Goal: Task Accomplishment & Management: Complete application form

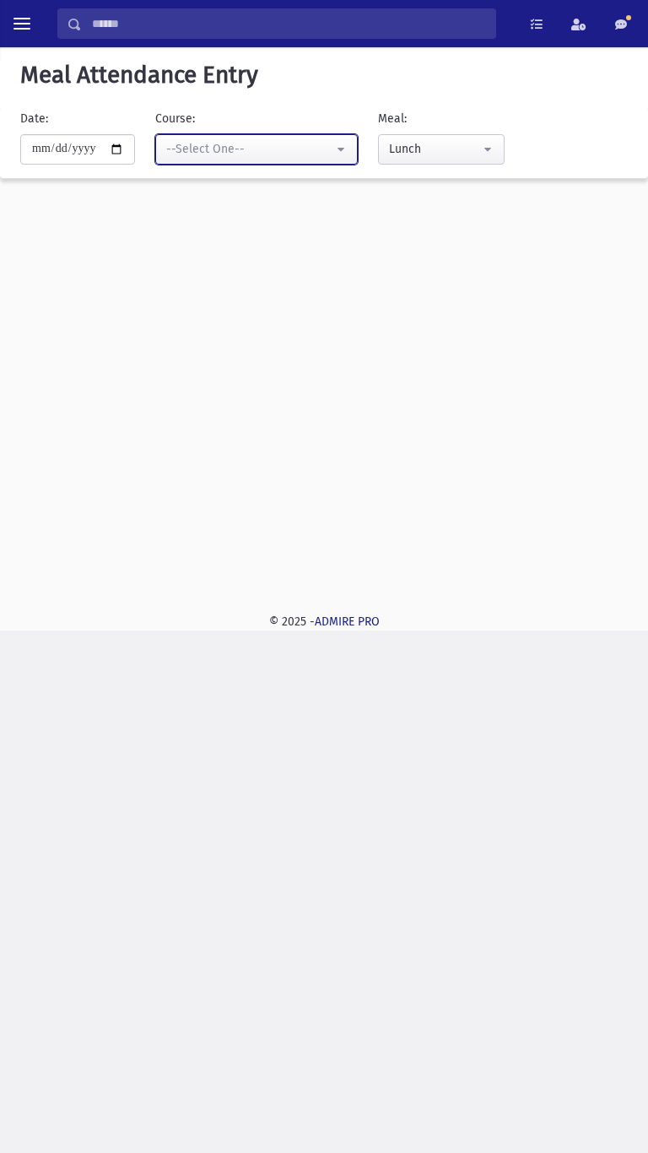
click at [239, 163] on button "--Select One--" at bounding box center [256, 149] width 203 height 30
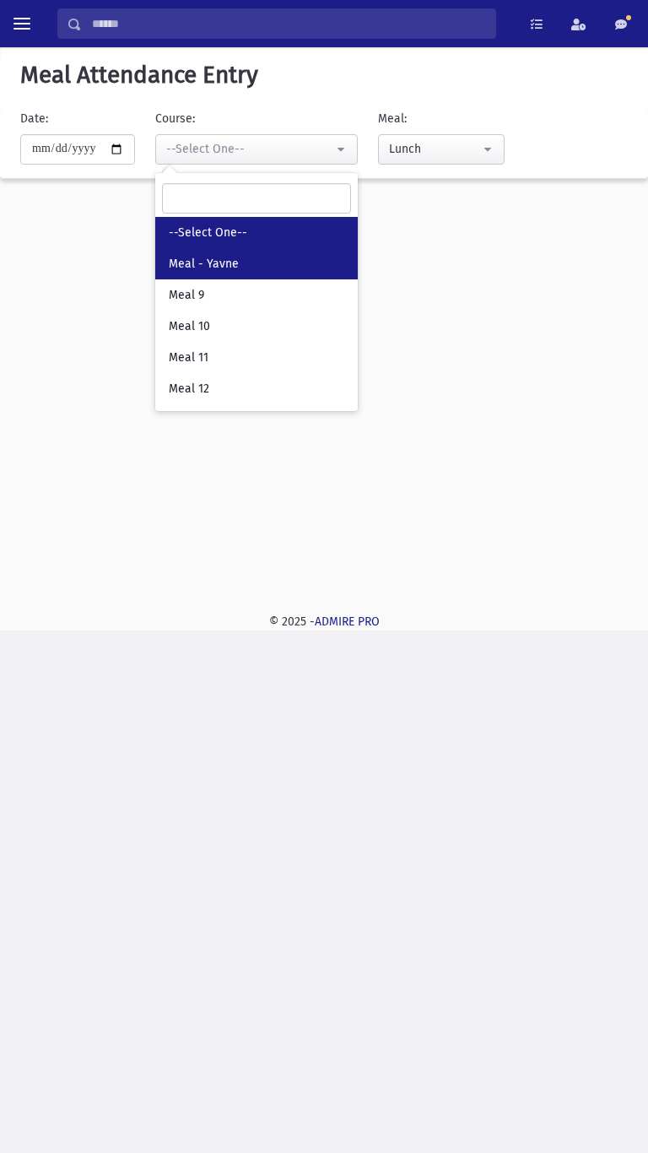
click at [201, 273] on link "Meal - Yavne" at bounding box center [256, 263] width 203 height 31
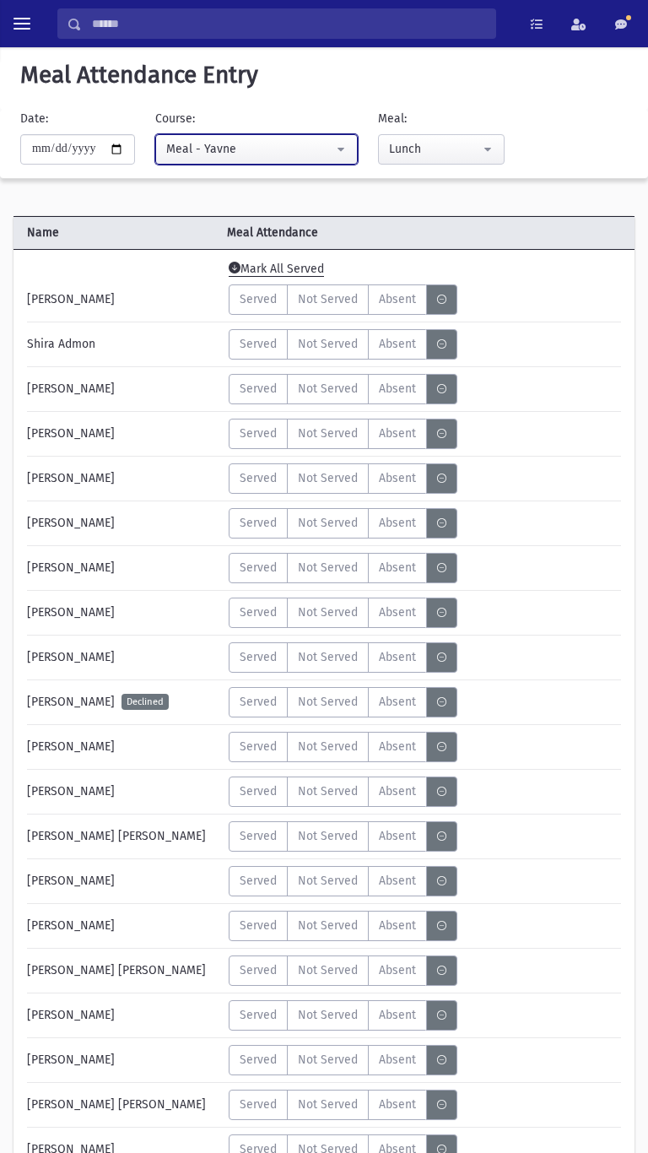
click at [224, 162] on button "Meal - Yavne" at bounding box center [256, 149] width 203 height 30
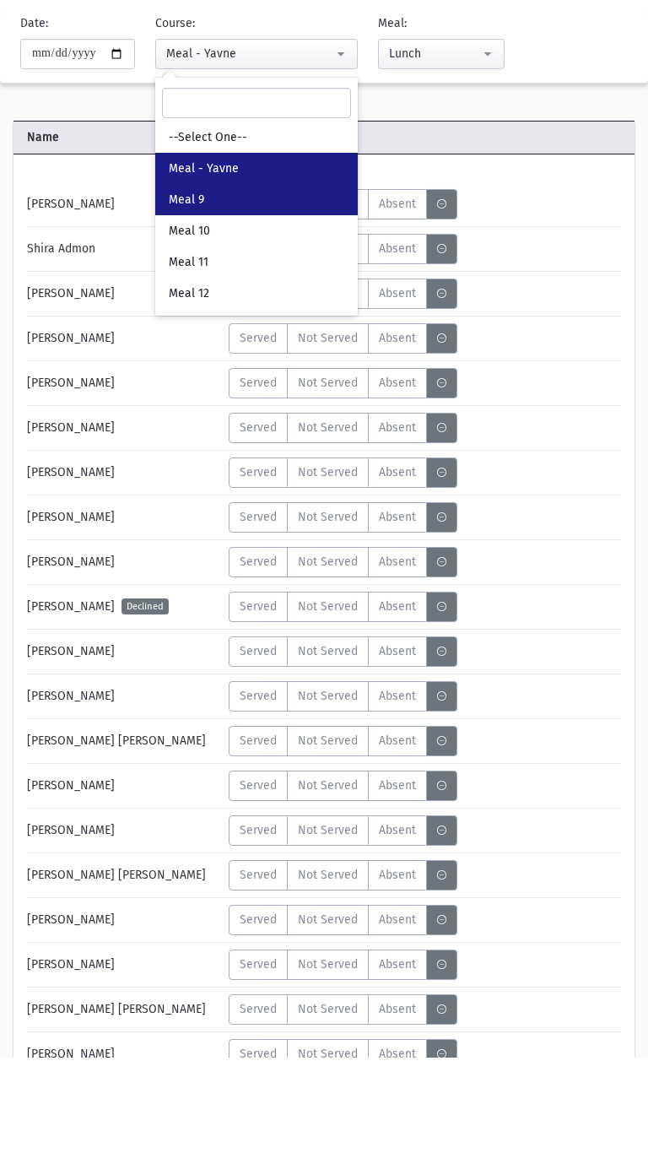
click at [214, 301] on link "Meal 9" at bounding box center [256, 294] width 203 height 31
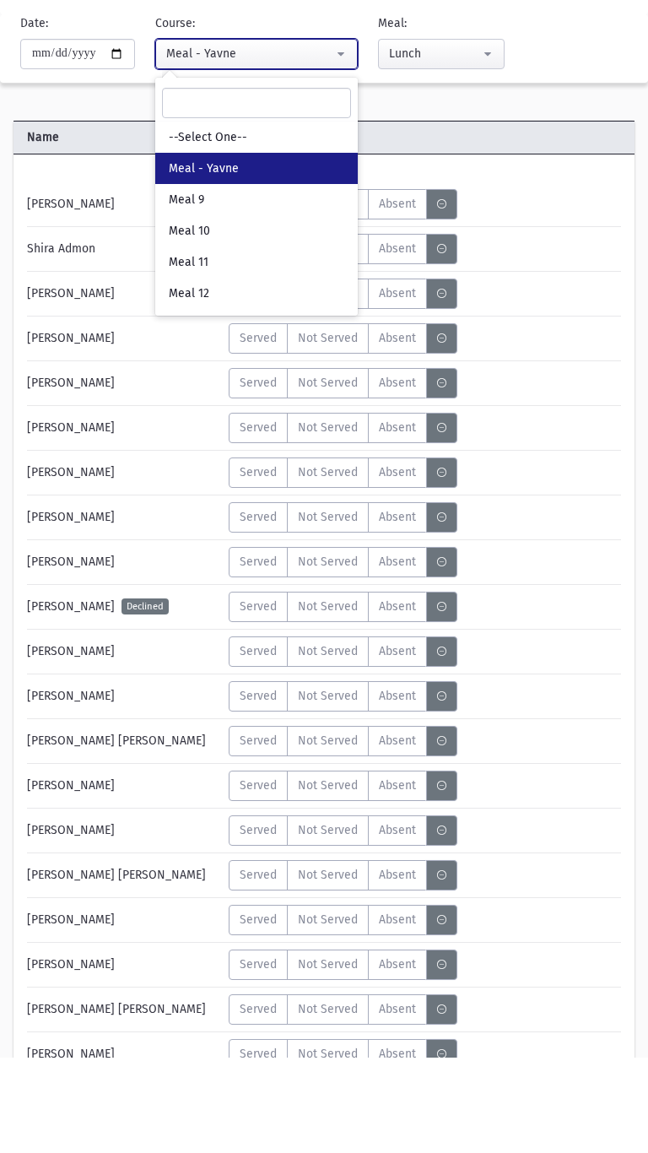
select select "*****"
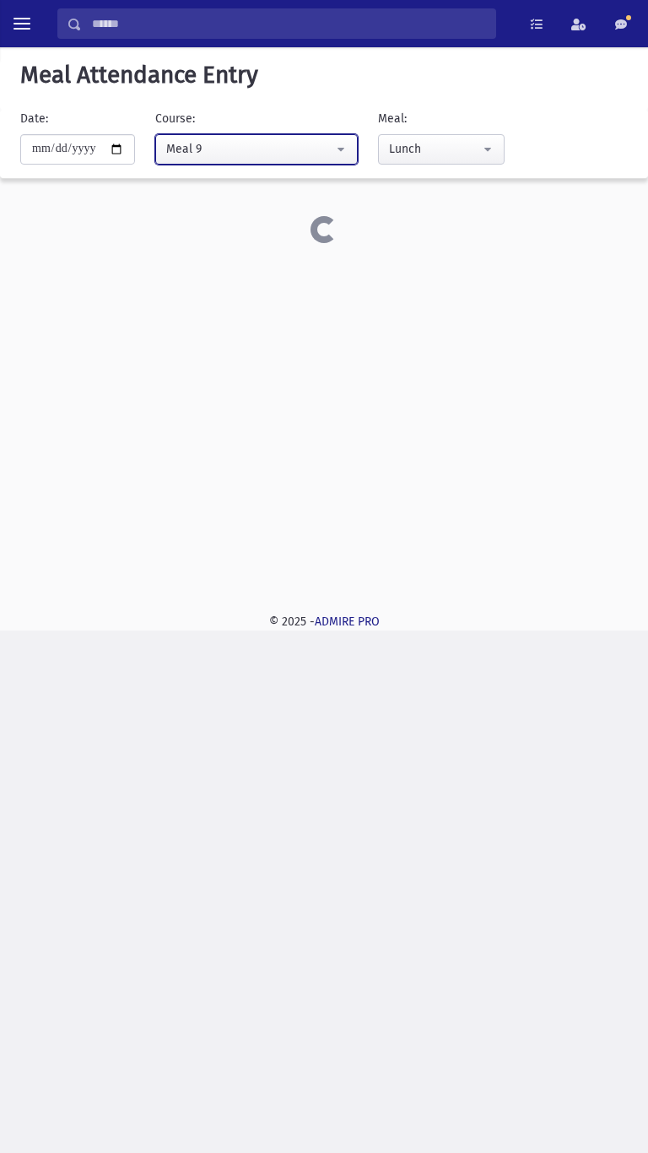
click at [305, 149] on div "Meal 9" at bounding box center [249, 149] width 167 height 18
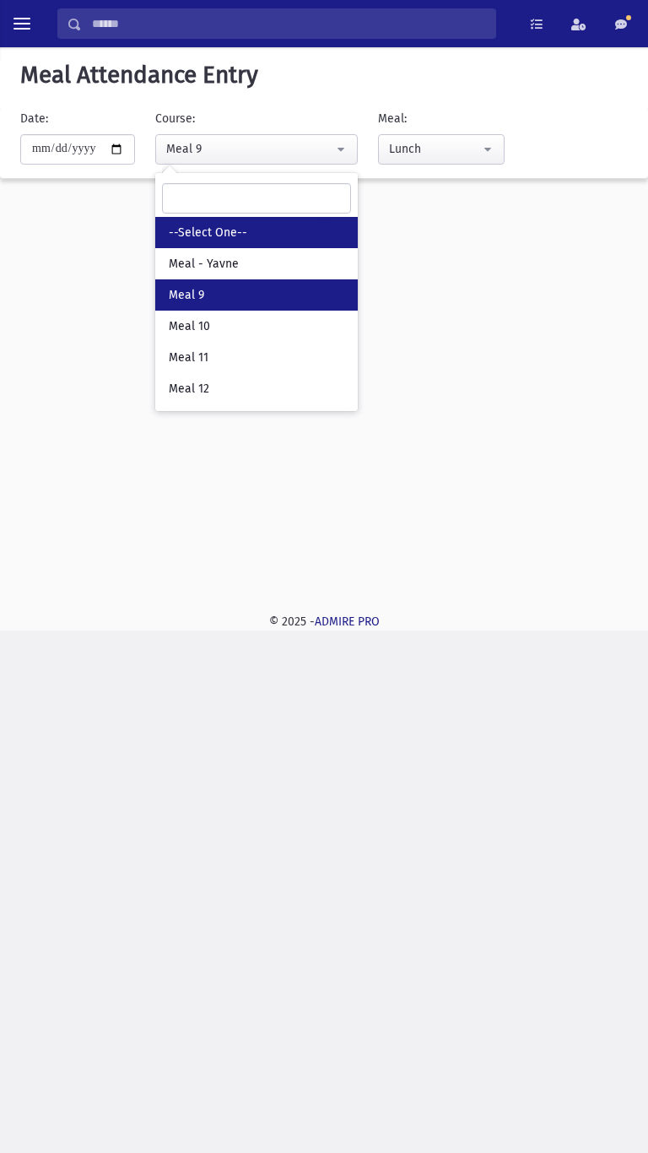
click at [284, 230] on link "--Select One--" at bounding box center [256, 232] width 203 height 31
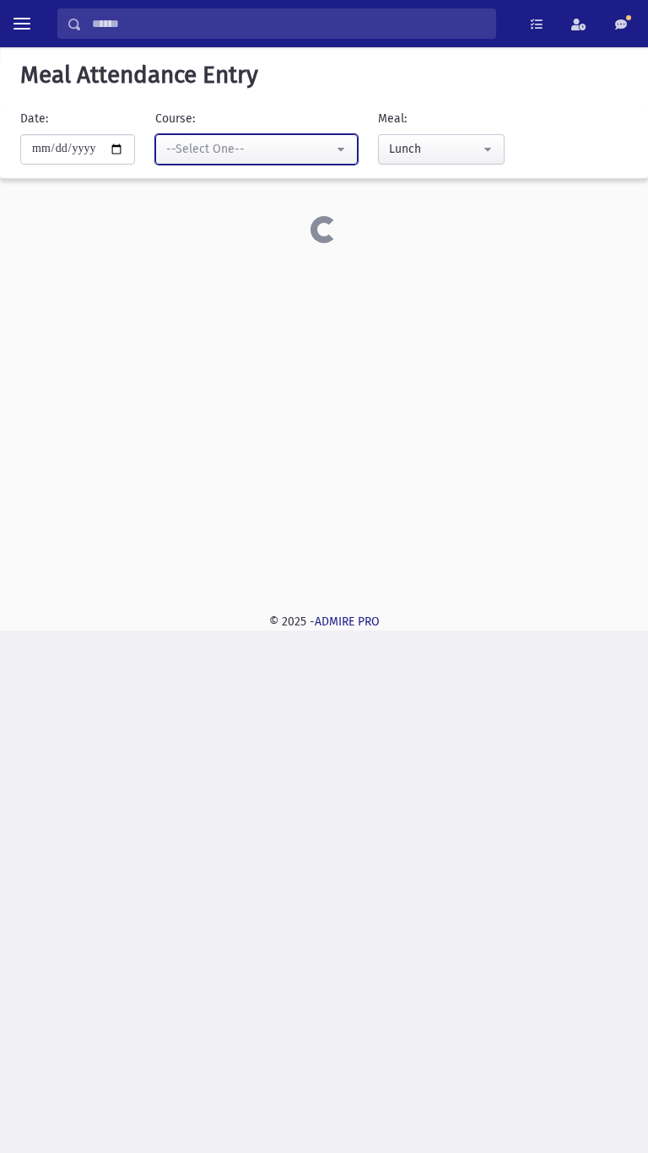
click at [303, 146] on div "--Select One--" at bounding box center [249, 149] width 167 height 18
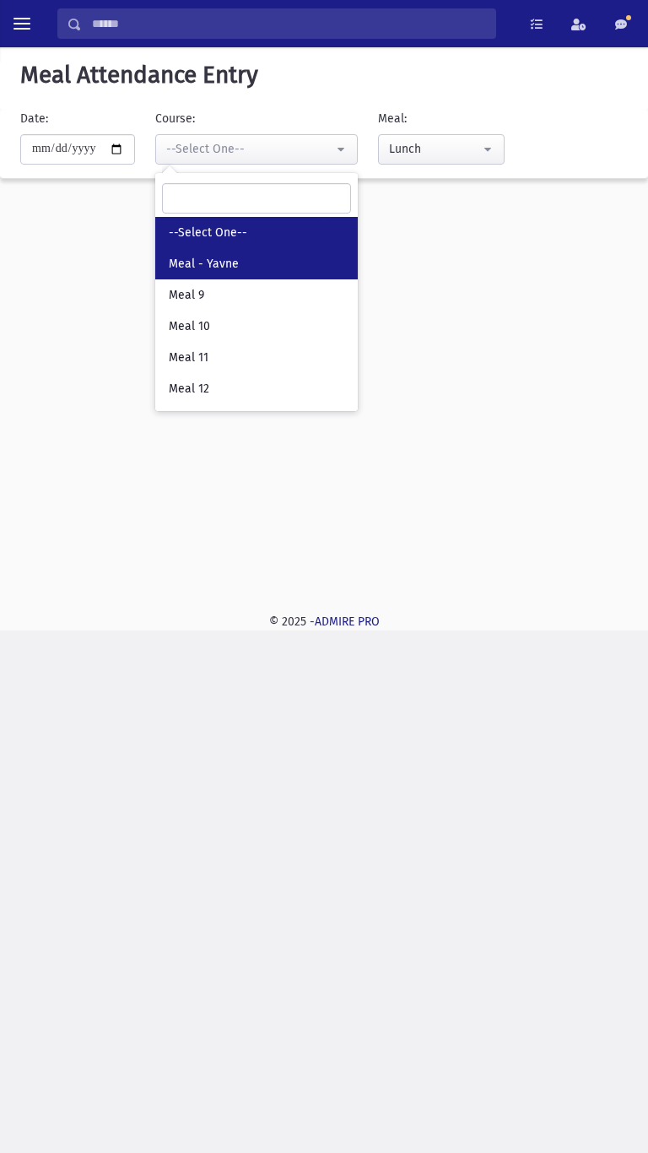
click at [254, 262] on link "Meal - Yavne" at bounding box center [256, 263] width 203 height 31
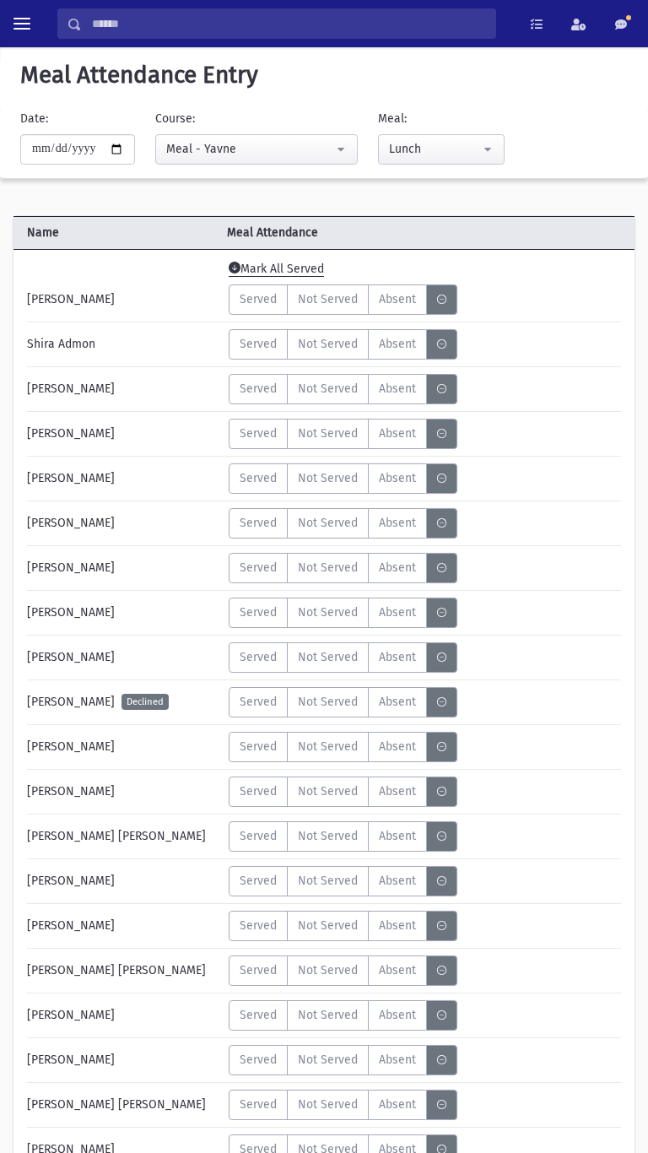
click at [397, 1104] on div "Error ×" at bounding box center [324, 1098] width 236 height 31
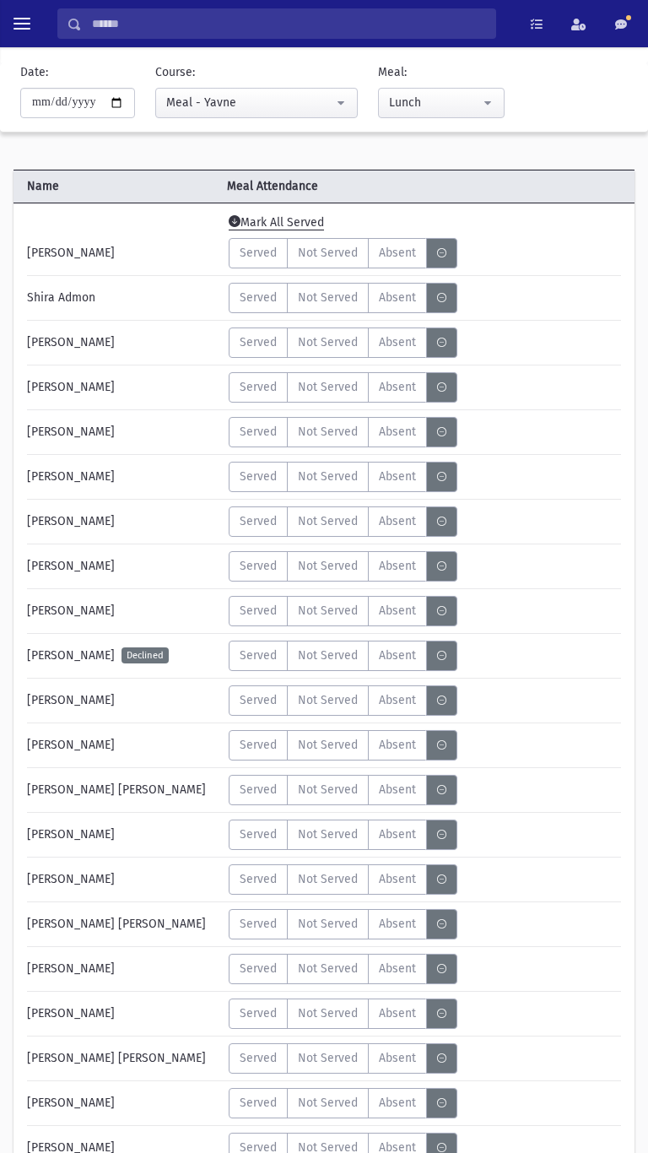
scroll to position [45, 0]
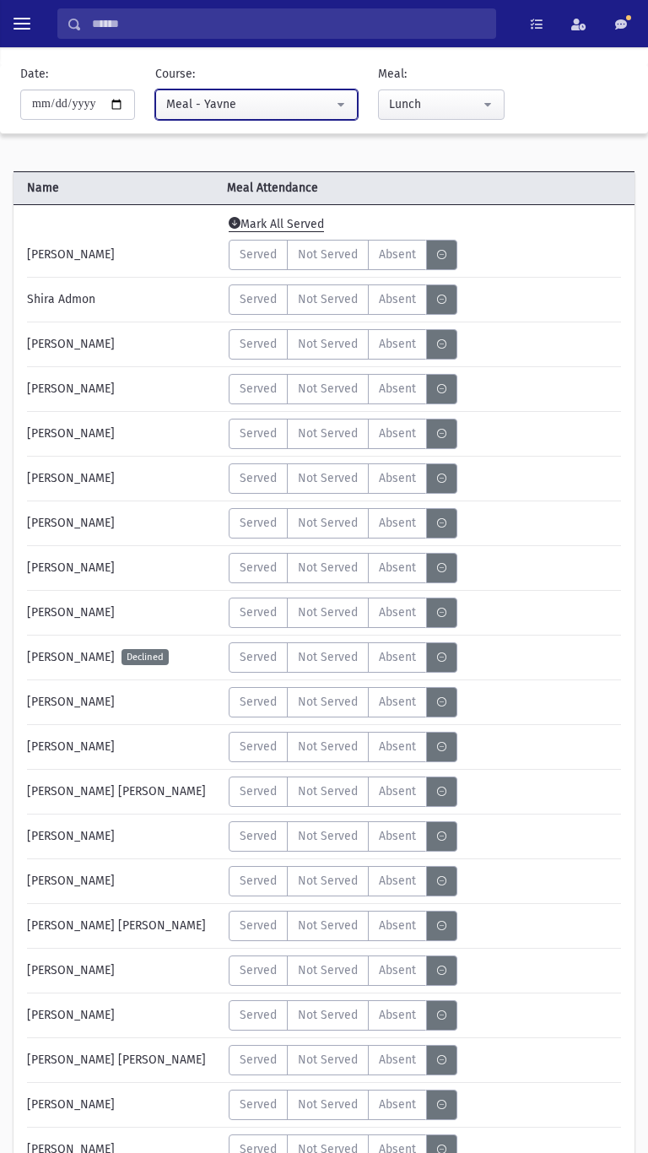
click at [307, 96] on div "Meal - Yavne" at bounding box center [249, 104] width 167 height 18
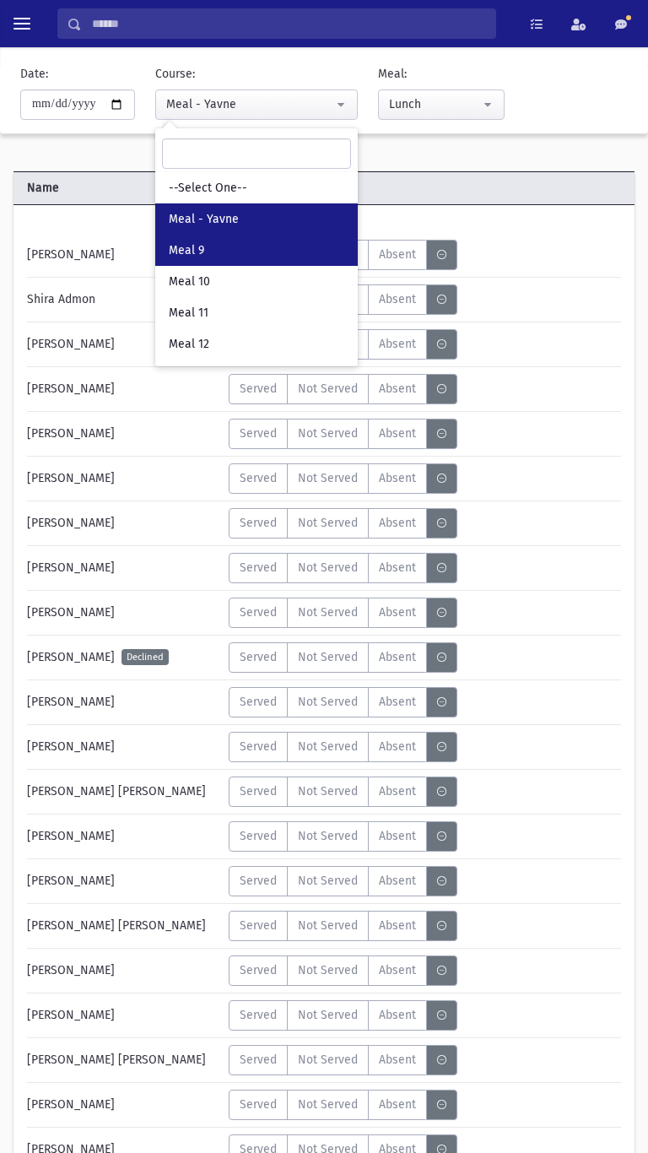
click at [257, 253] on link "Meal 9" at bounding box center [256, 250] width 203 height 31
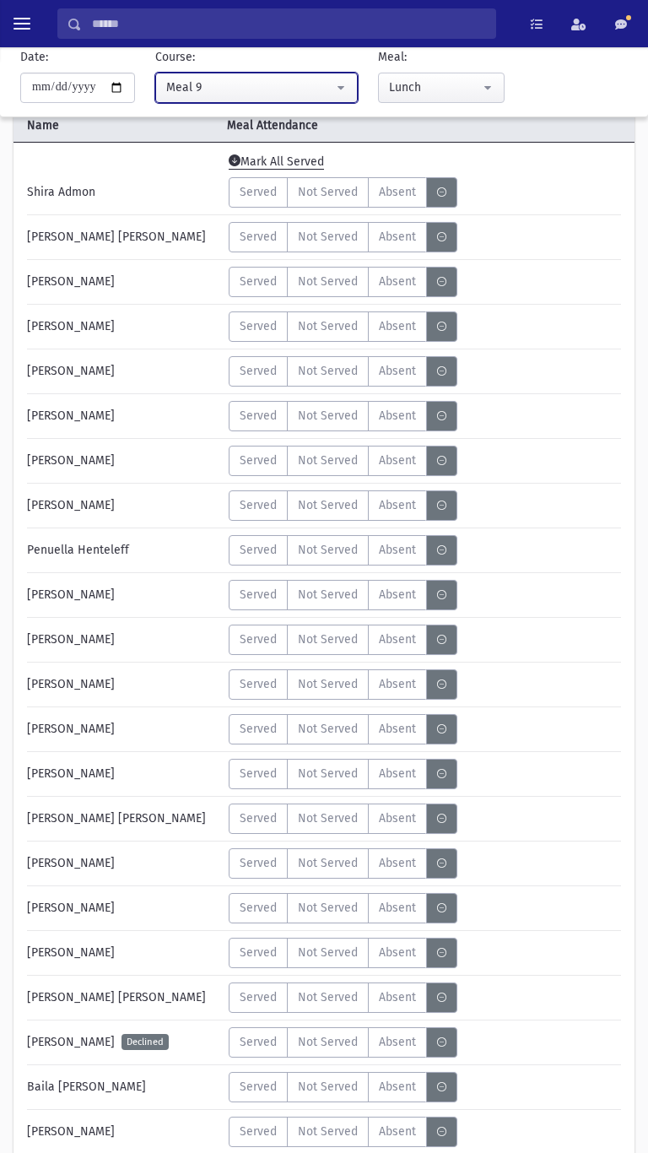
scroll to position [111, 0]
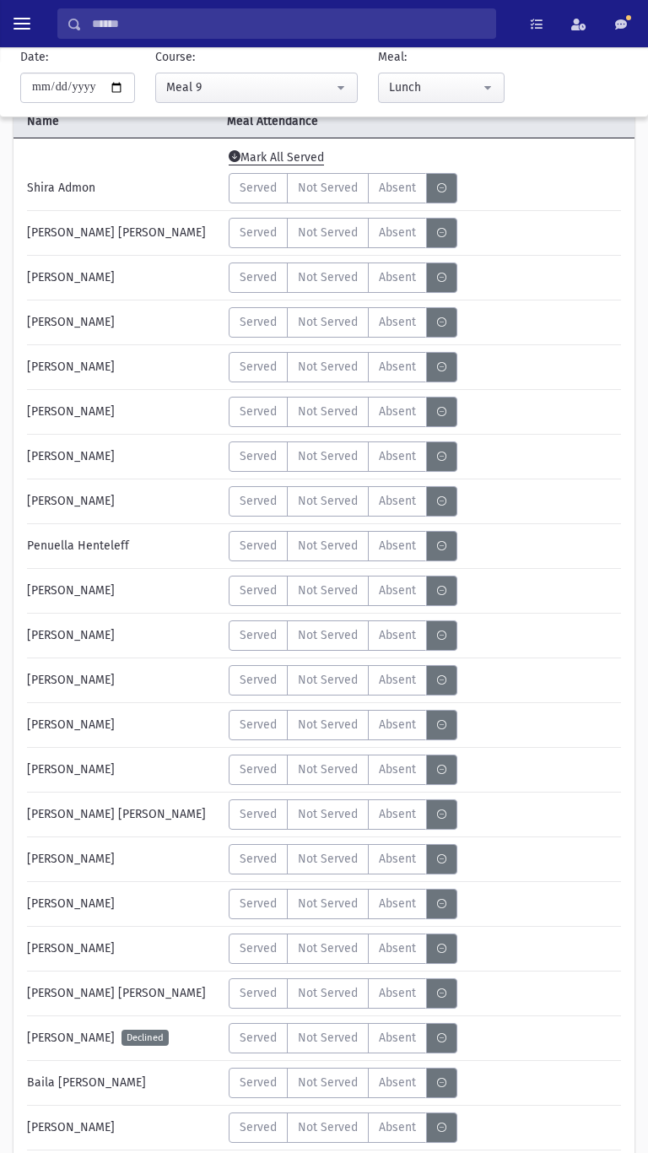
click at [245, 281] on span "Served" at bounding box center [258, 277] width 37 height 18
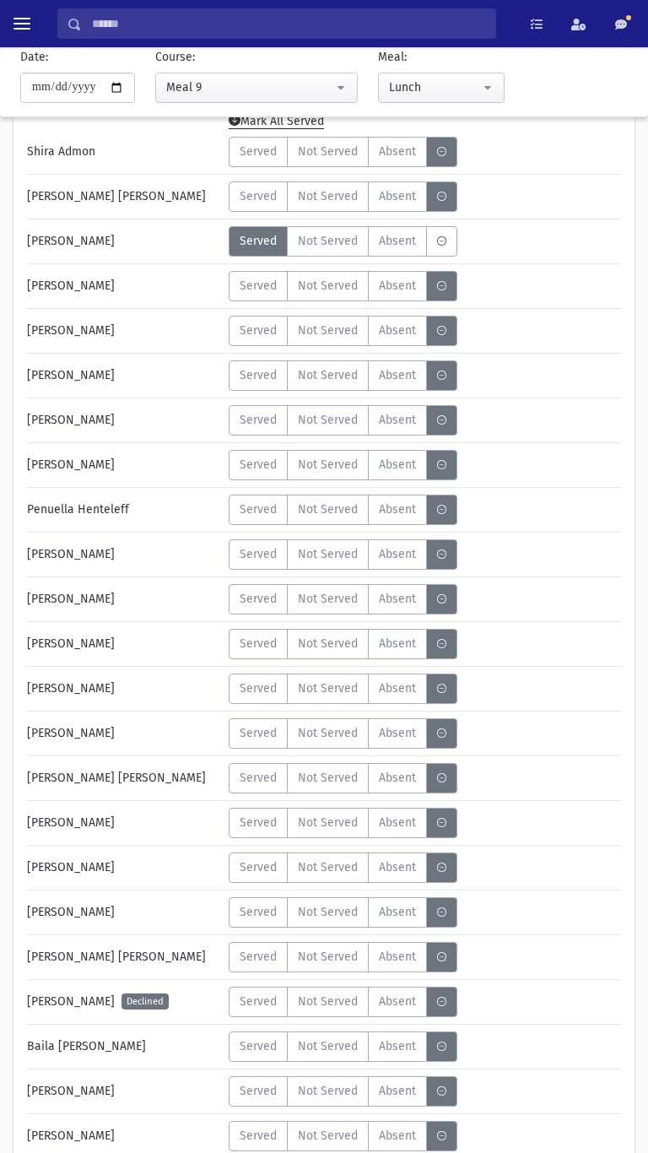
scroll to position [146, 0]
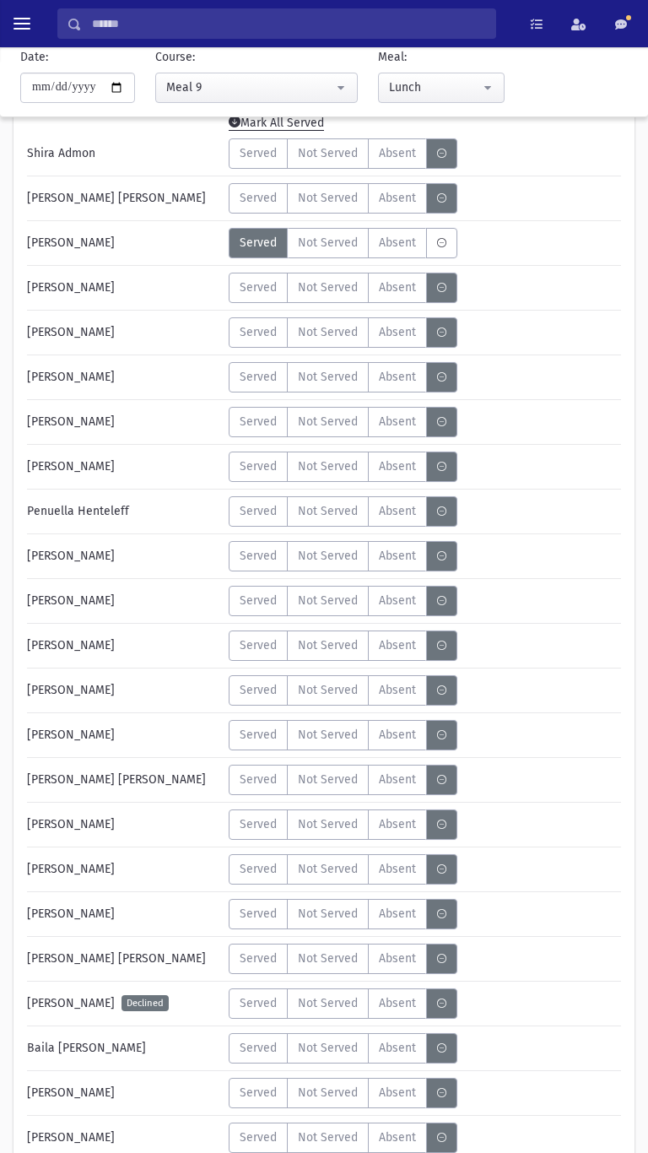
click at [542, 660] on div "Served Not Served Absent A" at bounding box center [426, 645] width 408 height 30
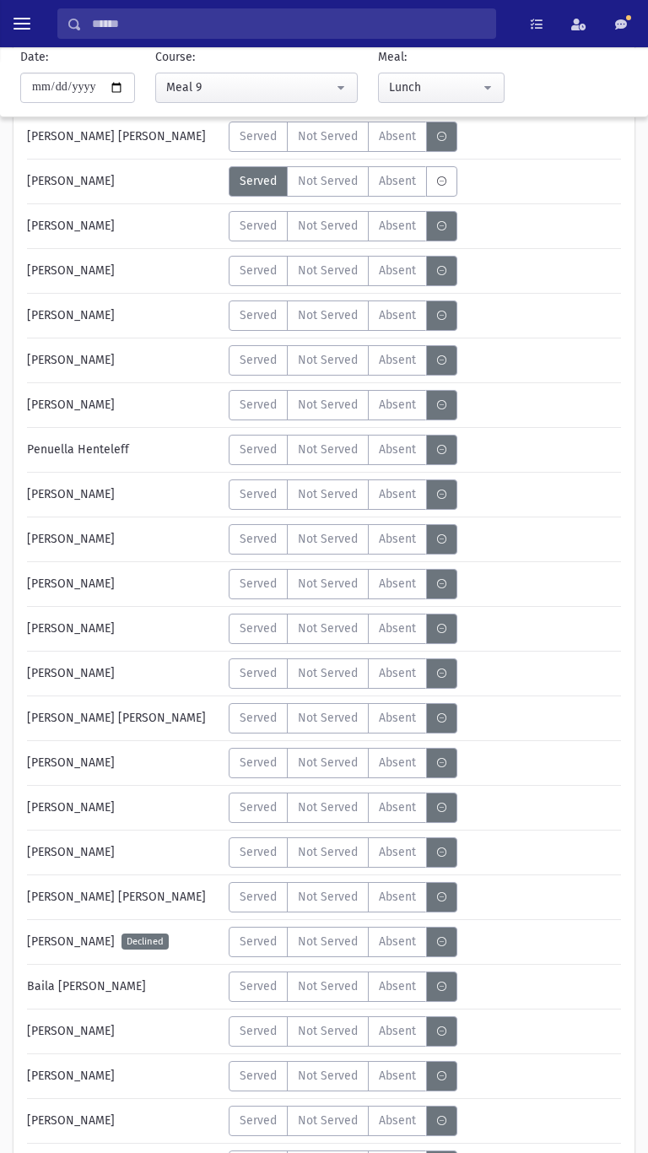
scroll to position [208, 0]
click at [256, 316] on span "Served" at bounding box center [258, 315] width 37 height 18
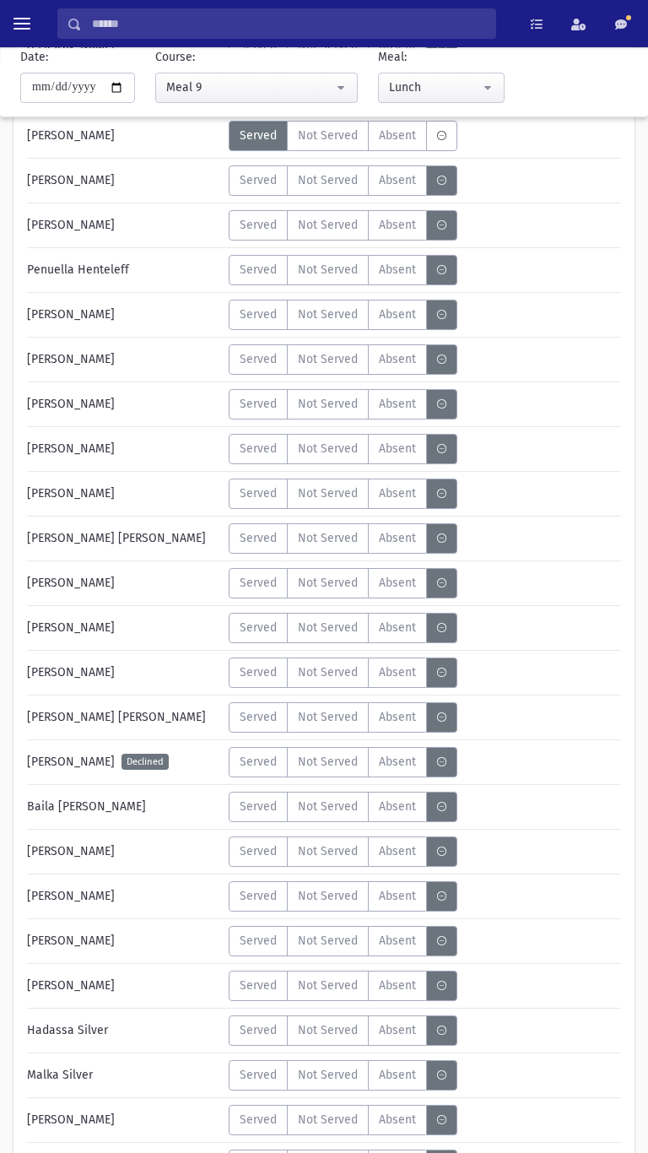
scroll to position [382, 0]
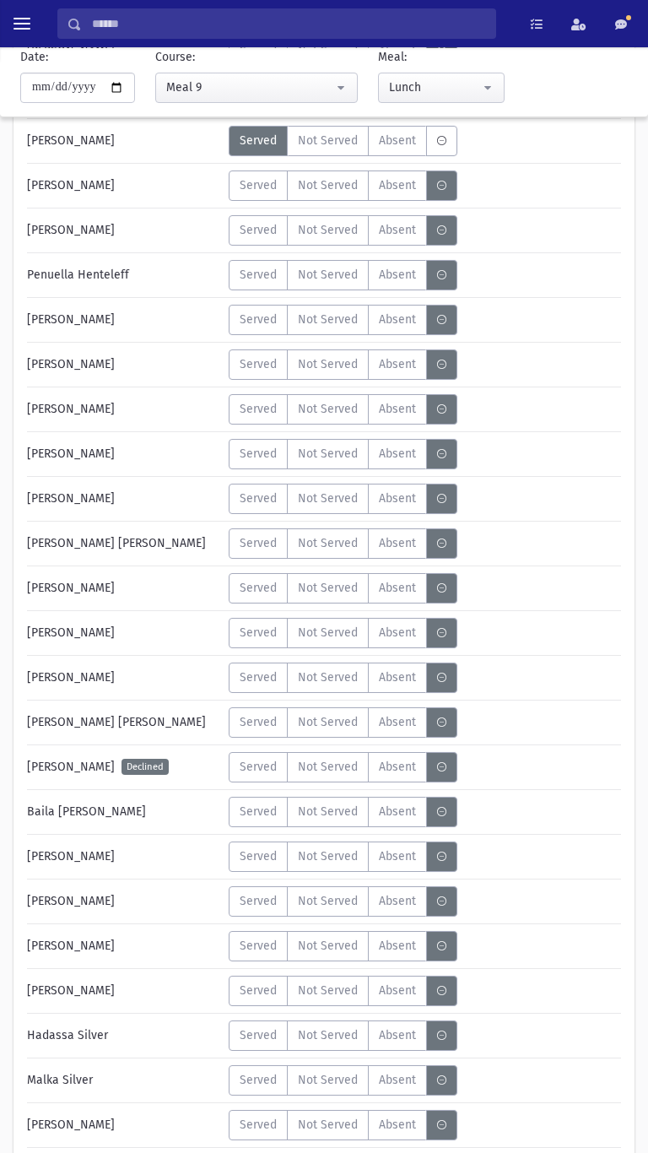
click at [255, 323] on span "Served" at bounding box center [258, 320] width 37 height 18
click at [257, 370] on span "Served" at bounding box center [258, 364] width 37 height 18
click at [258, 407] on span "Served" at bounding box center [258, 409] width 37 height 18
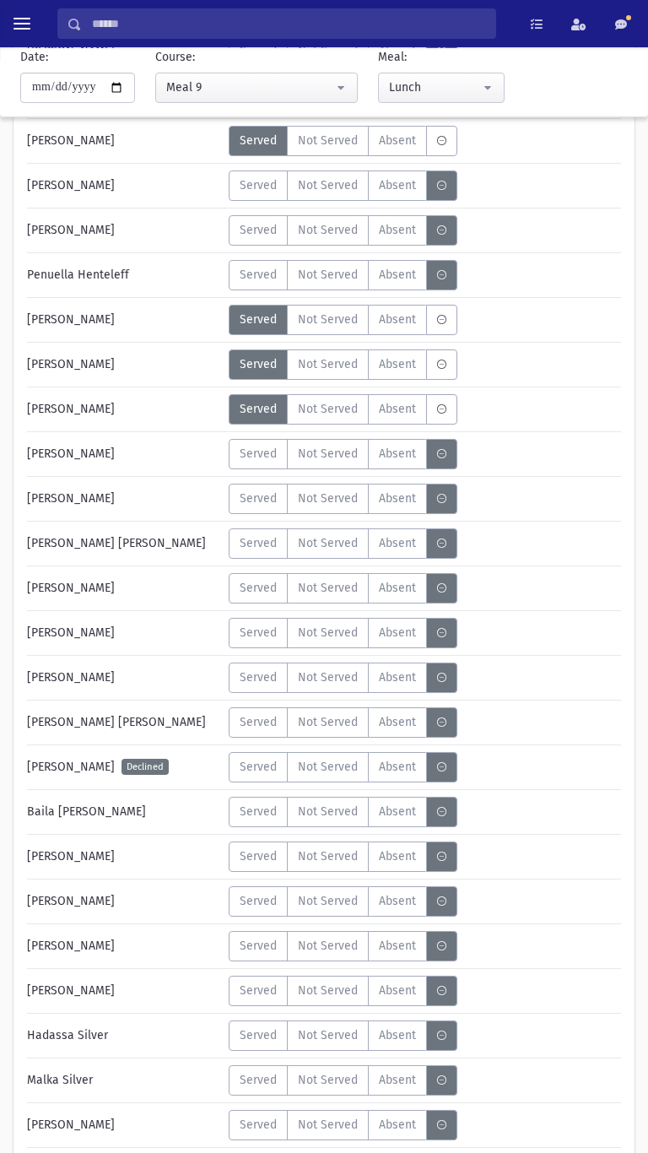
click at [254, 455] on span "Served" at bounding box center [258, 454] width 37 height 18
click at [323, 369] on span "Not Served" at bounding box center [328, 364] width 60 height 18
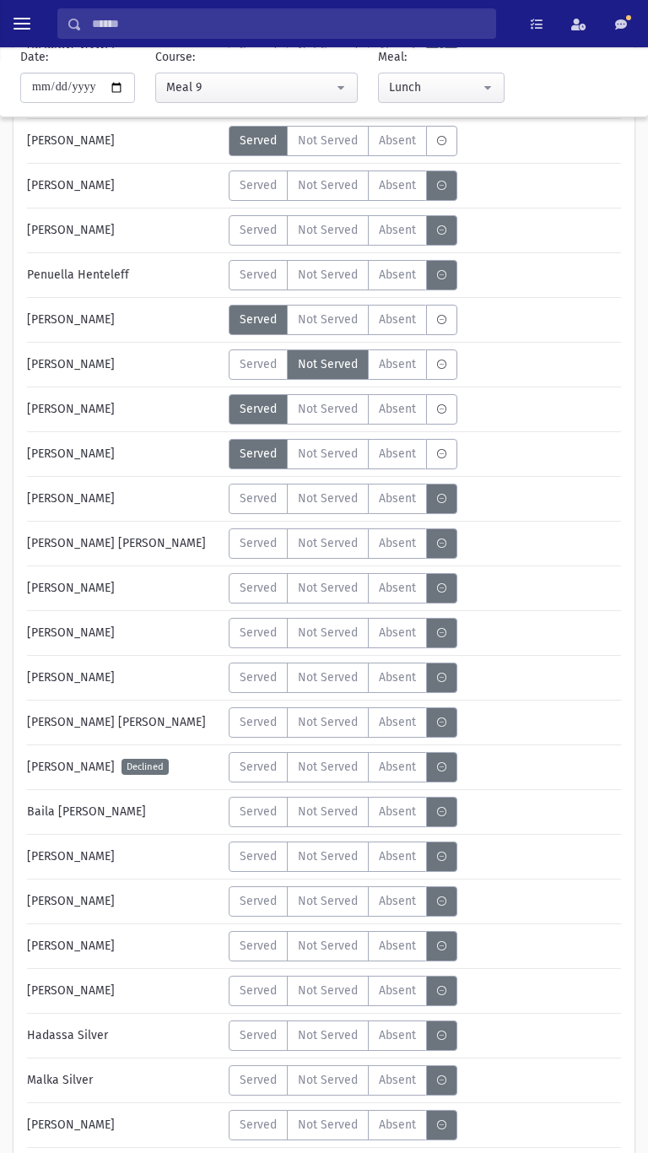
click at [324, 408] on span "Not Served" at bounding box center [328, 409] width 60 height 18
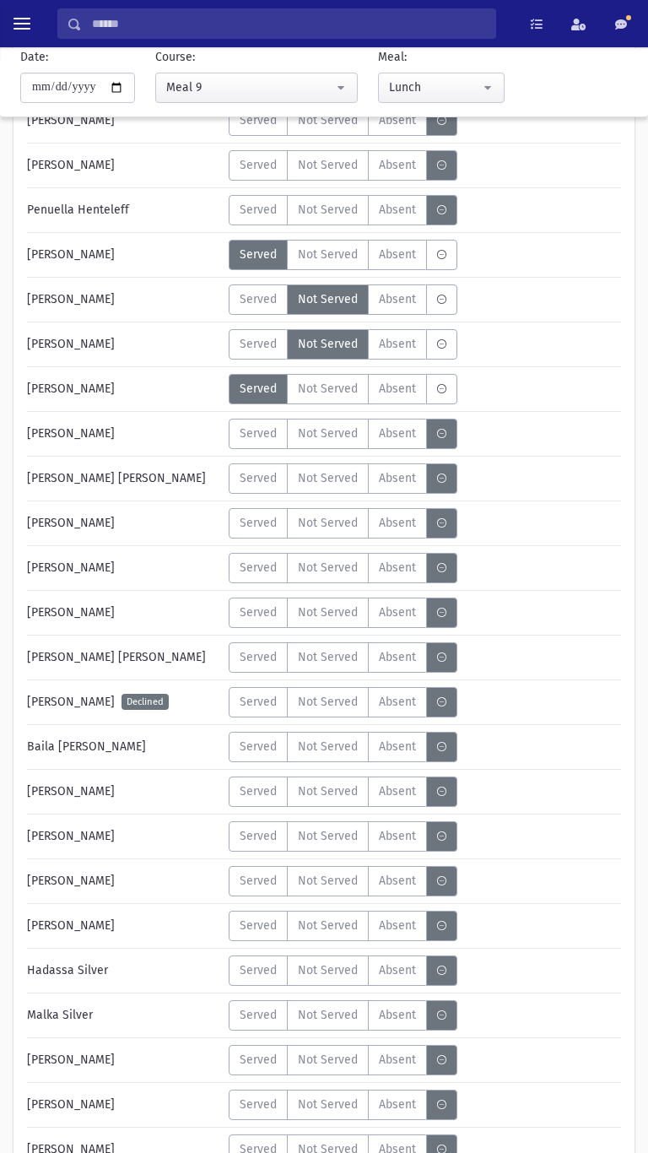
scroll to position [448, 0]
click at [252, 441] on span "Served" at bounding box center [258, 433] width 37 height 18
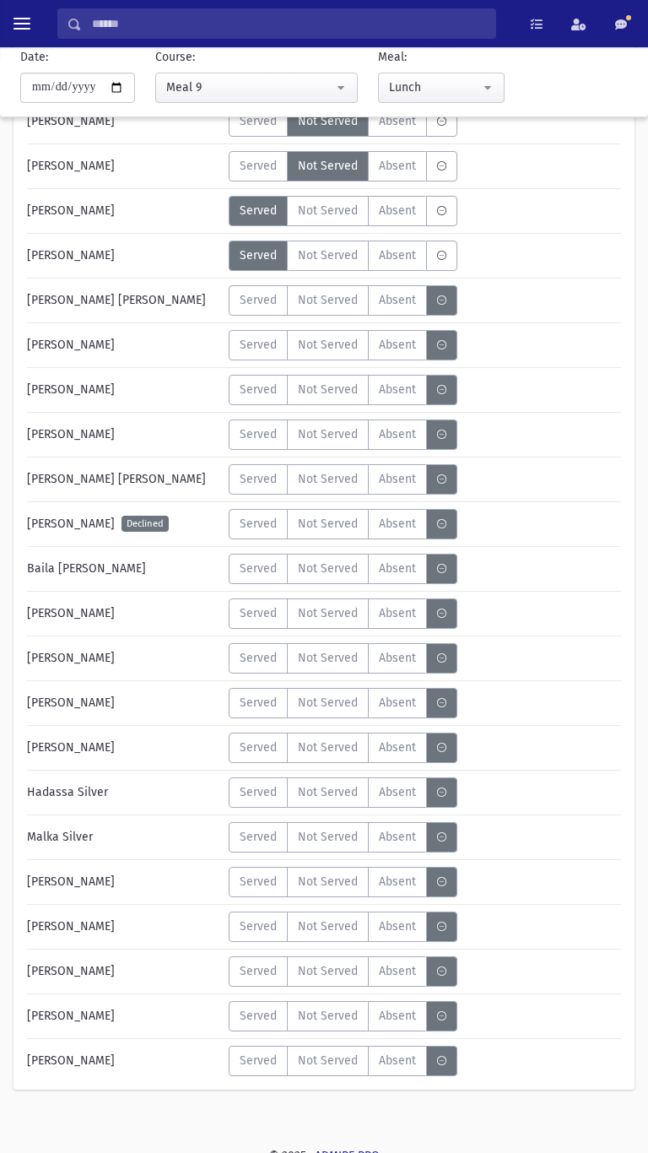
scroll to position [624, 0]
click at [261, 345] on span "Served" at bounding box center [258, 346] width 37 height 18
click at [258, 396] on span "Served" at bounding box center [258, 390] width 37 height 18
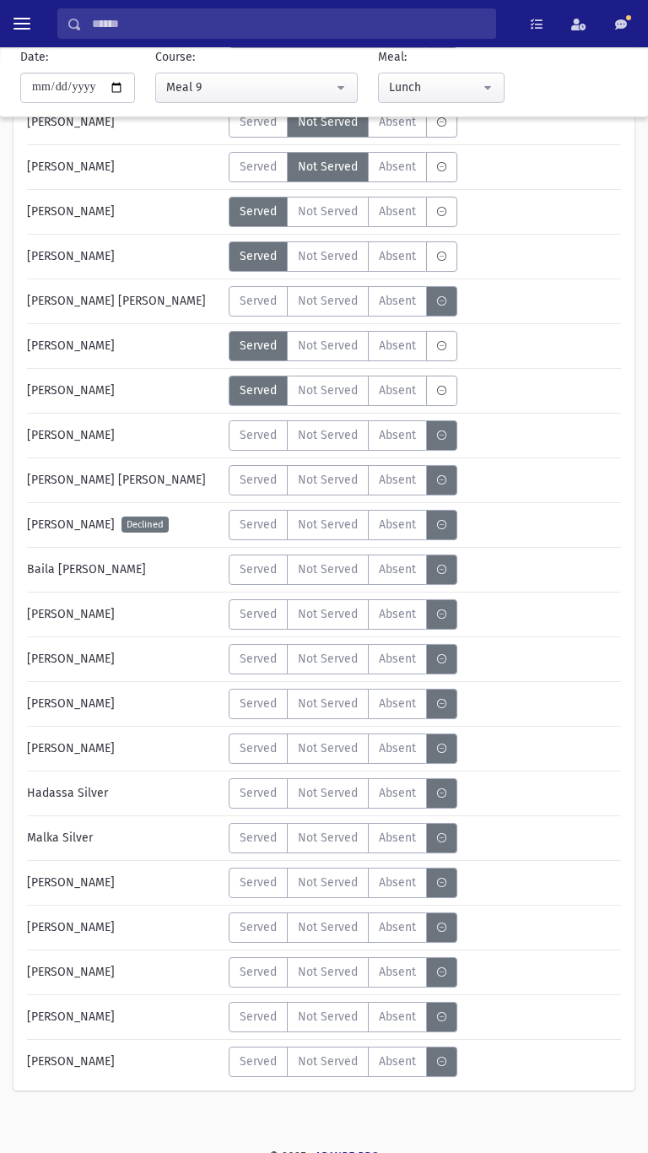
click at [325, 353] on span "Not Served" at bounding box center [328, 346] width 60 height 18
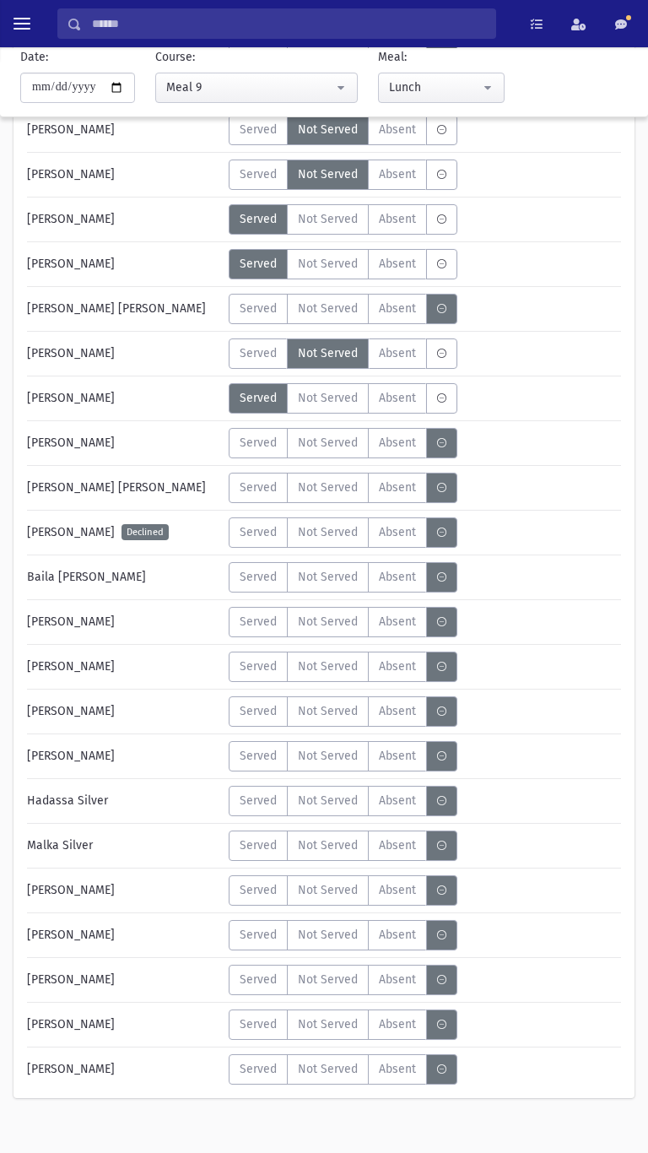
scroll to position [637, 0]
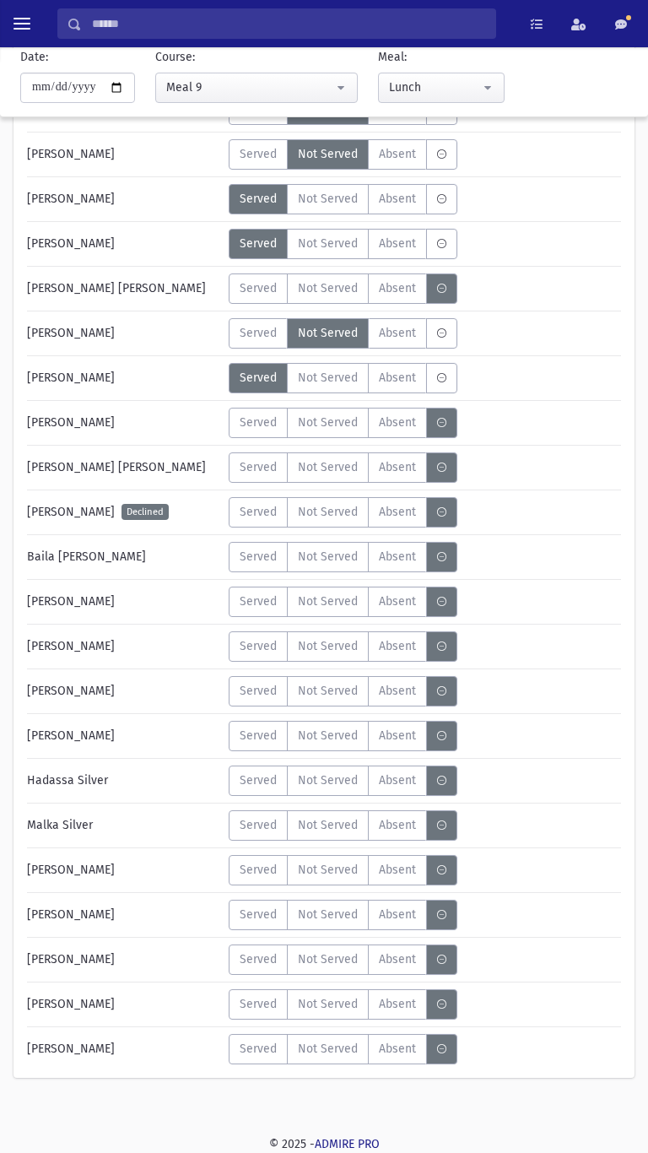
click at [251, 868] on span "Served" at bounding box center [258, 870] width 37 height 18
click at [245, 646] on span "Served" at bounding box center [258, 646] width 37 height 18
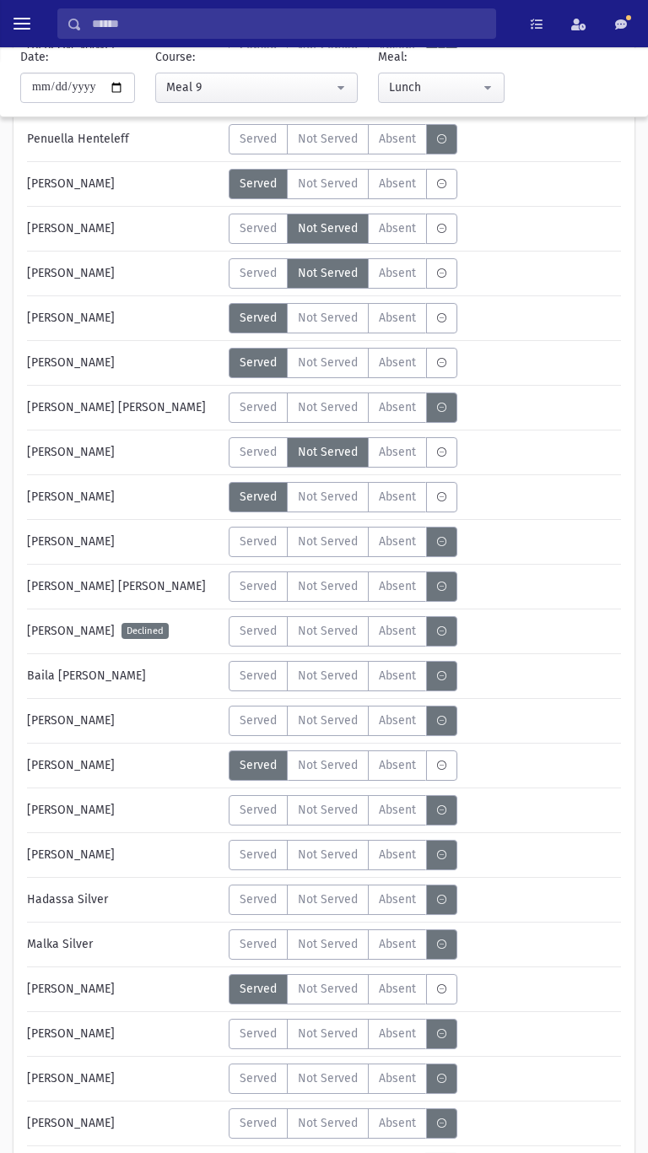
scroll to position [522, 0]
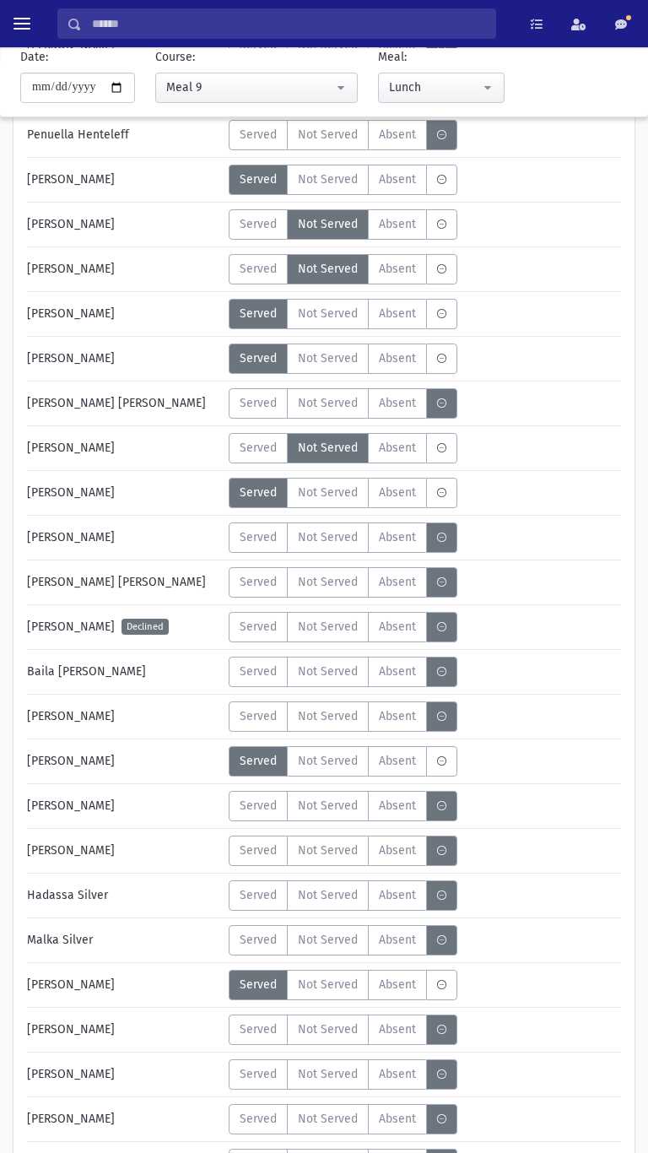
click at [331, 543] on span "Not Served" at bounding box center [328, 537] width 60 height 18
click at [255, 580] on span "Served" at bounding box center [258, 582] width 37 height 18
click at [333, 629] on span "Not Served" at bounding box center [328, 627] width 60 height 18
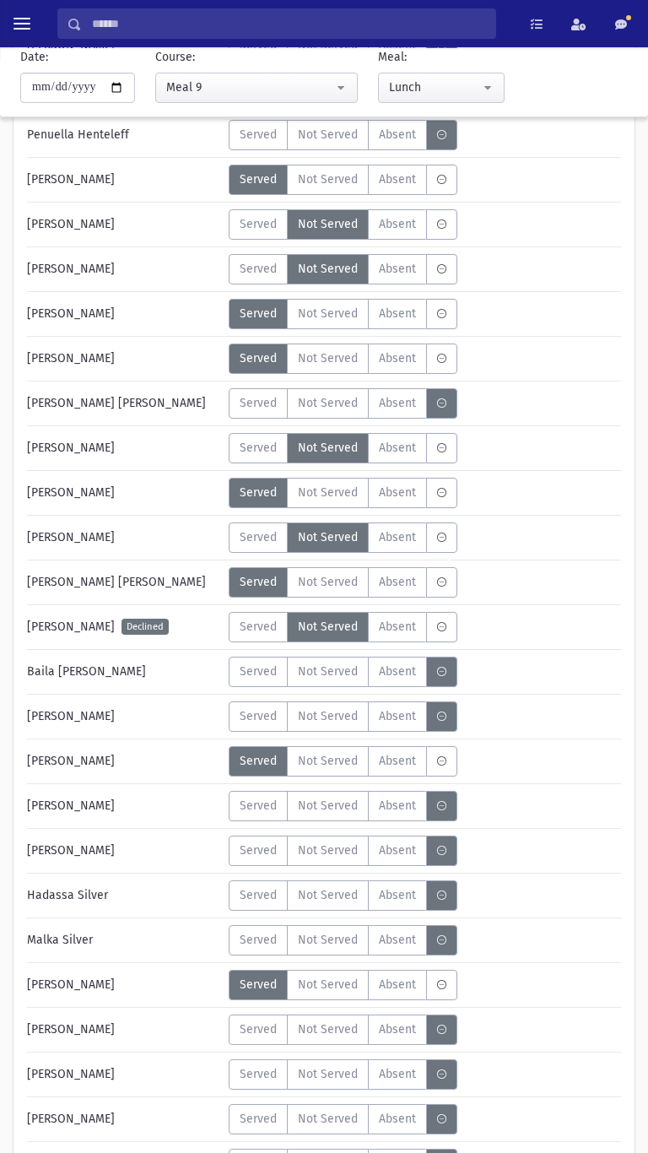
click at [253, 673] on span "Served" at bounding box center [258, 671] width 37 height 18
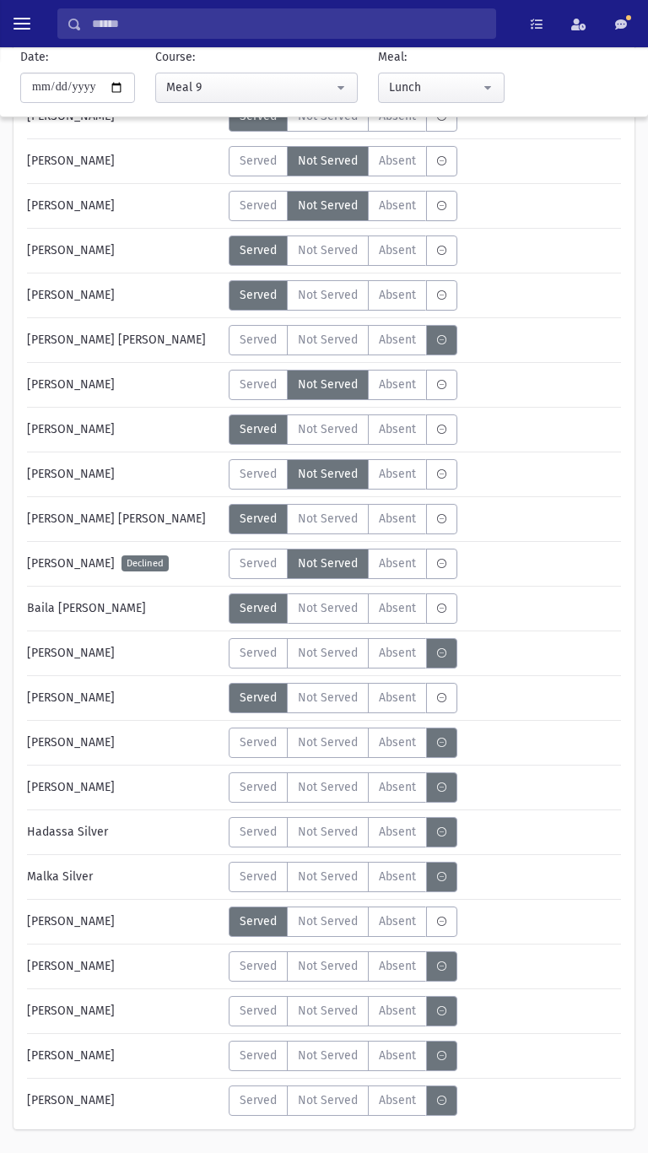
scroll to position [637, 0]
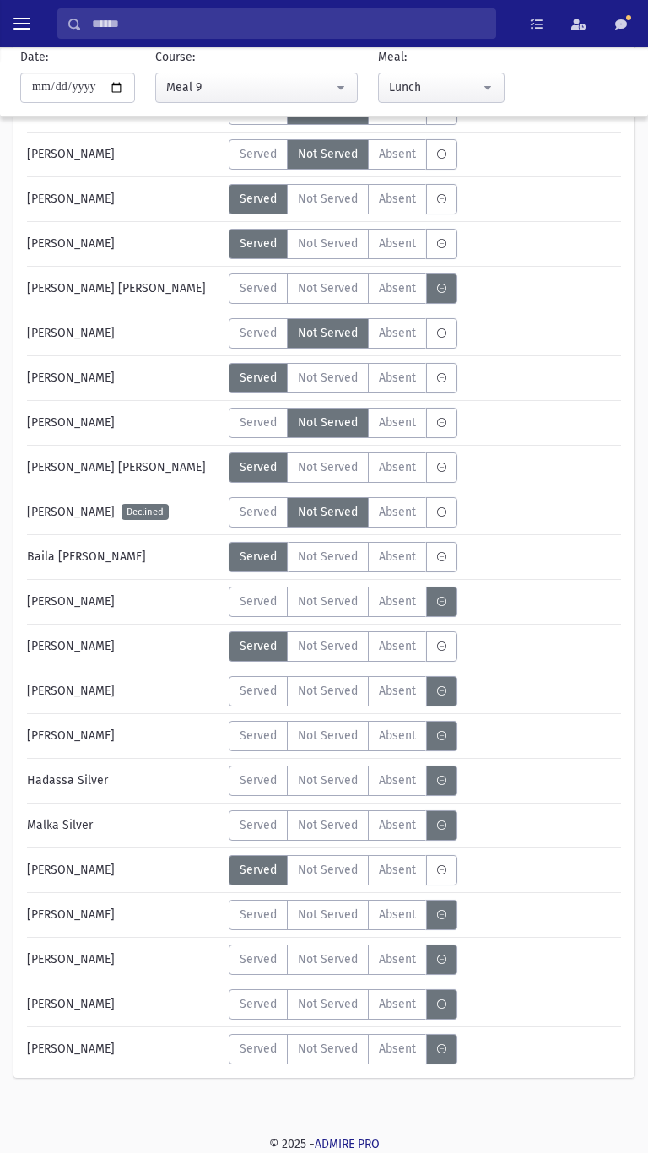
click at [331, 697] on span "Not Served" at bounding box center [328, 691] width 60 height 18
click at [265, 785] on span "Served" at bounding box center [258, 780] width 37 height 18
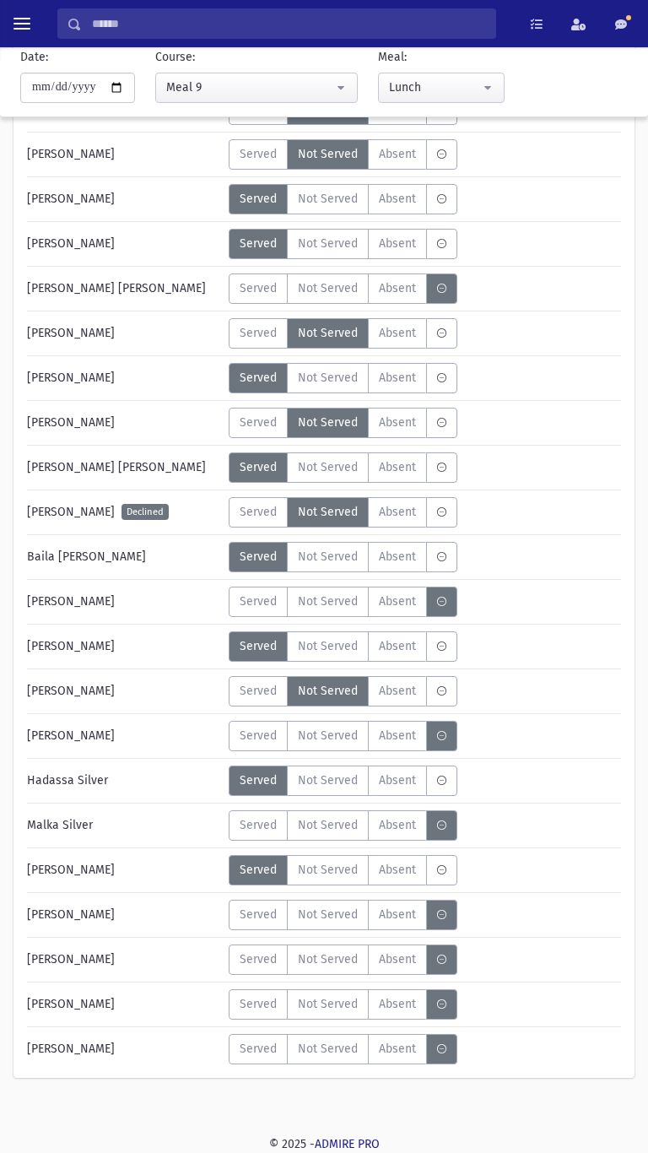
click at [262, 827] on span "Served" at bounding box center [258, 825] width 37 height 18
click at [256, 911] on span "Served" at bounding box center [258, 915] width 37 height 18
click at [253, 957] on span "Served" at bounding box center [258, 959] width 37 height 18
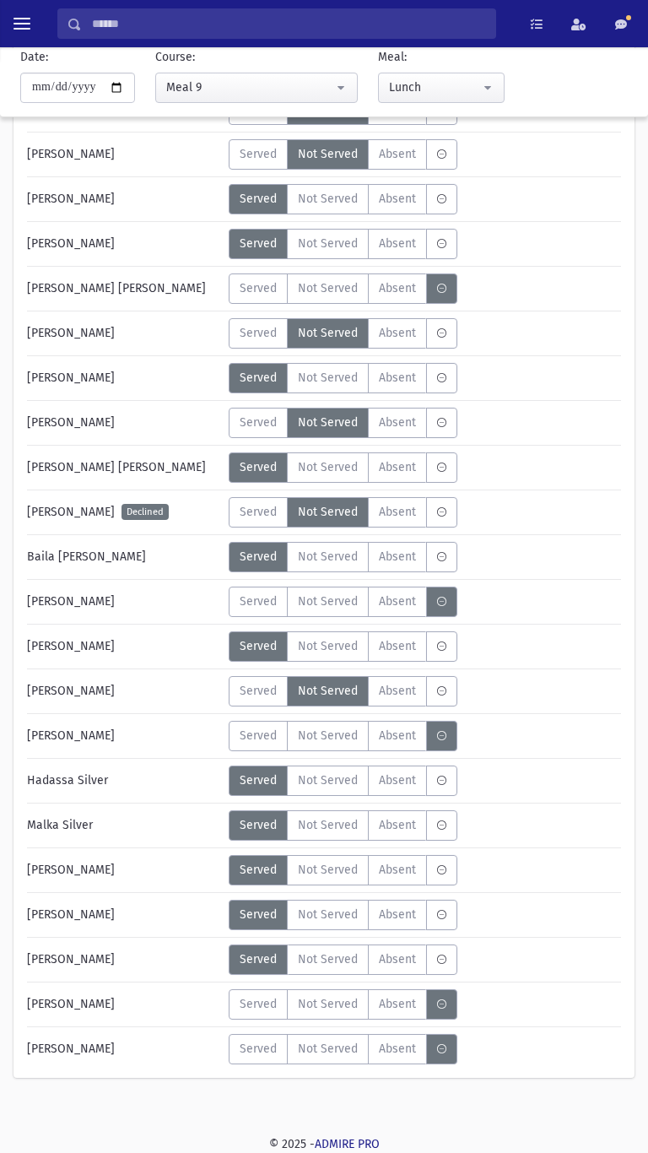
click at [323, 1050] on span "Not Served" at bounding box center [328, 1049] width 60 height 18
click at [323, 1004] on span "Not Served" at bounding box center [328, 1004] width 60 height 18
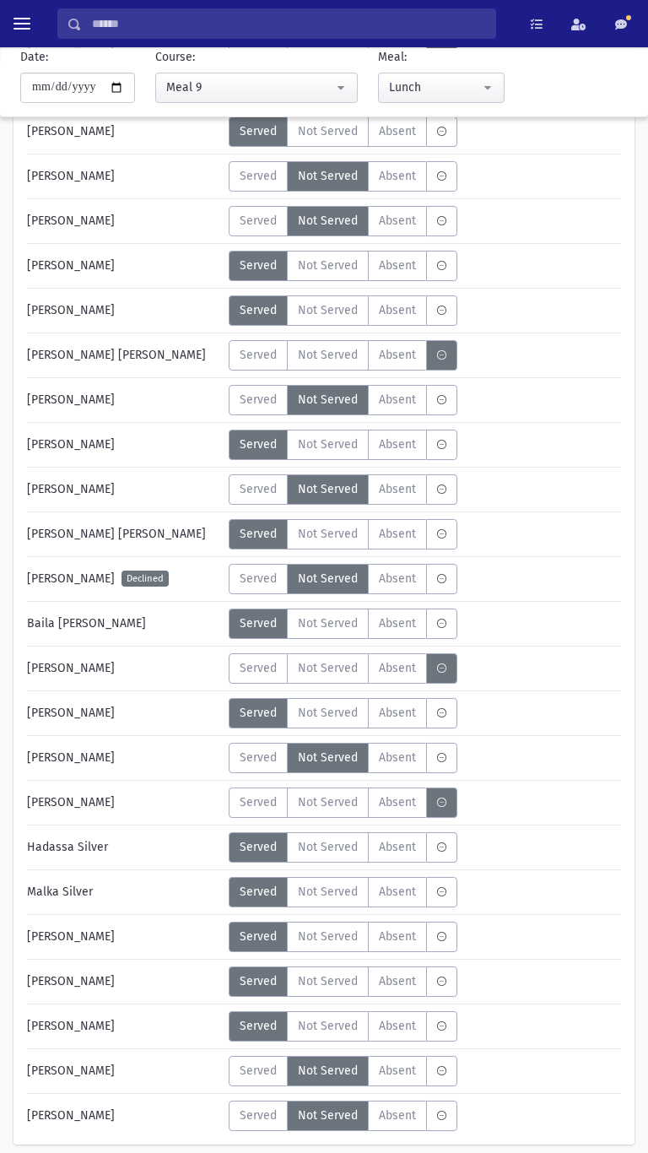
scroll to position [570, 0]
click at [242, 768] on label "Served" at bounding box center [258, 758] width 59 height 30
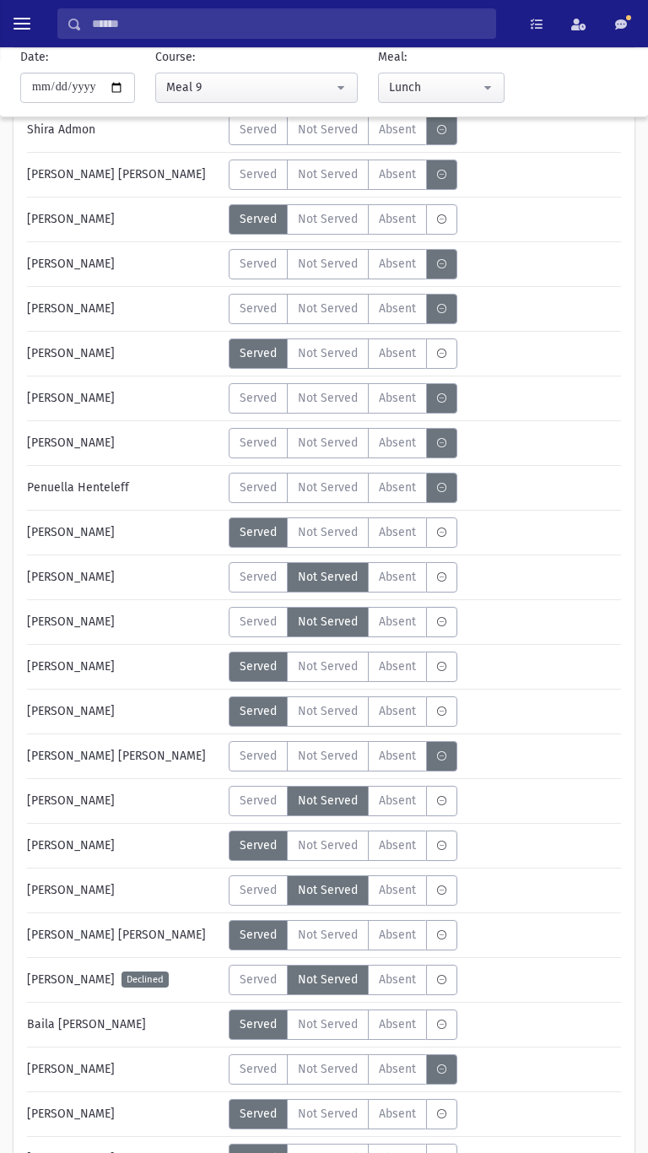
scroll to position [165, 0]
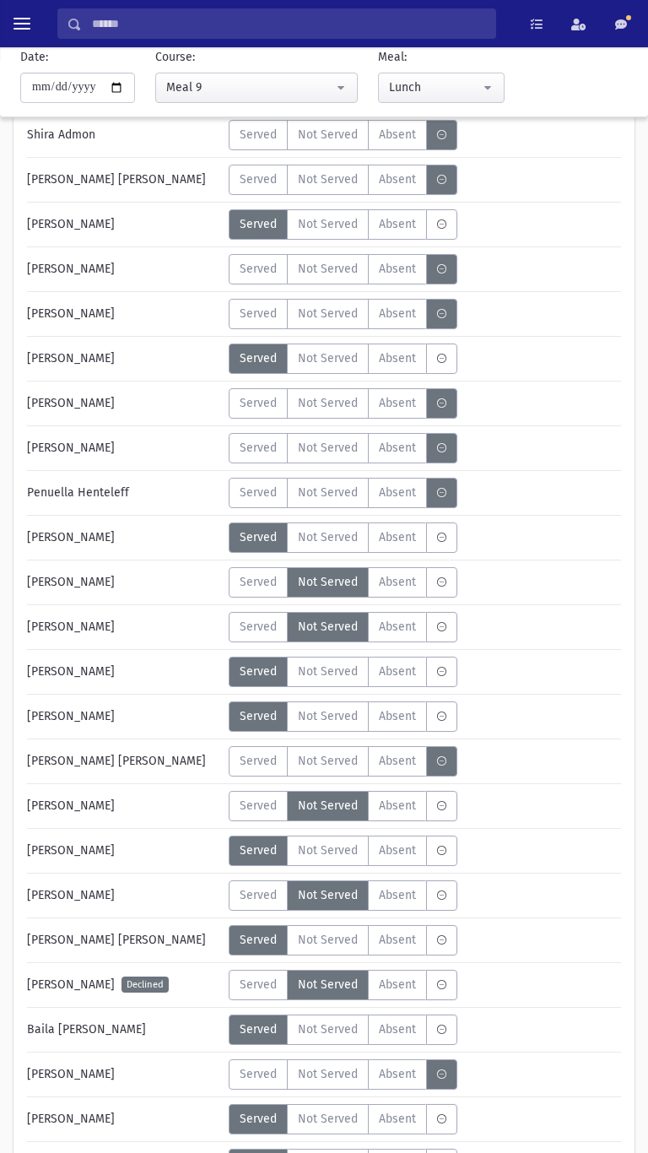
click at [335, 409] on span "Not Served" at bounding box center [328, 403] width 60 height 18
click at [330, 448] on span "Not Served" at bounding box center [328, 448] width 60 height 18
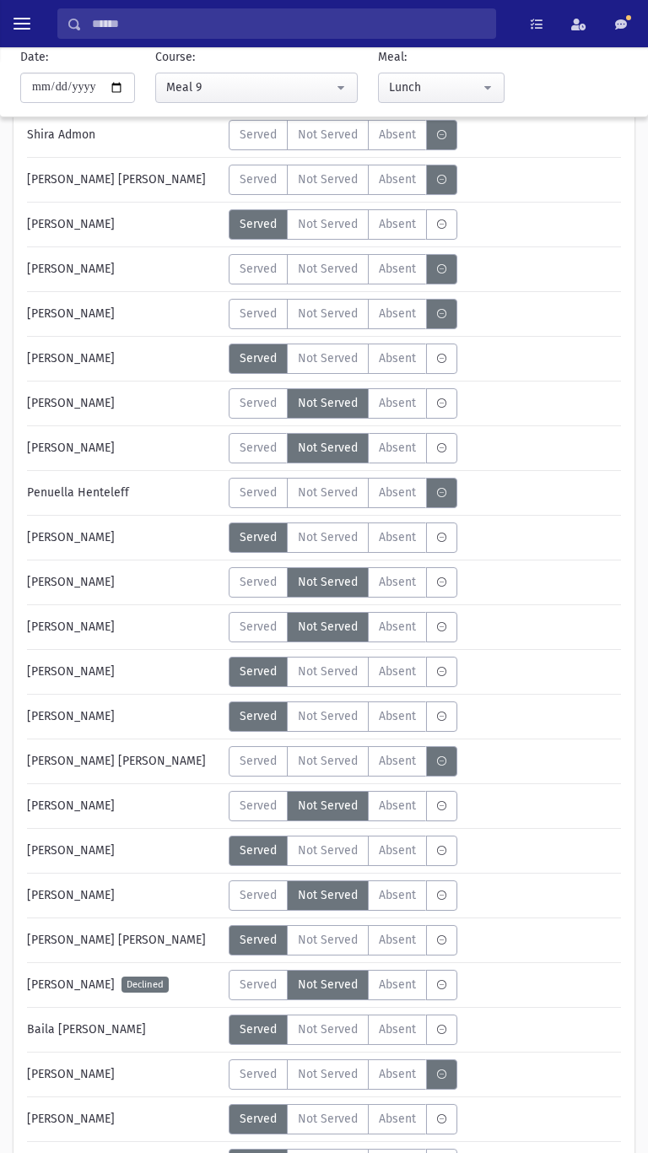
click at [329, 499] on span "Not Served" at bounding box center [328, 493] width 60 height 18
click at [331, 273] on span "Not Served" at bounding box center [328, 269] width 60 height 18
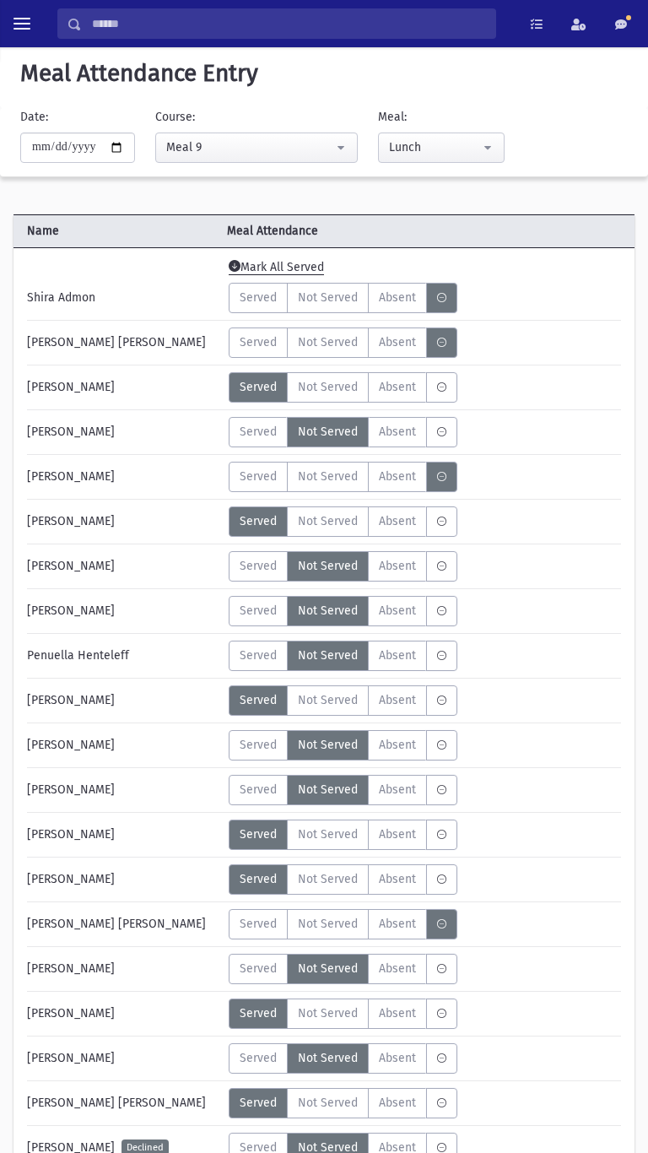
scroll to position [1, 0]
click at [328, 310] on label "Not Served" at bounding box center [328, 299] width 82 height 30
click at [327, 487] on label "Not Served" at bounding box center [328, 477] width 82 height 30
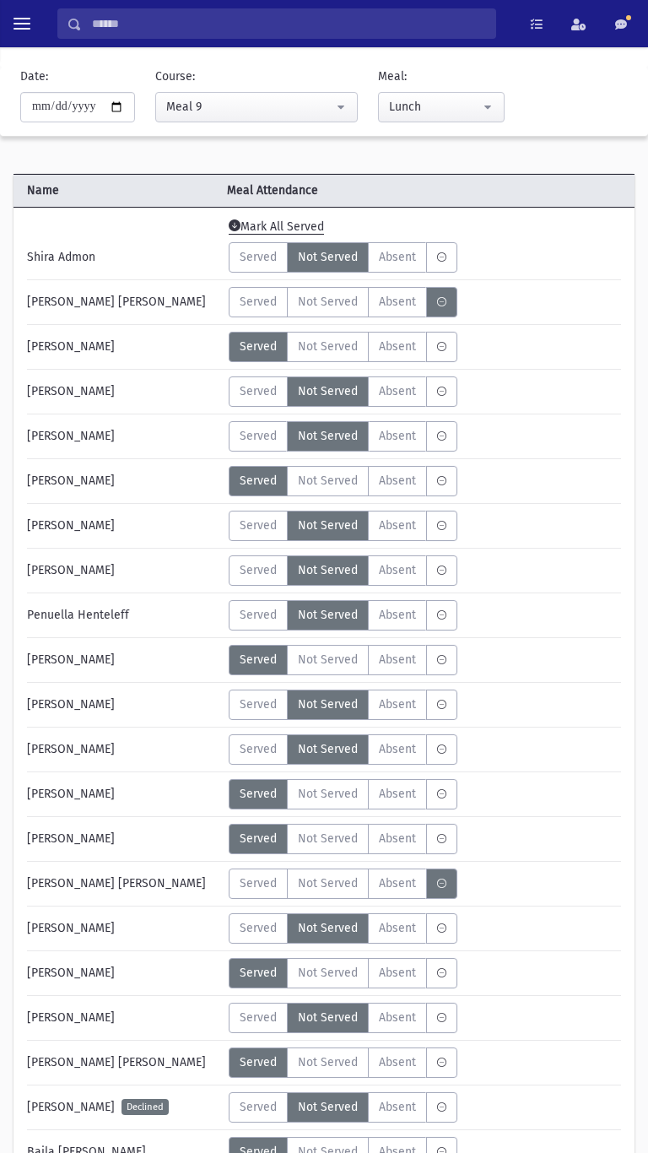
scroll to position [46, 0]
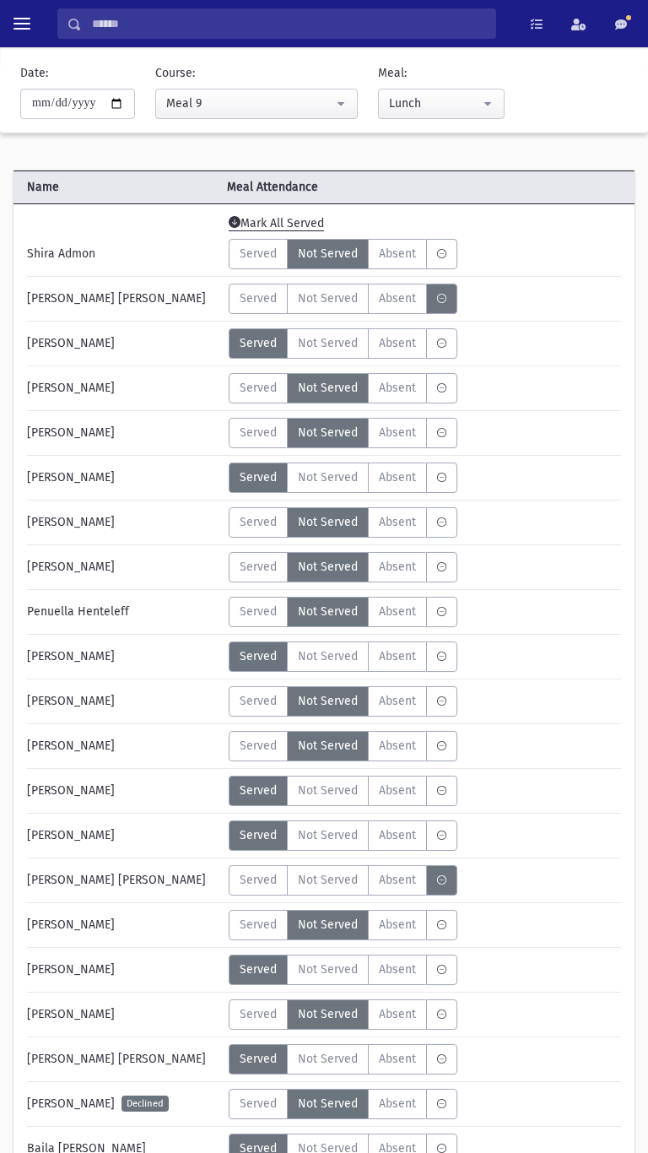
click at [334, 310] on label "Not Served" at bounding box center [328, 299] width 82 height 30
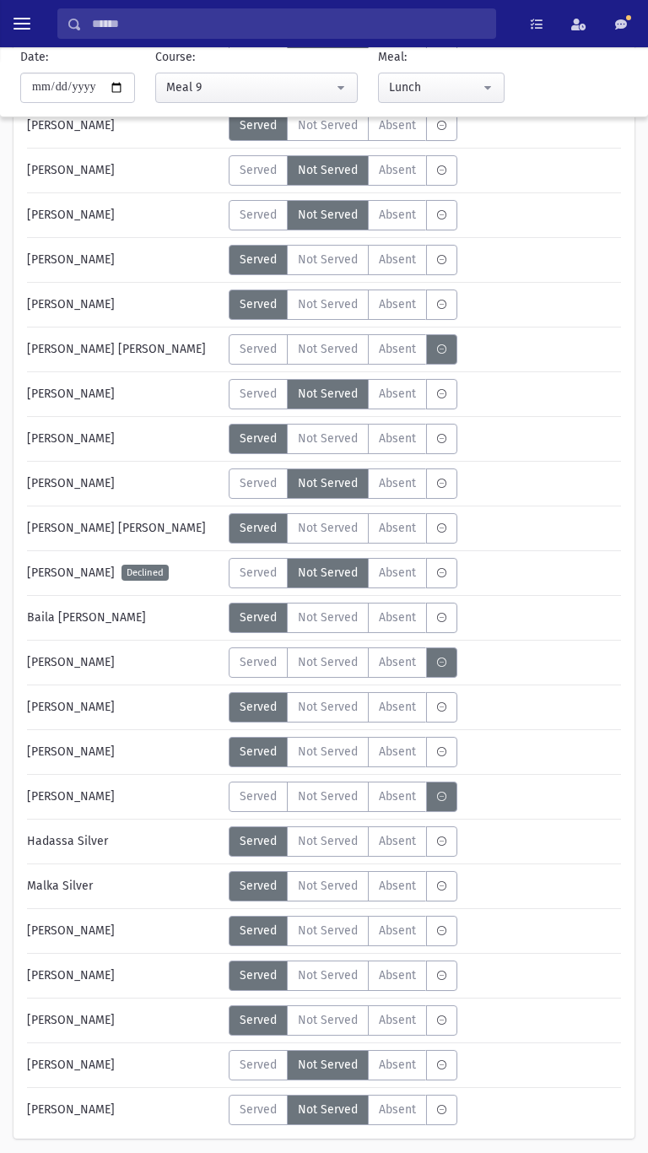
scroll to position [637, 0]
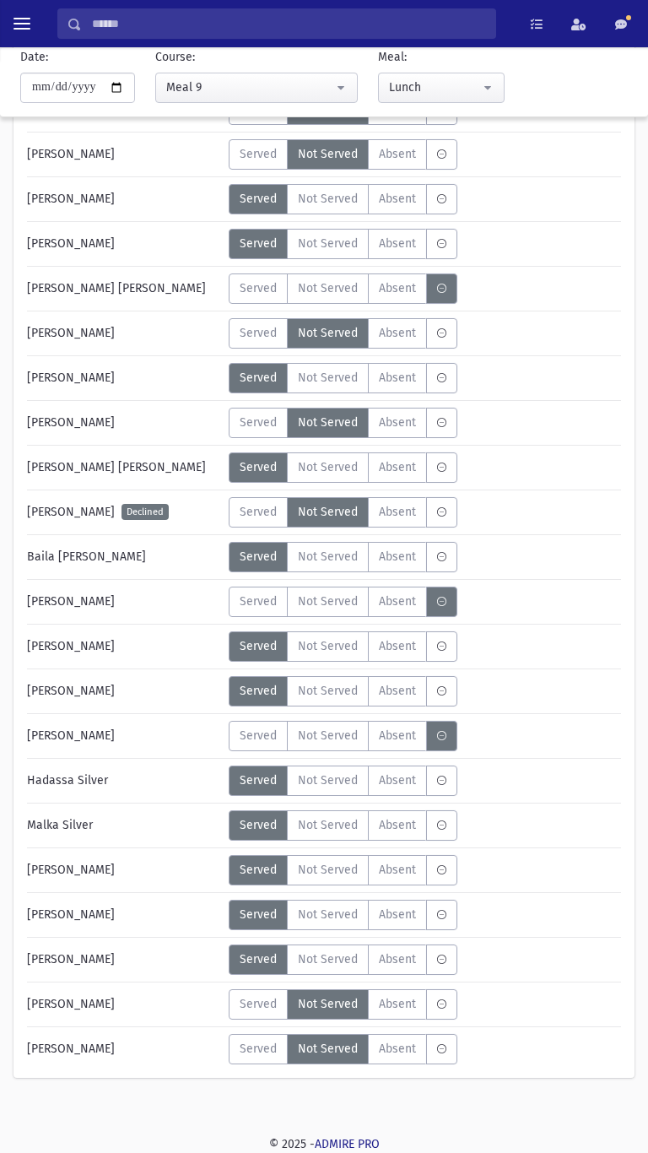
click at [326, 606] on span "Not Served" at bounding box center [328, 601] width 60 height 18
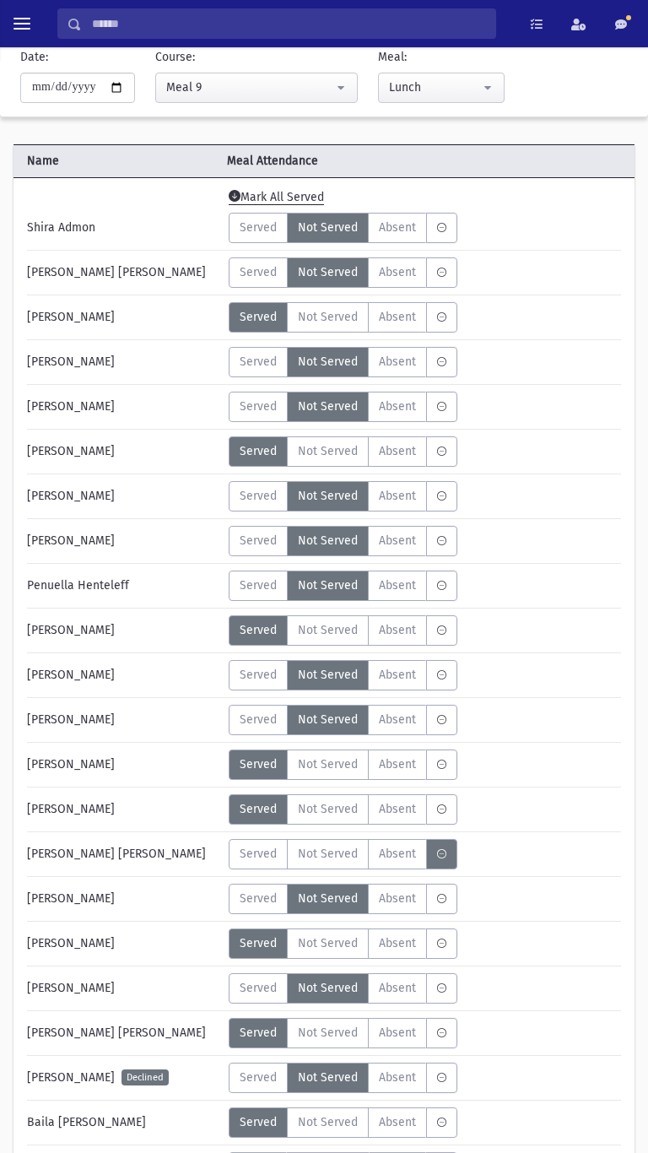
scroll to position [69, 0]
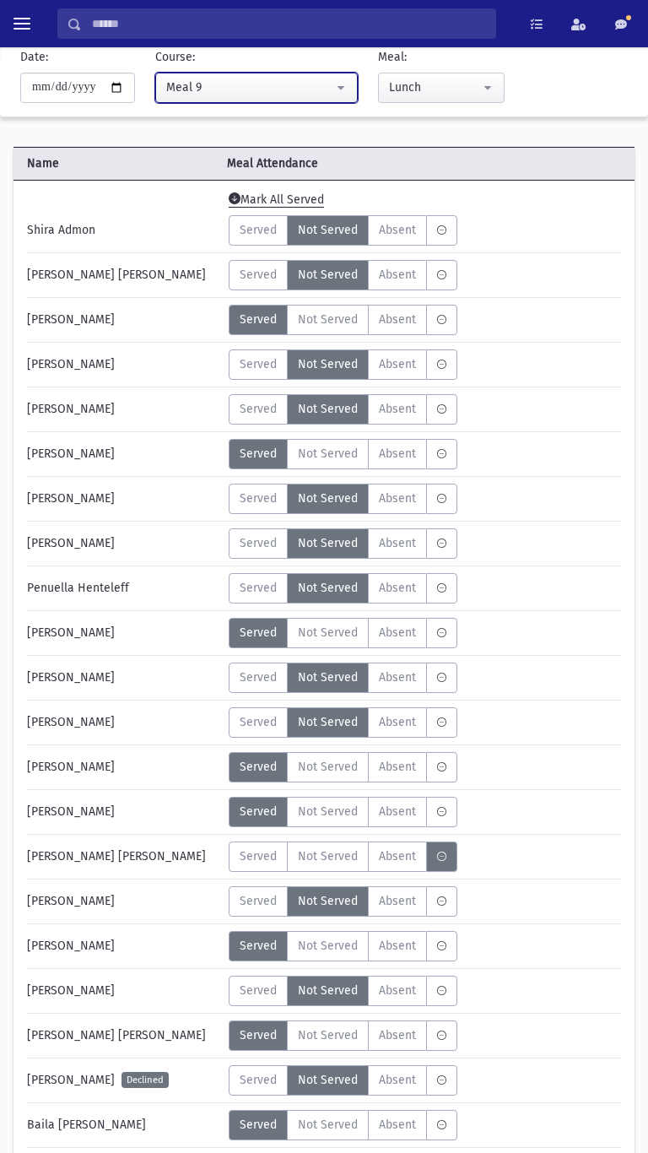
click at [274, 99] on button "Meal 9" at bounding box center [256, 88] width 203 height 30
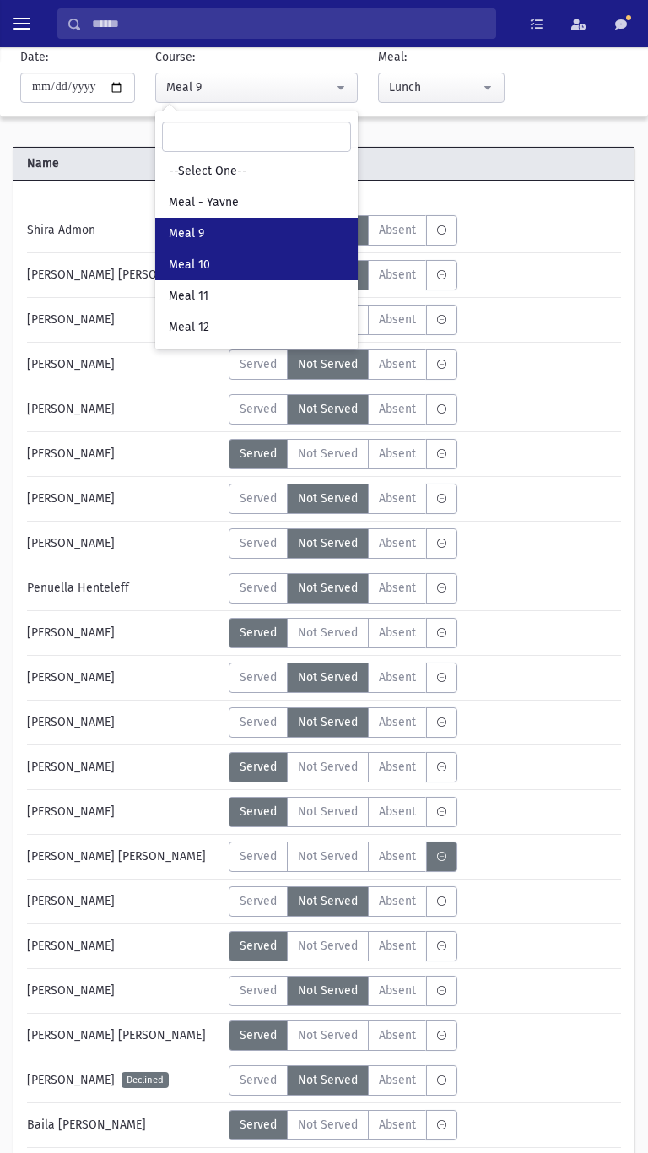
click at [246, 263] on link "Meal 10" at bounding box center [256, 264] width 203 height 31
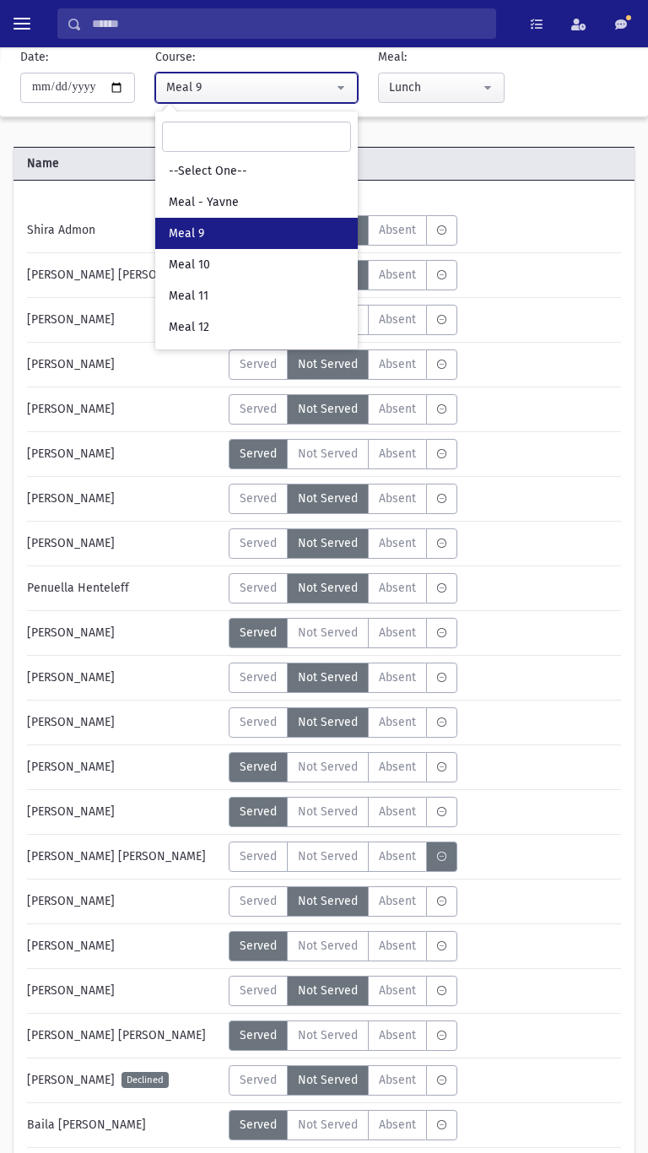
select select "*****"
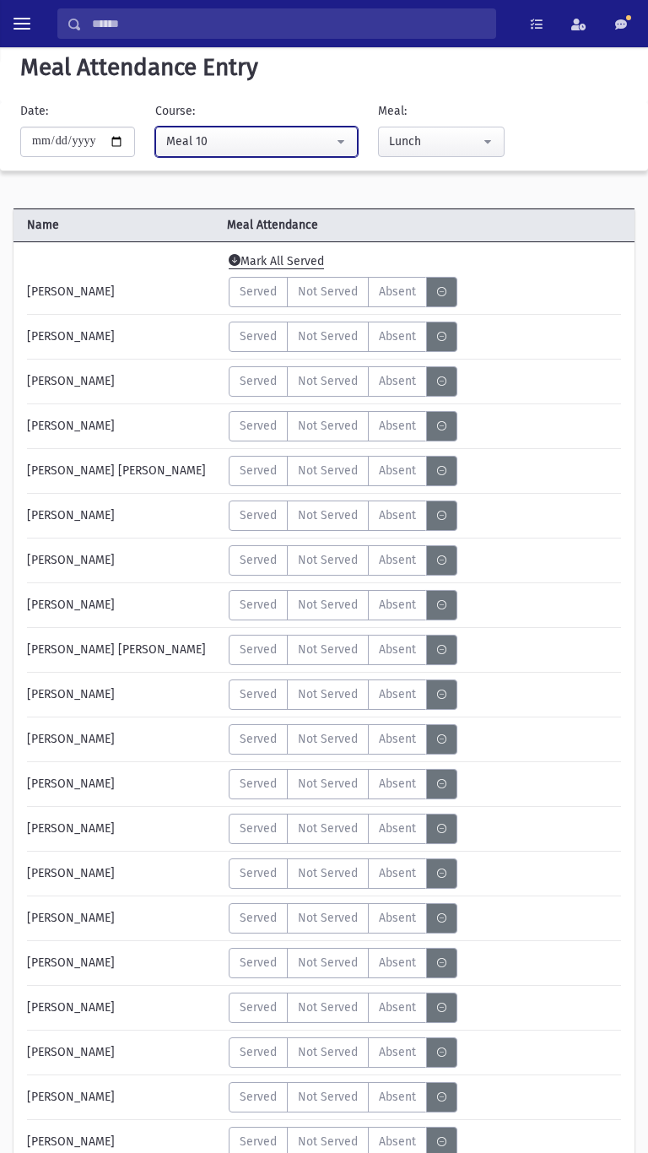
scroll to position [7, 0]
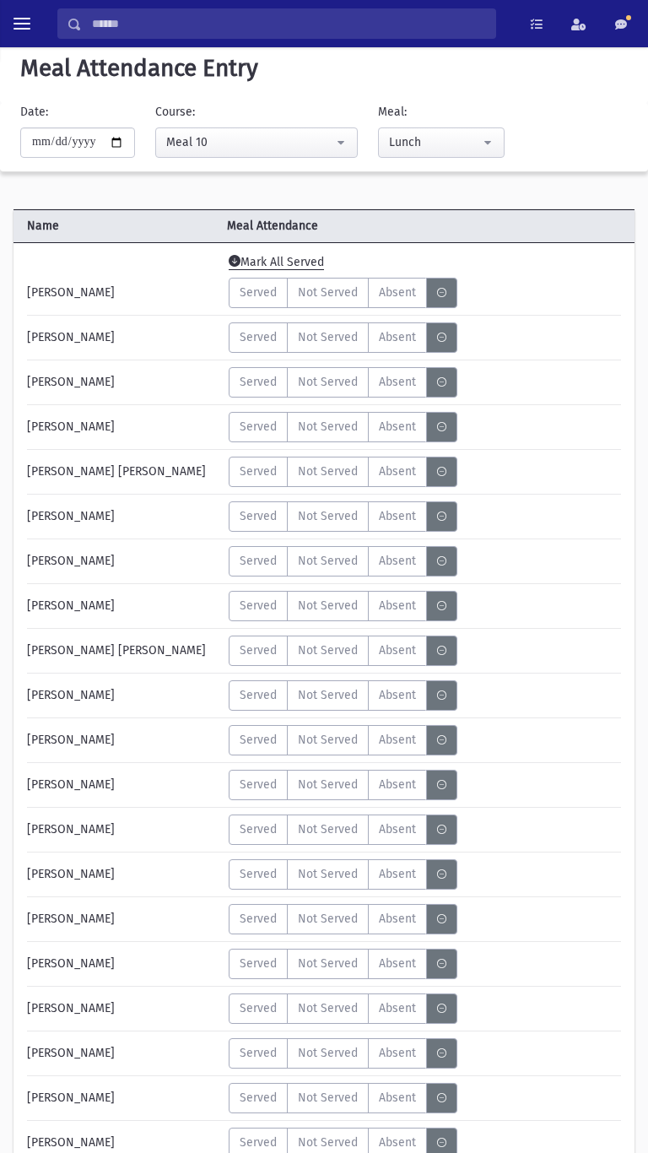
click at [267, 299] on span "Served" at bounding box center [258, 293] width 37 height 18
click at [326, 345] on span "Not Served" at bounding box center [328, 337] width 60 height 18
click at [257, 393] on label "Served" at bounding box center [258, 382] width 59 height 30
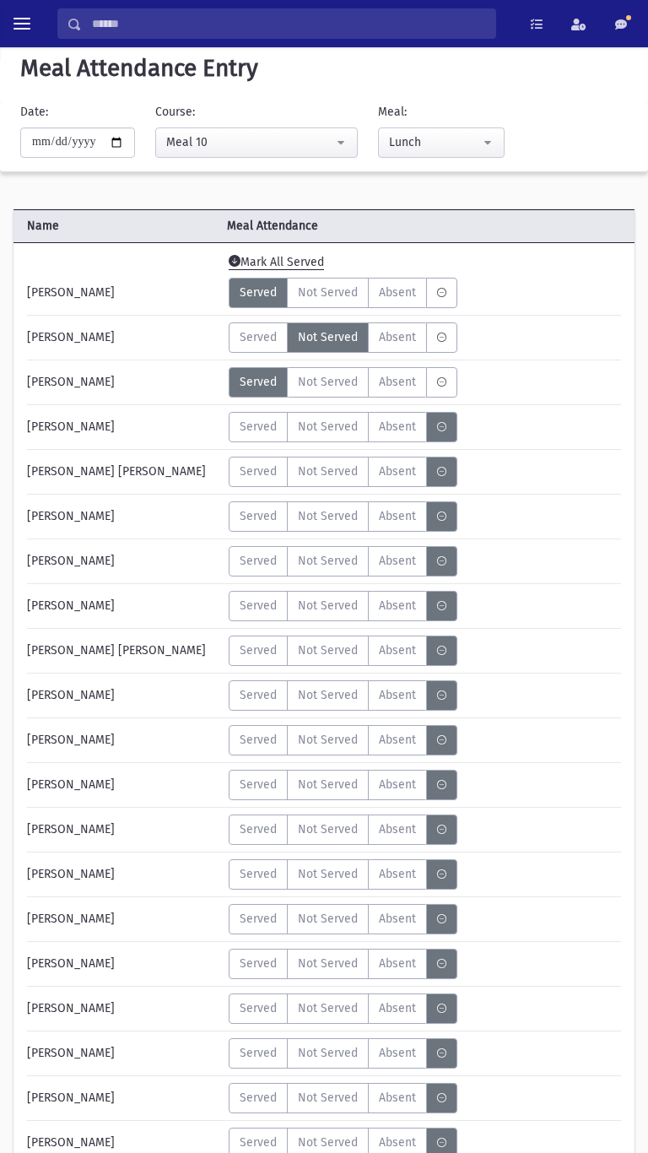
click at [266, 292] on span "Served" at bounding box center [258, 293] width 37 height 18
click at [313, 299] on span "Not Served" at bounding box center [328, 293] width 60 height 18
click at [266, 304] on label "Served" at bounding box center [258, 293] width 59 height 30
click at [269, 333] on span "Served" at bounding box center [258, 337] width 37 height 18
click at [334, 127] on button "Meal 10" at bounding box center [256, 142] width 203 height 30
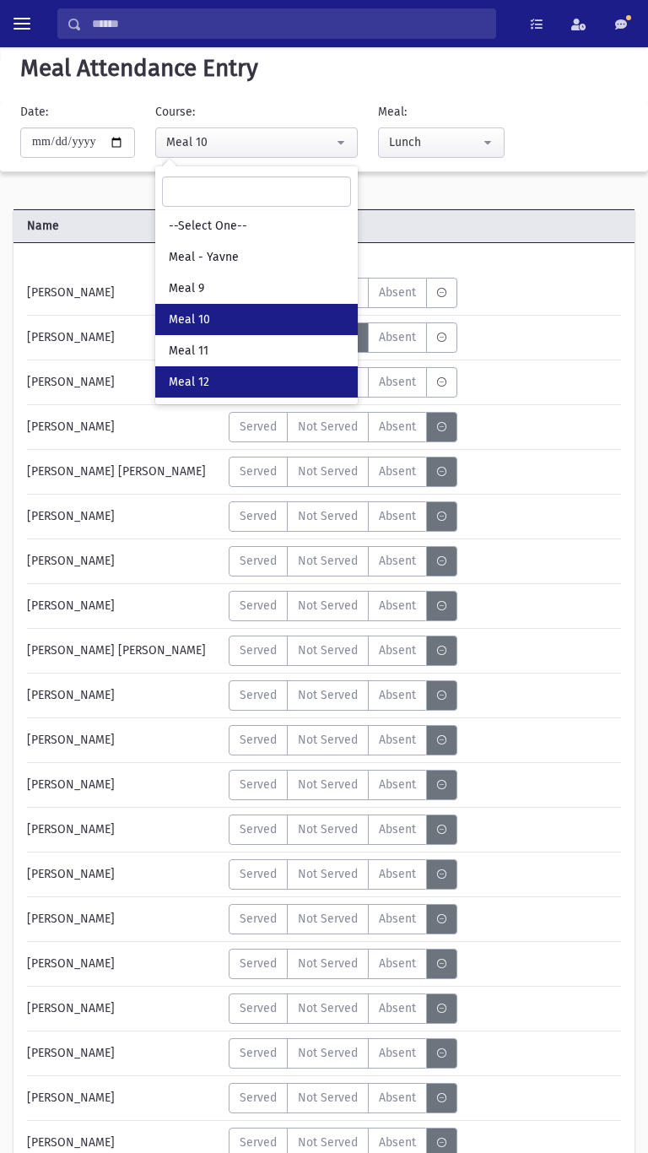
click at [277, 372] on link "Meal 12" at bounding box center [256, 381] width 203 height 31
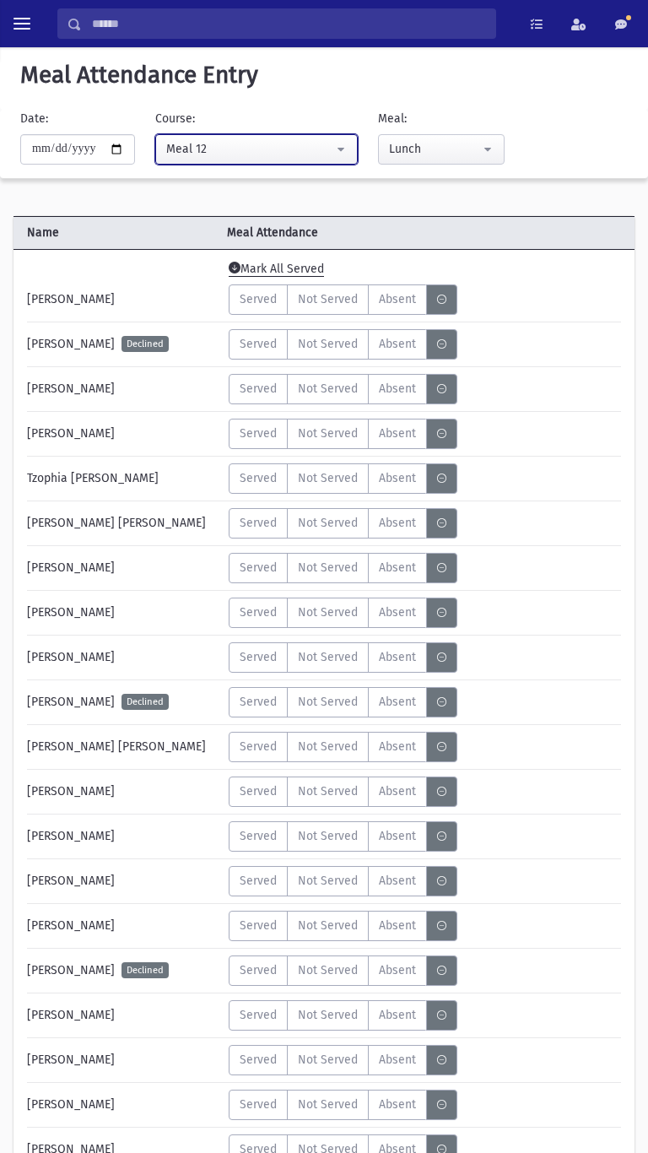
click at [358, 153] on button "Meal 12" at bounding box center [256, 149] width 203 height 30
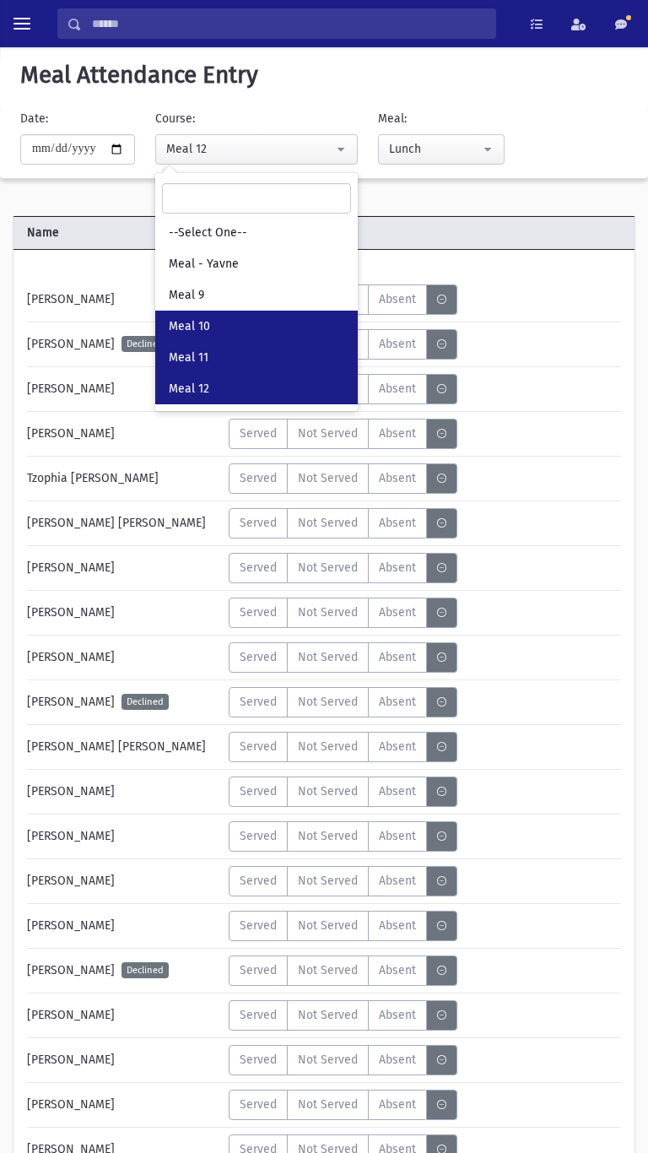
click at [276, 350] on link "Meal 11" at bounding box center [256, 357] width 203 height 31
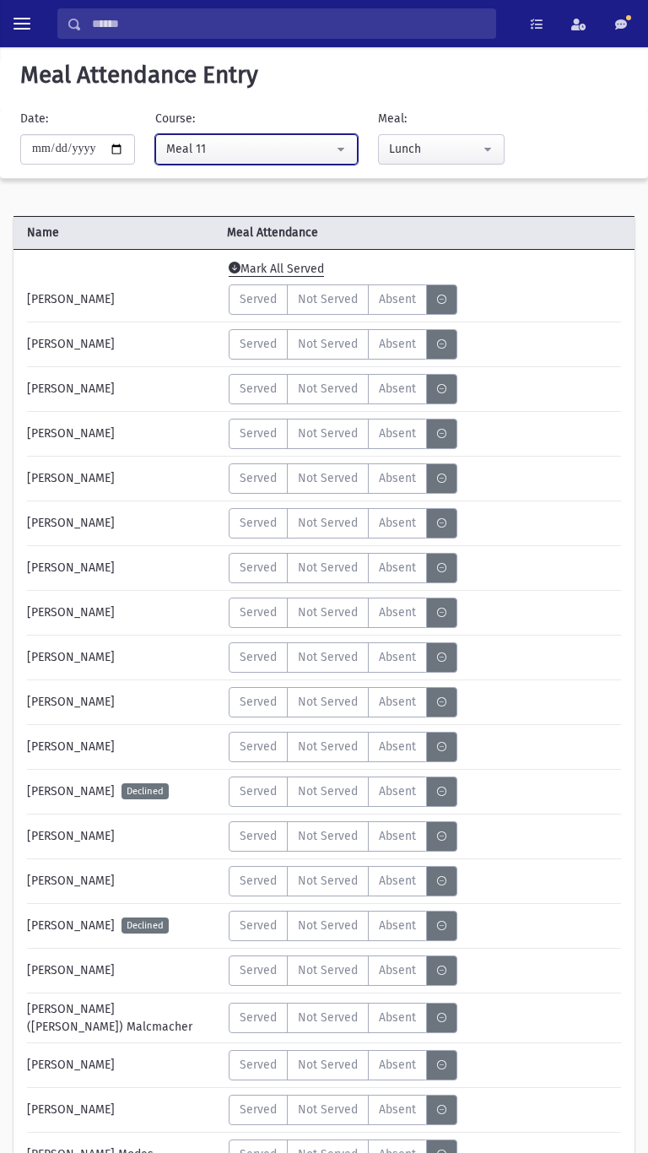
click at [293, 143] on div "Meal 11" at bounding box center [249, 149] width 167 height 18
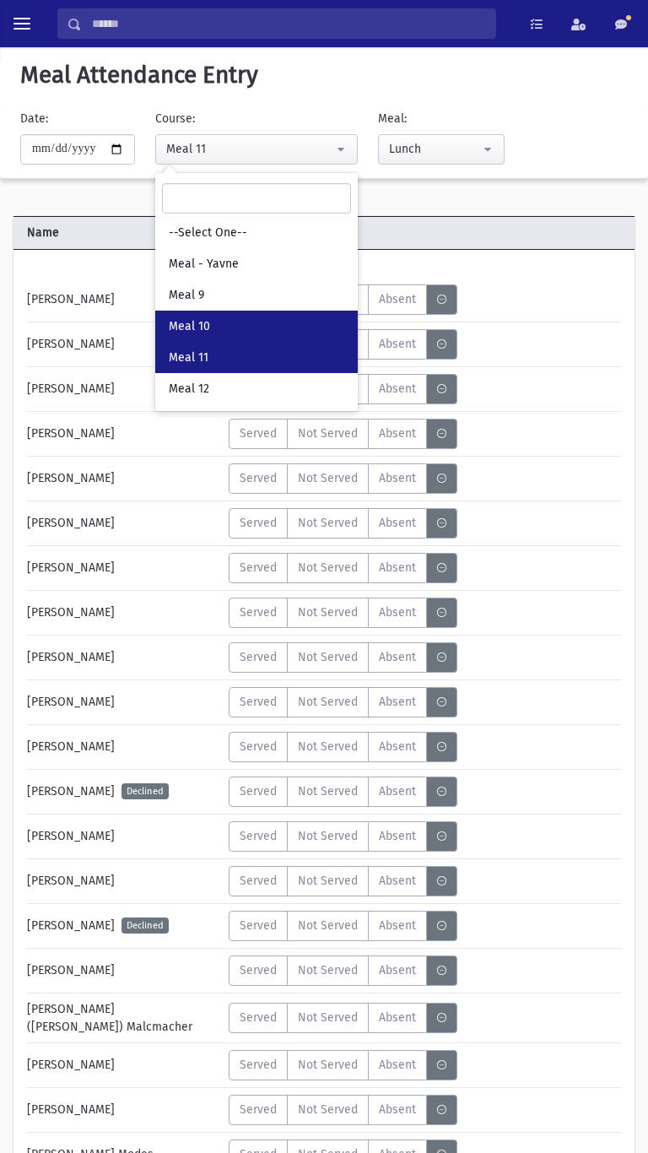
click at [310, 318] on link "Meal 10" at bounding box center [256, 326] width 203 height 31
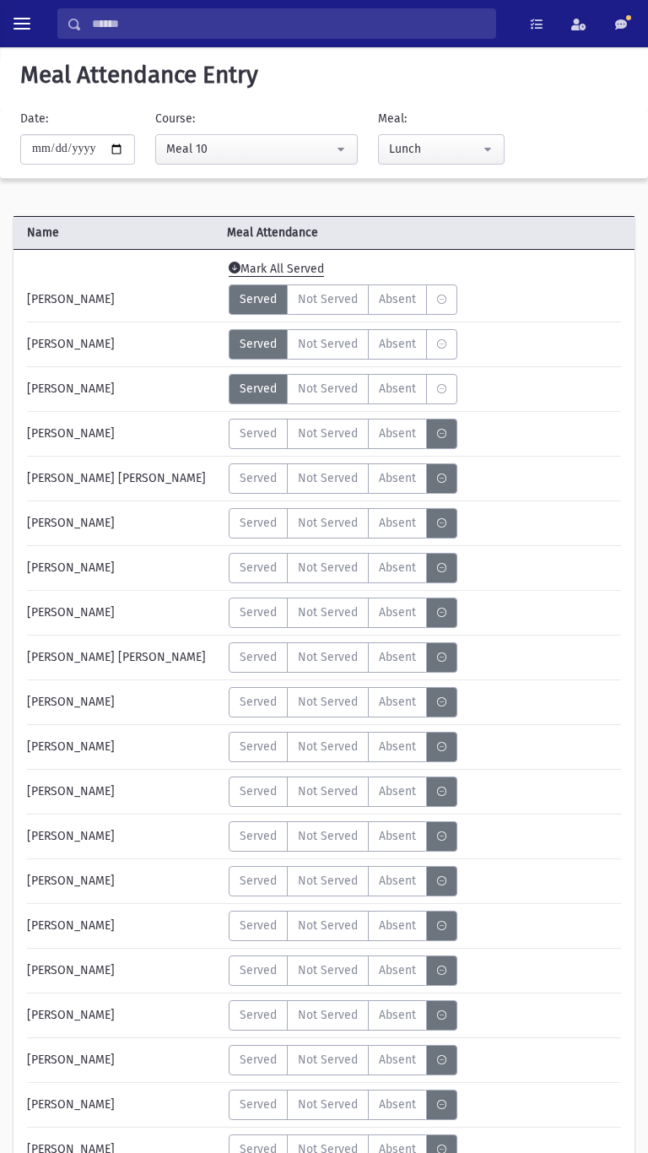
click at [394, 62] on h5 "Meal Attendance Entry" at bounding box center [324, 75] width 621 height 29
click at [647, 13] on ul "To Do's Show List Recently Viewed Items" at bounding box center [579, 23] width 138 height 30
click at [289, 164] on button "Meal 10" at bounding box center [256, 149] width 203 height 30
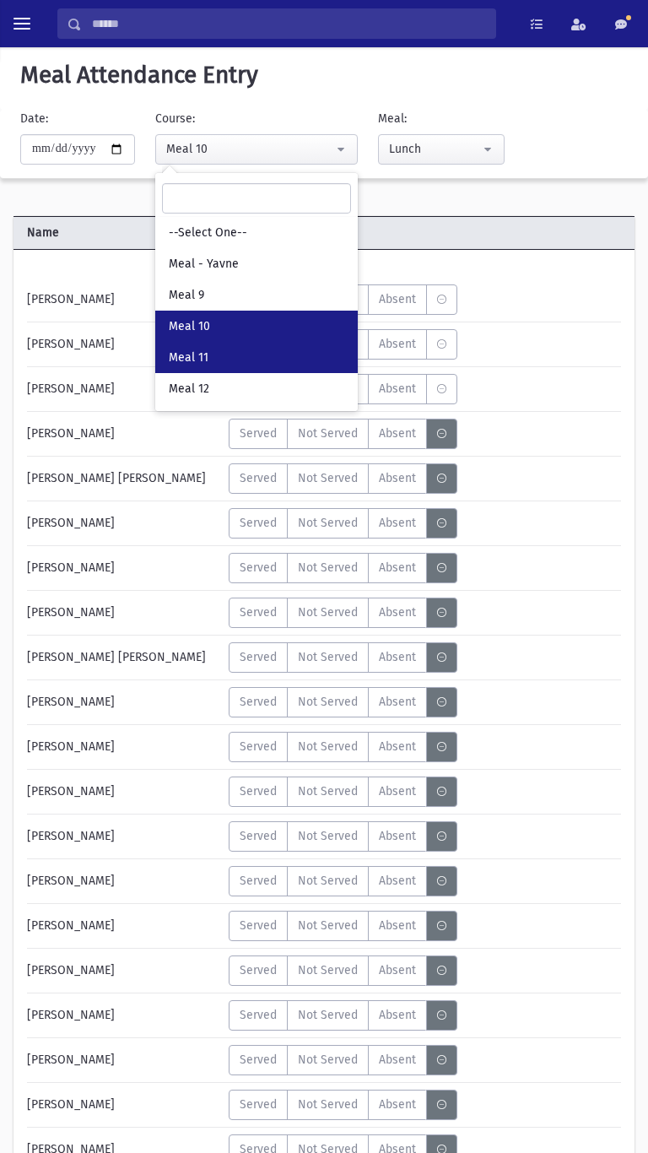
click at [295, 365] on link "Meal 11" at bounding box center [256, 357] width 203 height 31
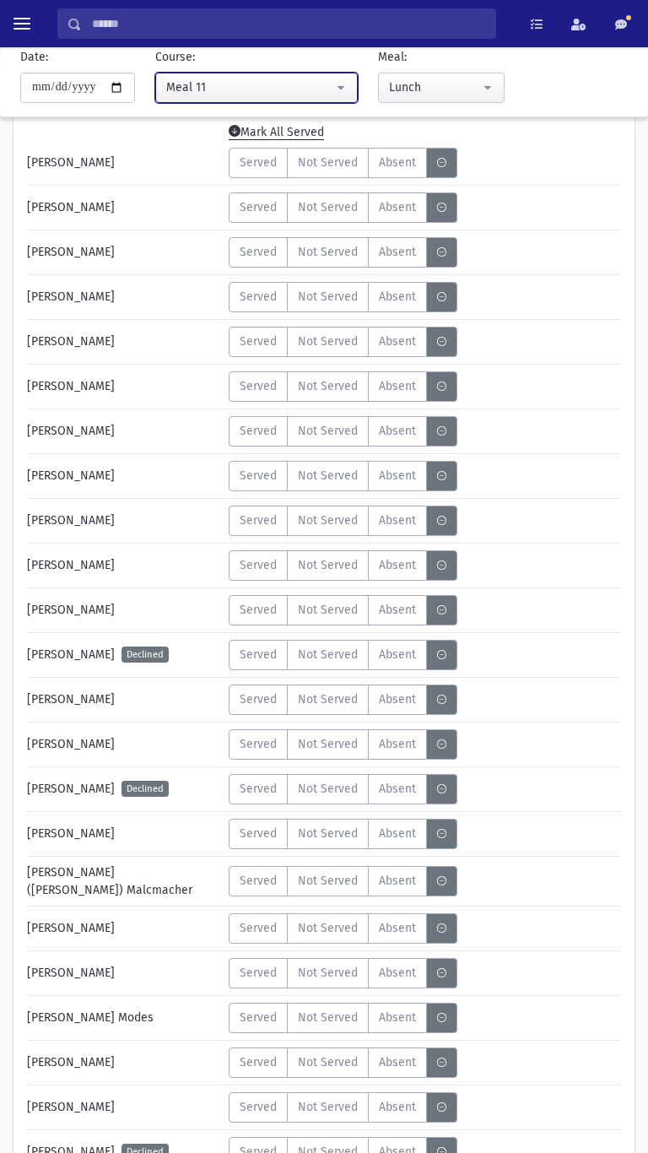
scroll to position [132, 0]
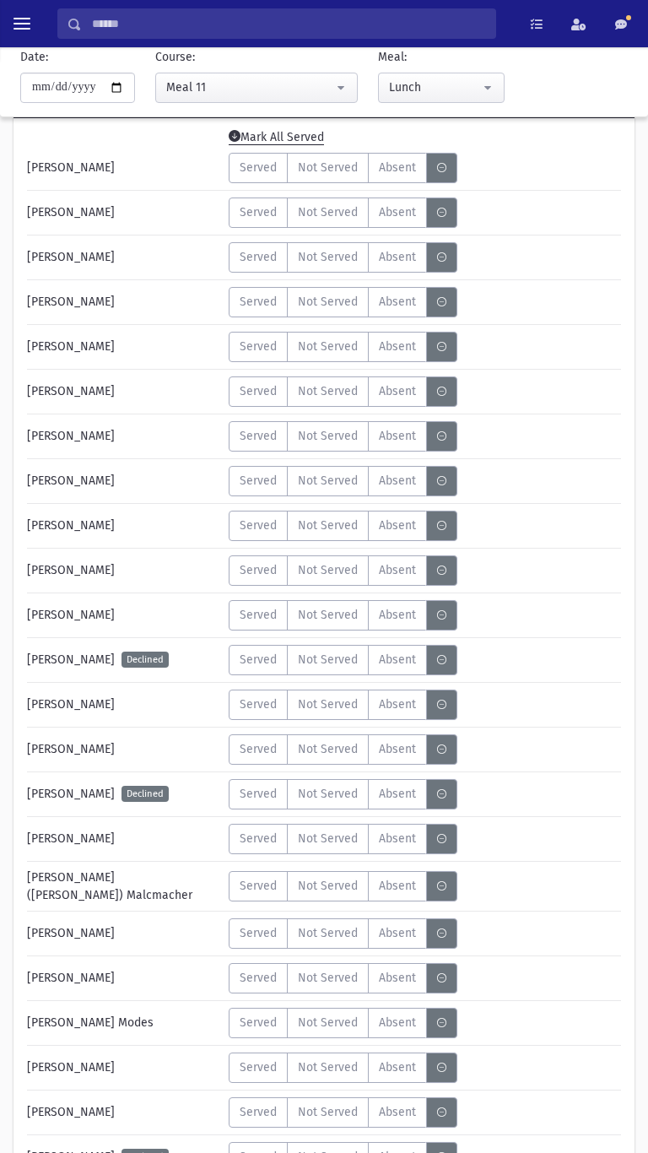
click at [245, 224] on label "Served" at bounding box center [258, 212] width 59 height 30
click at [277, 537] on label "Served" at bounding box center [258, 526] width 59 height 30
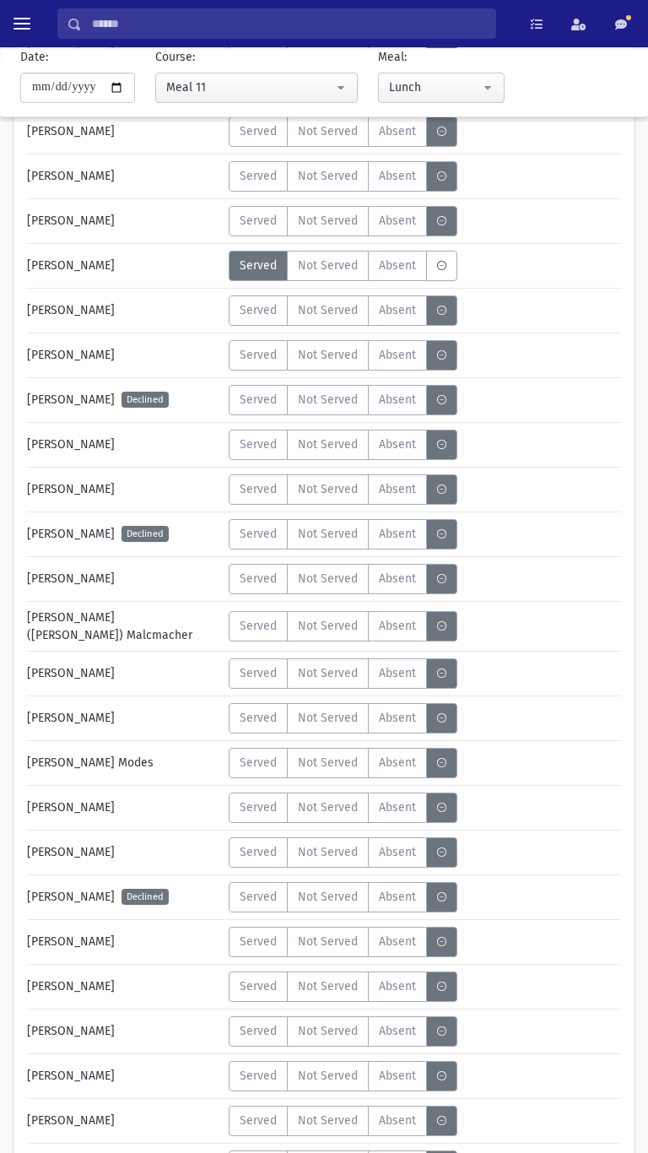
scroll to position [592, 0]
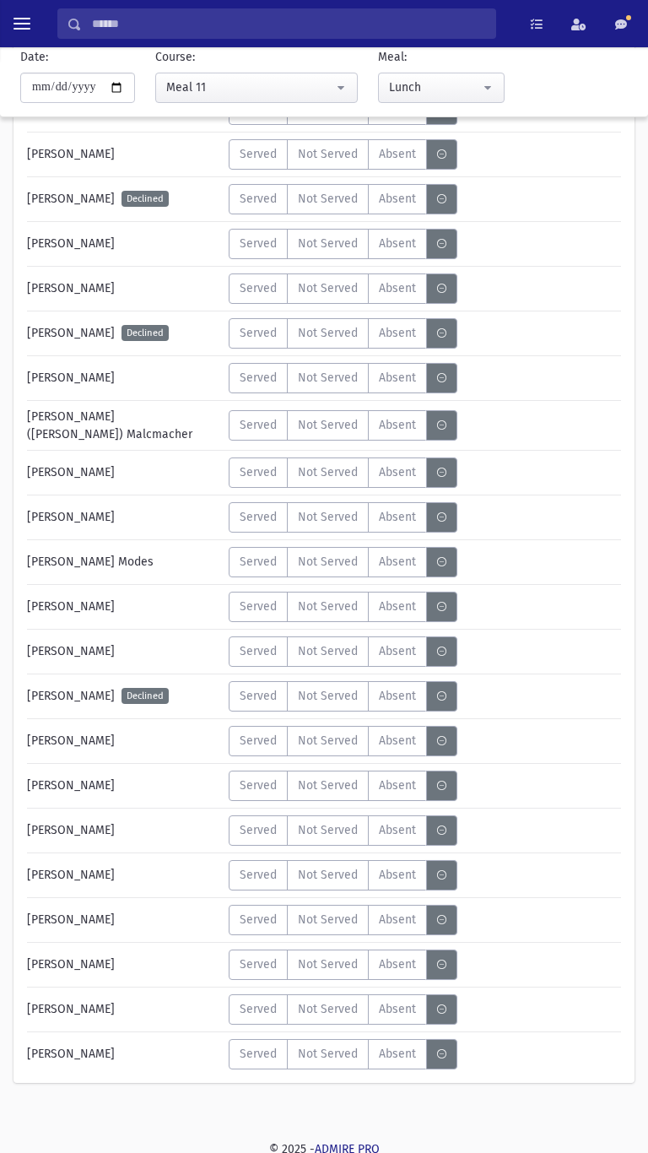
click at [257, 961] on span "Served" at bounding box center [258, 964] width 37 height 18
click at [242, 1002] on span "Served" at bounding box center [258, 1009] width 37 height 18
click at [245, 387] on label "Served" at bounding box center [258, 378] width 59 height 30
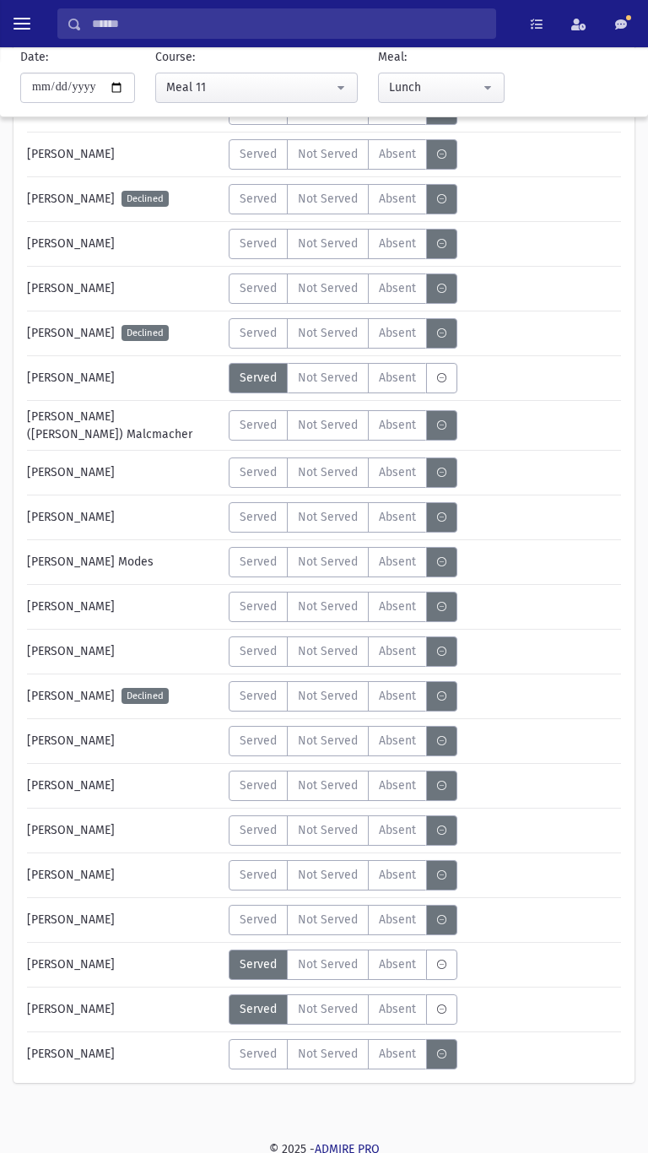
click at [267, 835] on label "Served" at bounding box center [258, 830] width 59 height 30
click at [261, 416] on span "Served" at bounding box center [258, 425] width 37 height 18
click at [253, 868] on span "Served" at bounding box center [258, 875] width 37 height 18
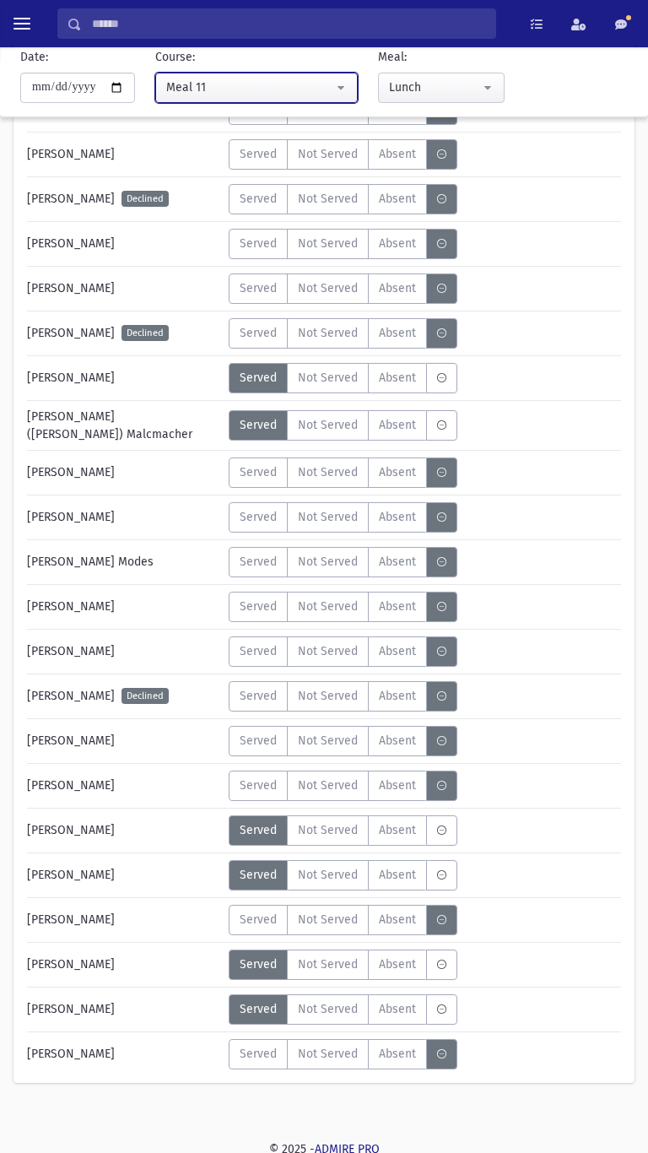
click at [192, 87] on div "Meal 11" at bounding box center [249, 87] width 167 height 18
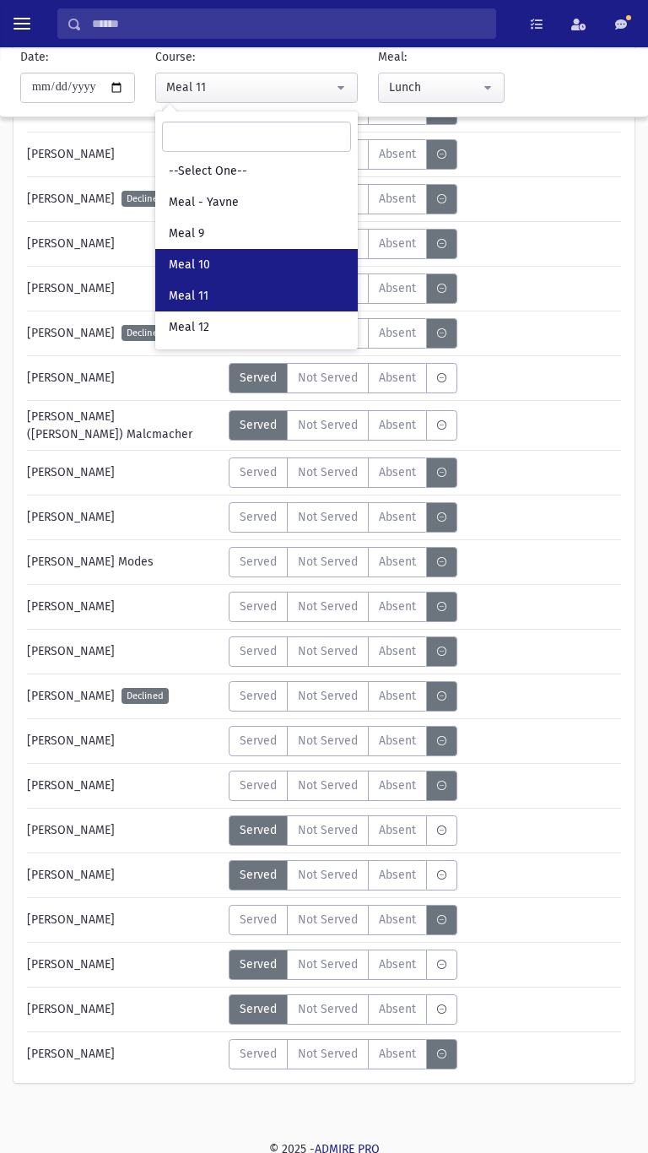
click at [185, 254] on link "Meal 10" at bounding box center [256, 264] width 203 height 31
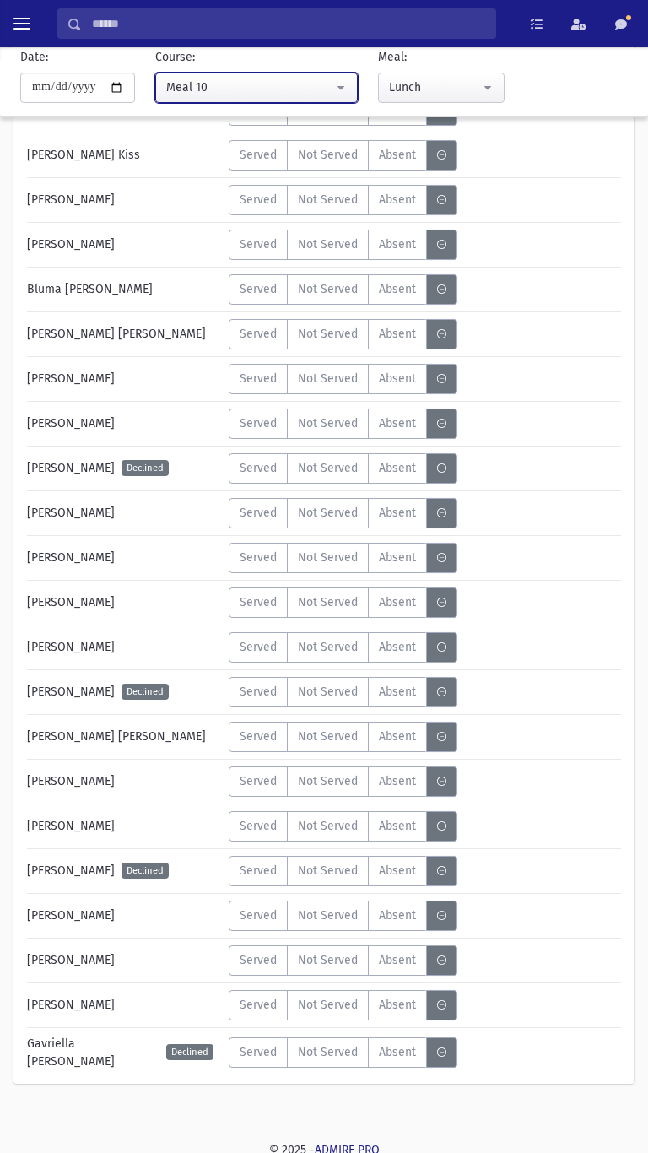
scroll to position [1350, 0]
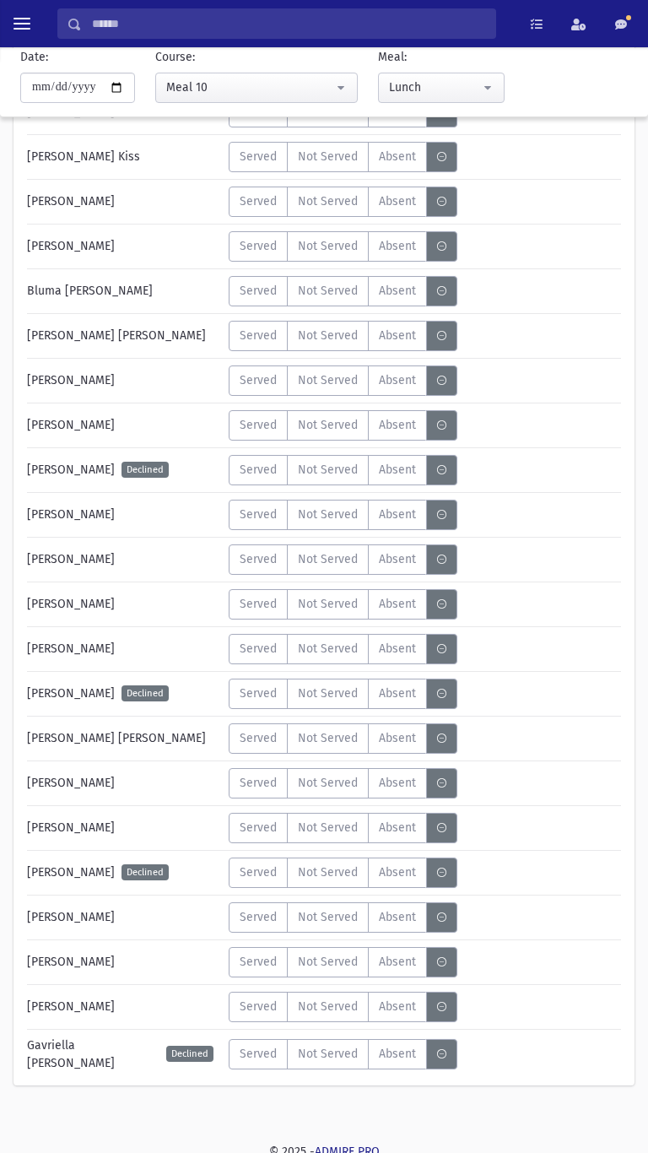
click at [262, 794] on label "Served" at bounding box center [258, 783] width 59 height 30
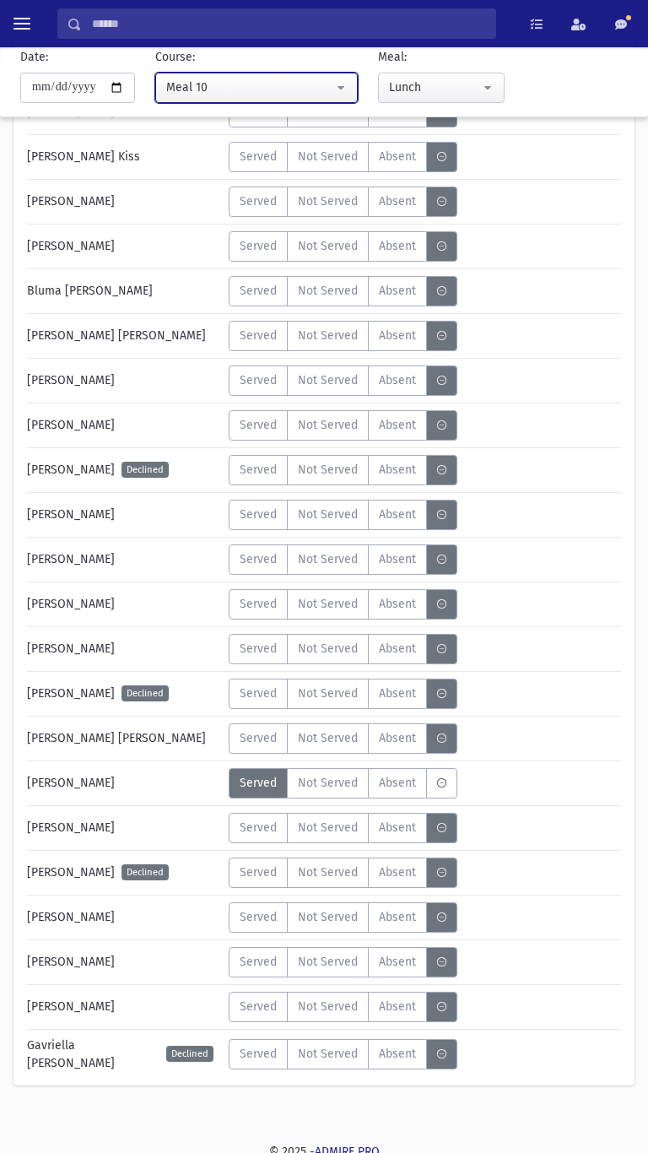
click at [212, 76] on button "Meal 10" at bounding box center [256, 88] width 203 height 30
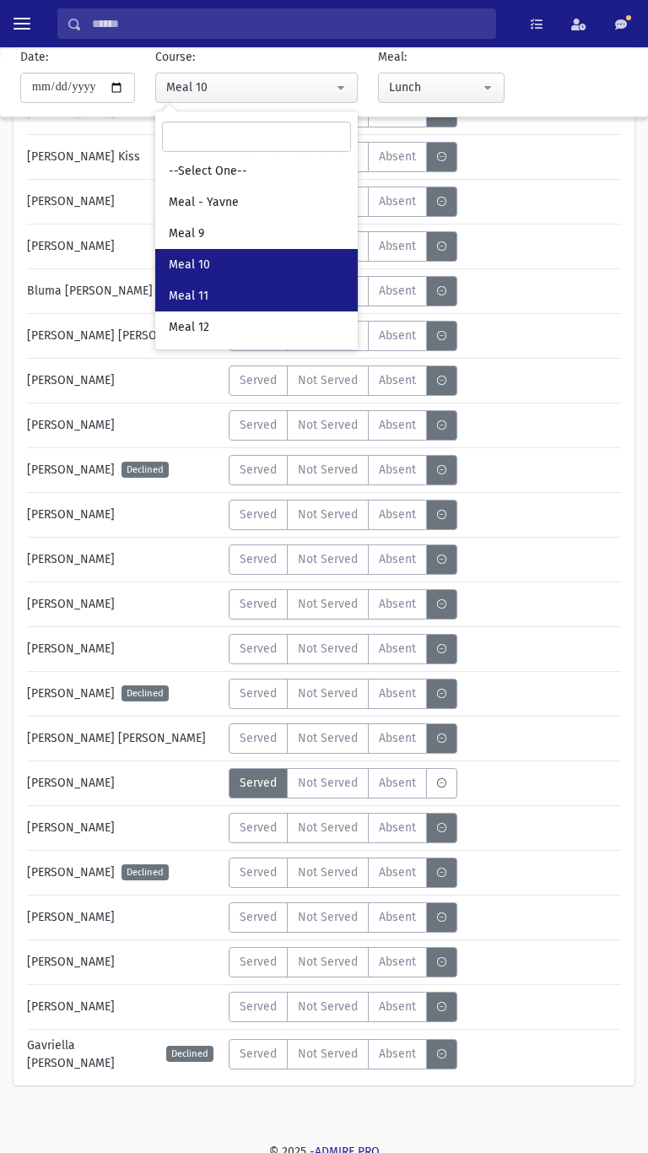
click at [187, 288] on span "Meal 11" at bounding box center [189, 296] width 40 height 17
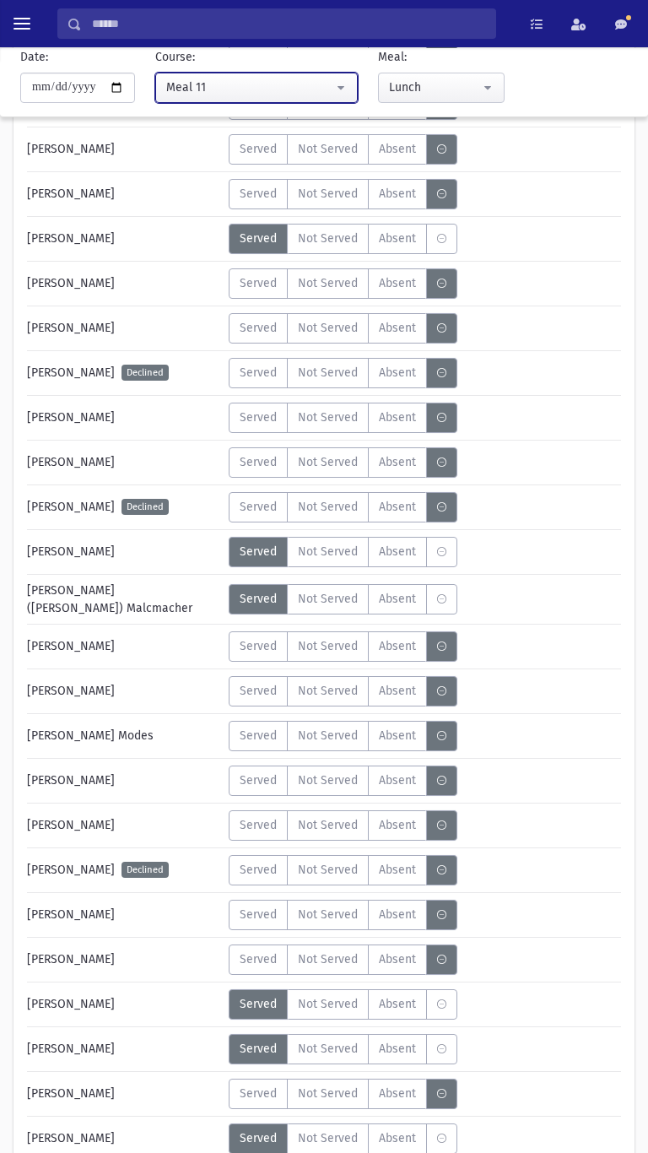
scroll to position [592, 0]
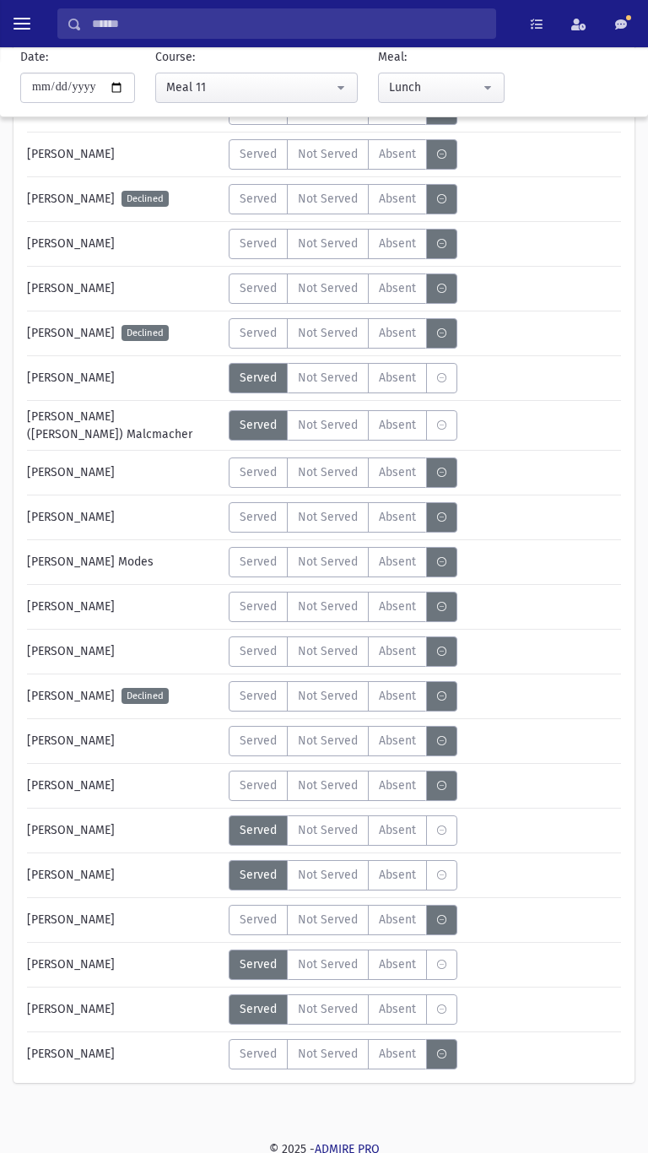
click at [256, 1046] on span "Served" at bounding box center [258, 1054] width 37 height 18
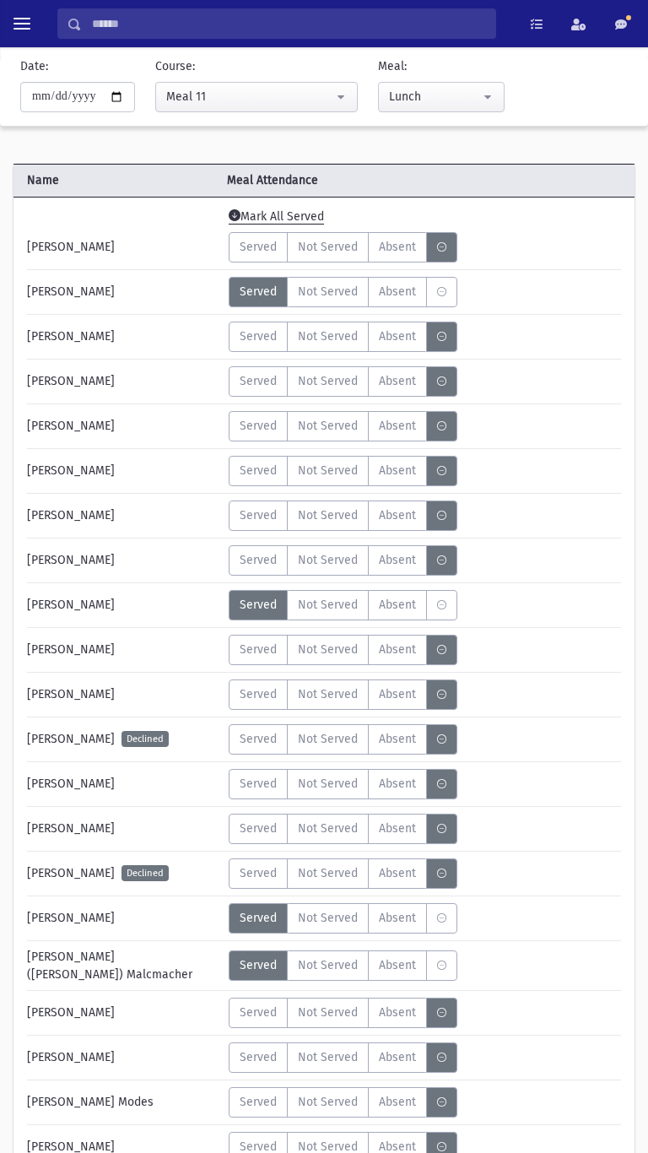
scroll to position [0, 0]
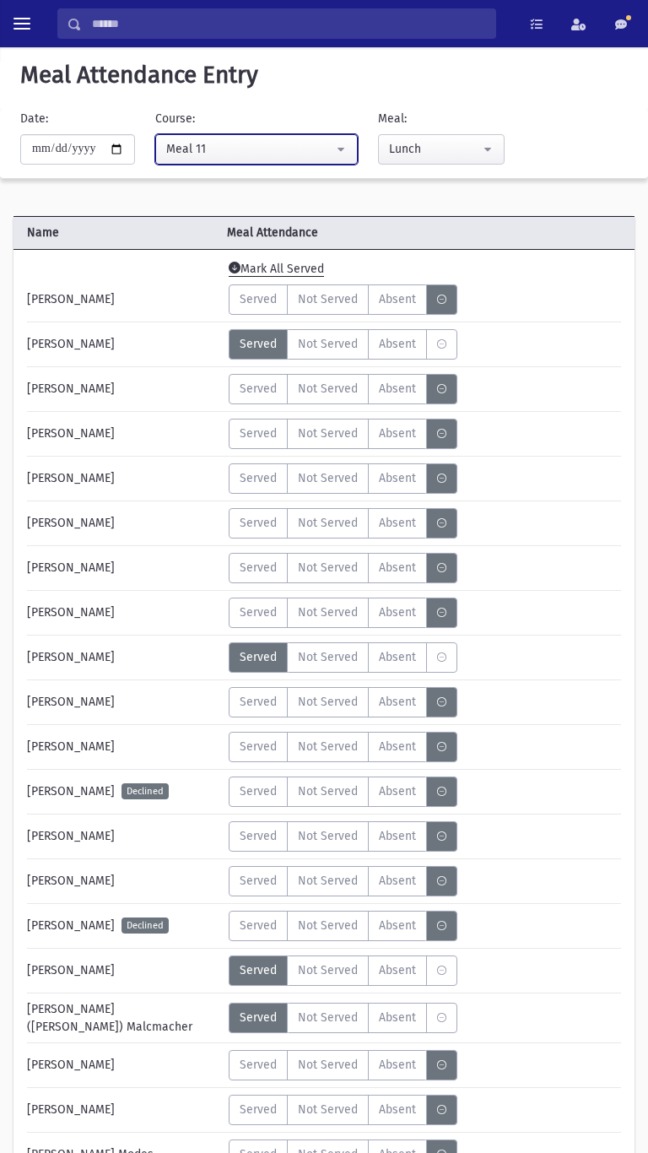
click at [192, 150] on div "Meal 11" at bounding box center [249, 149] width 167 height 18
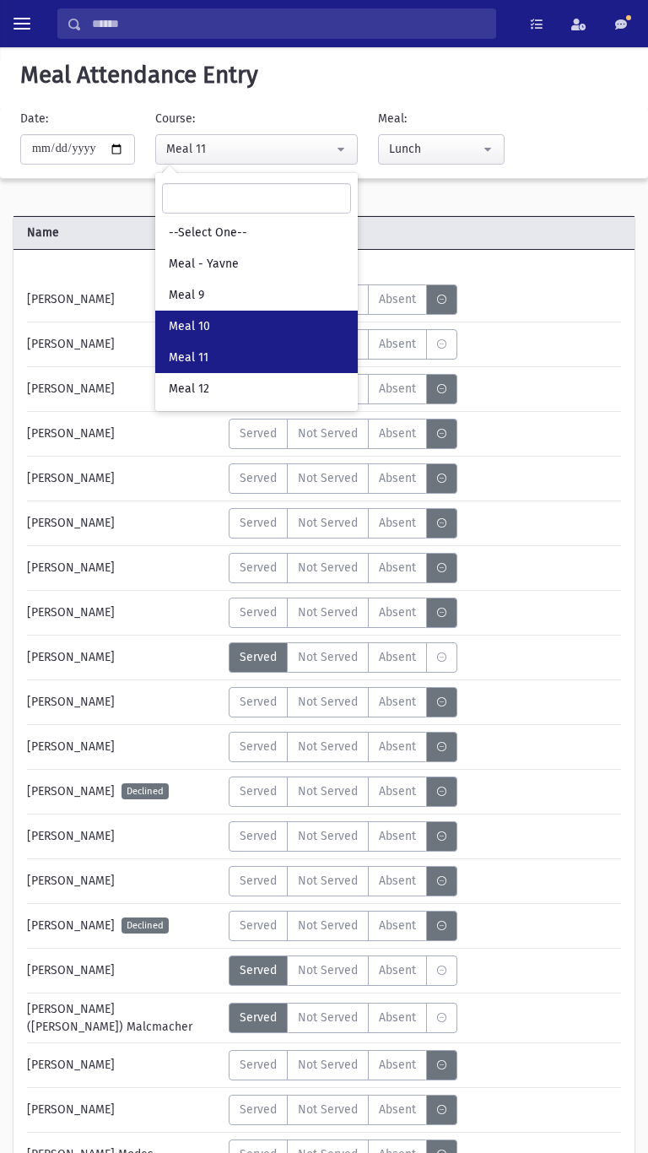
click at [206, 316] on link "Meal 10" at bounding box center [256, 326] width 203 height 31
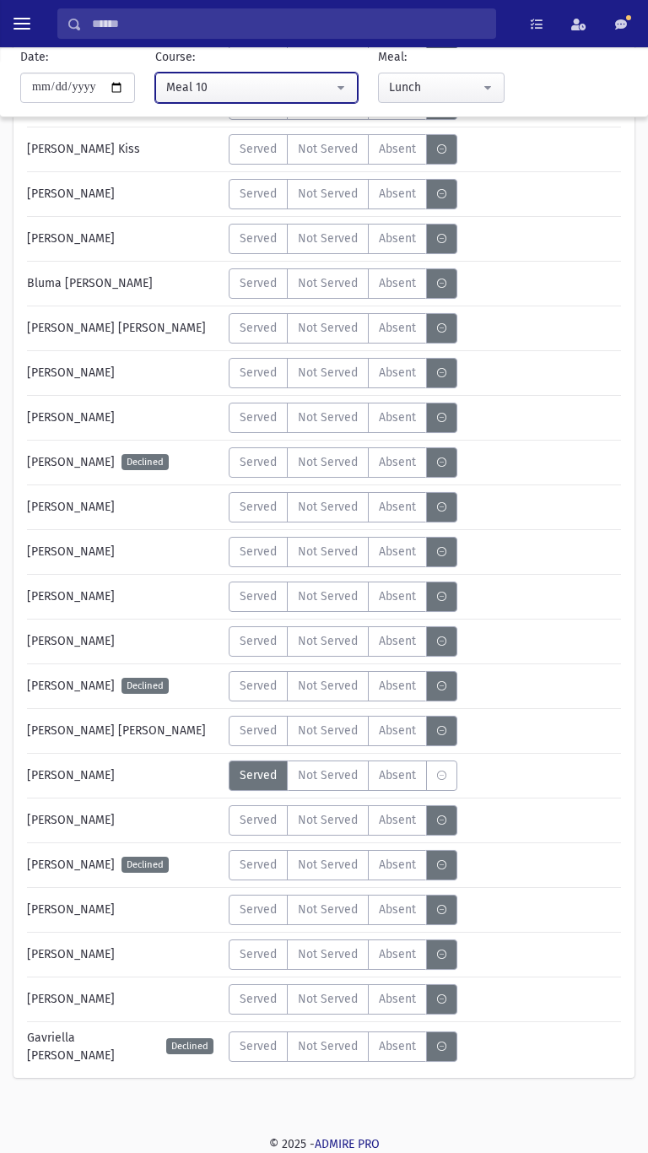
scroll to position [1356, 0]
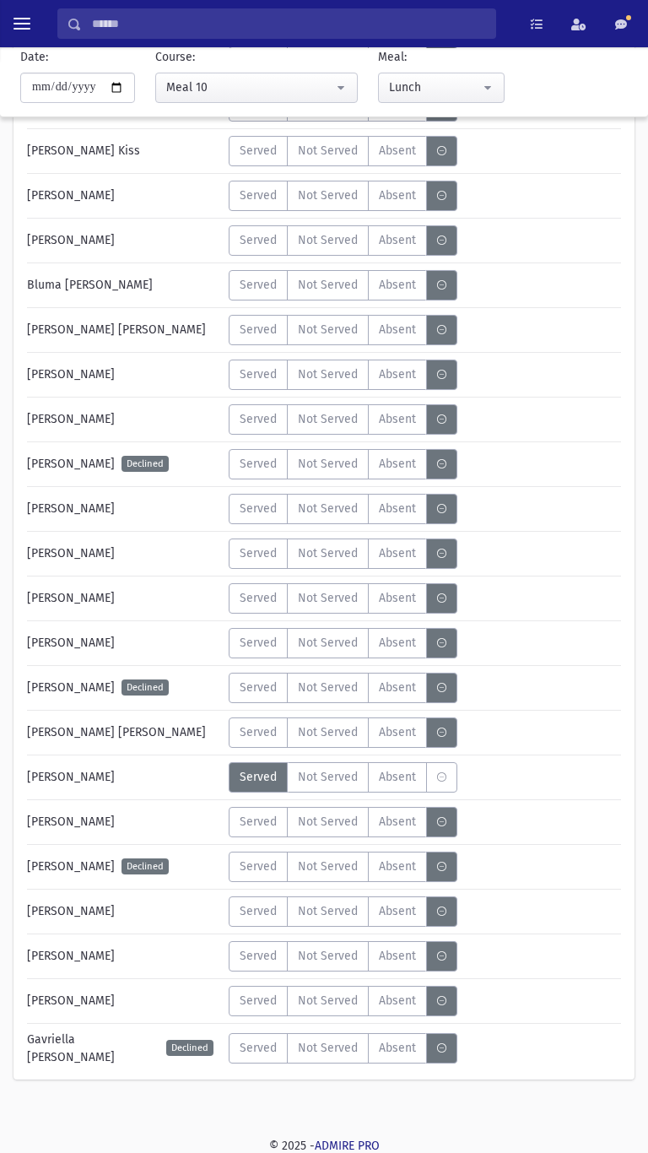
click at [251, 730] on span "Served" at bounding box center [258, 732] width 37 height 18
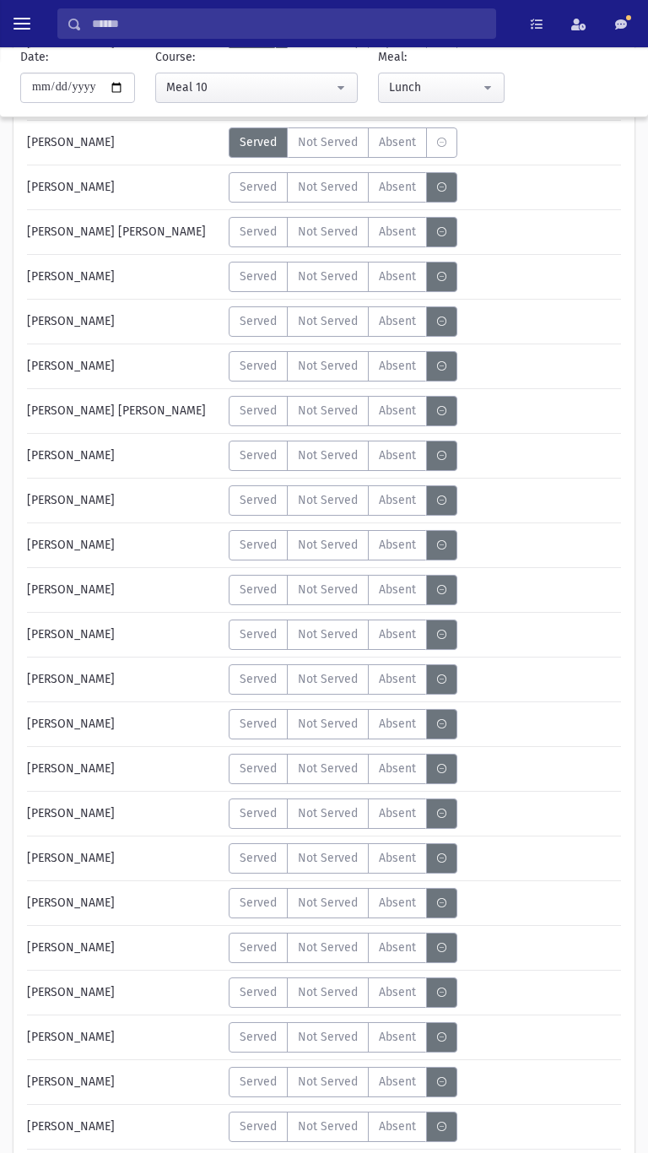
scroll to position [238, 0]
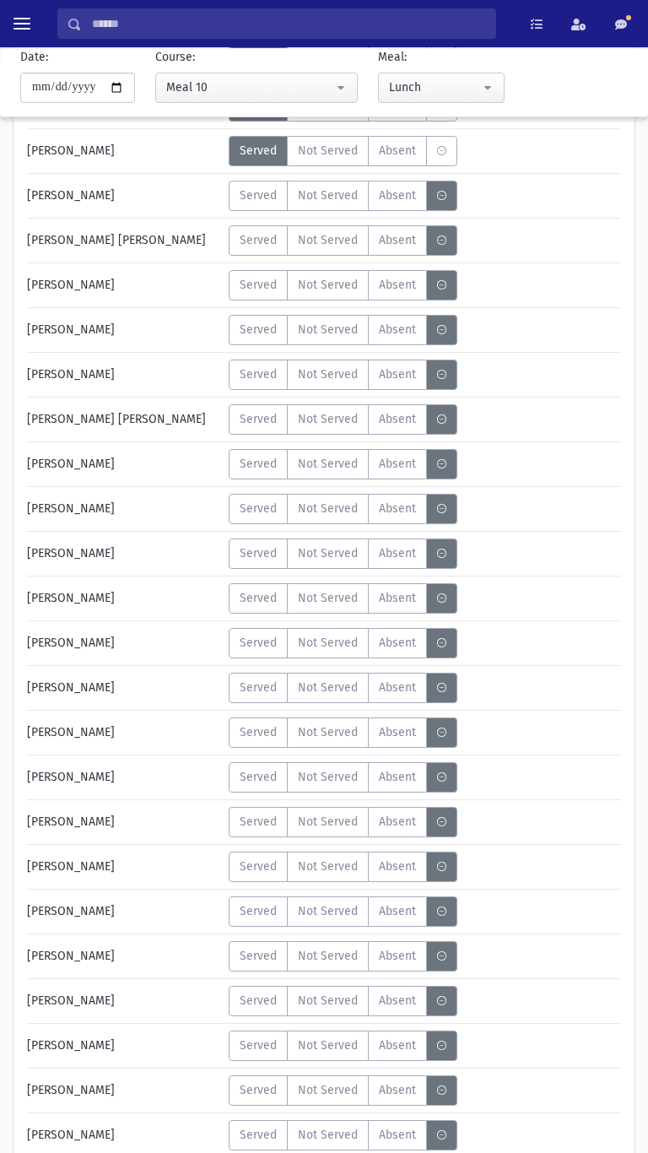
click at [257, 343] on label "Served" at bounding box center [258, 330] width 59 height 30
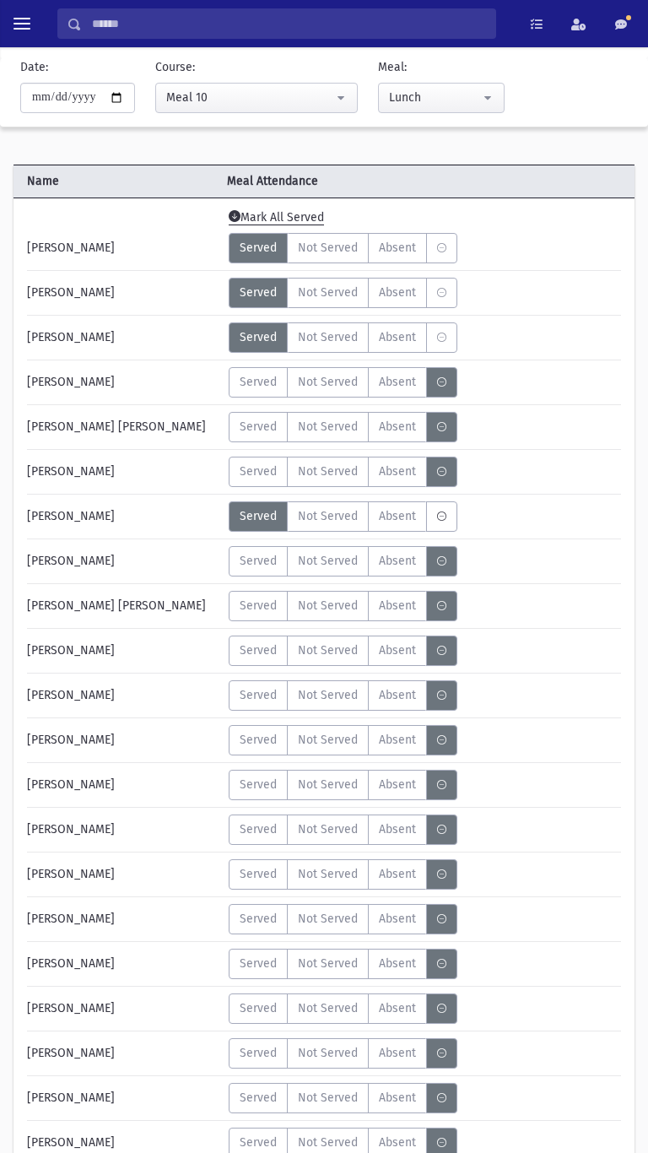
scroll to position [46, 0]
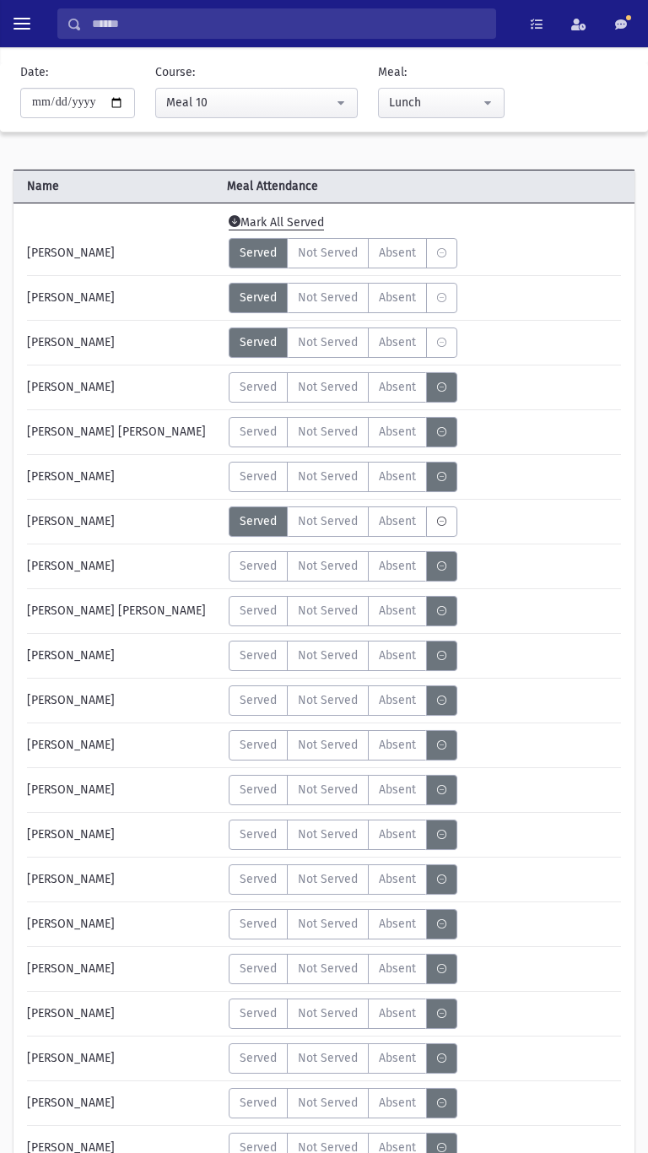
click at [251, 429] on span "Served" at bounding box center [258, 432] width 37 height 18
click at [258, 612] on span "Served" at bounding box center [258, 611] width 37 height 18
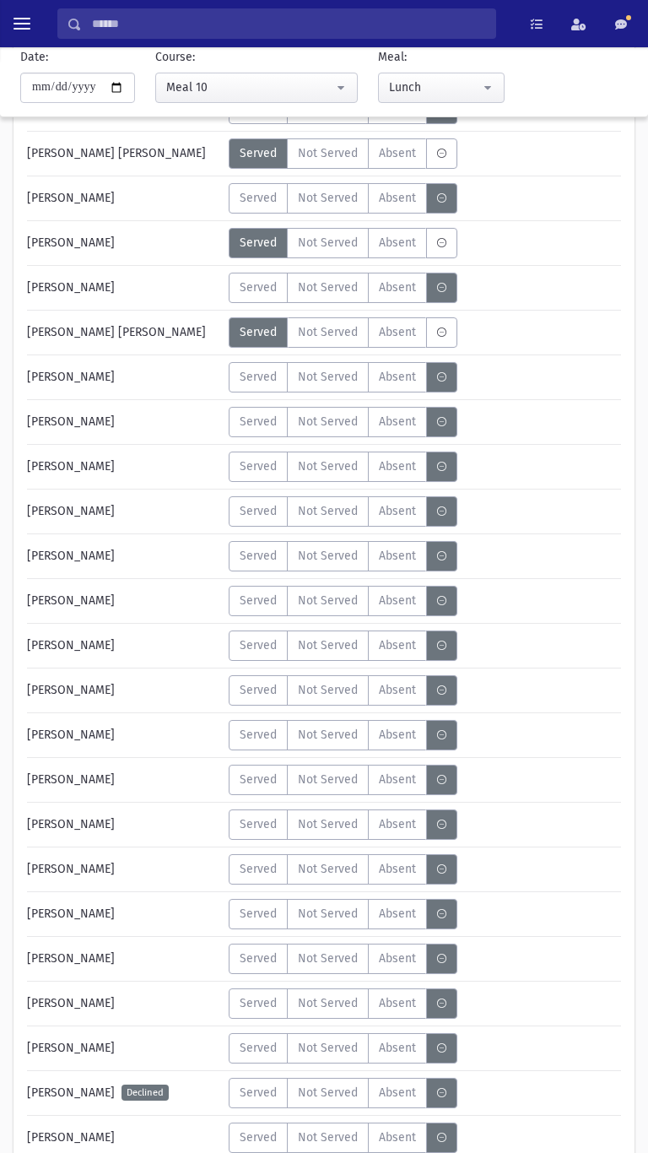
scroll to position [323, 0]
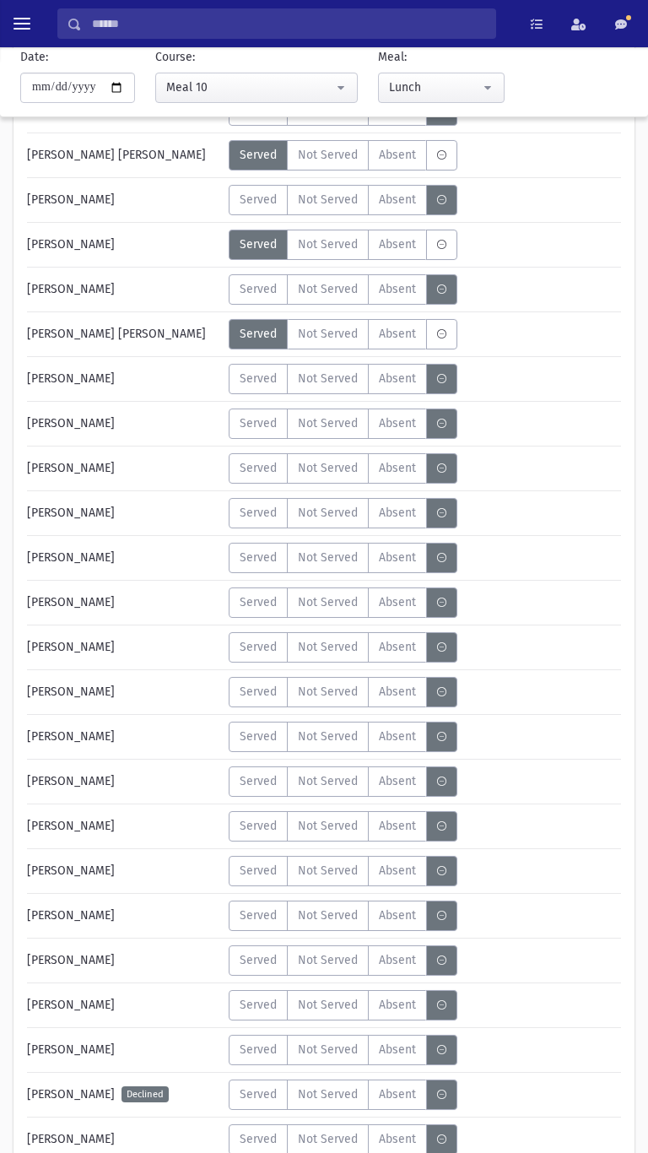
click at [266, 909] on span "Served" at bounding box center [258, 915] width 37 height 18
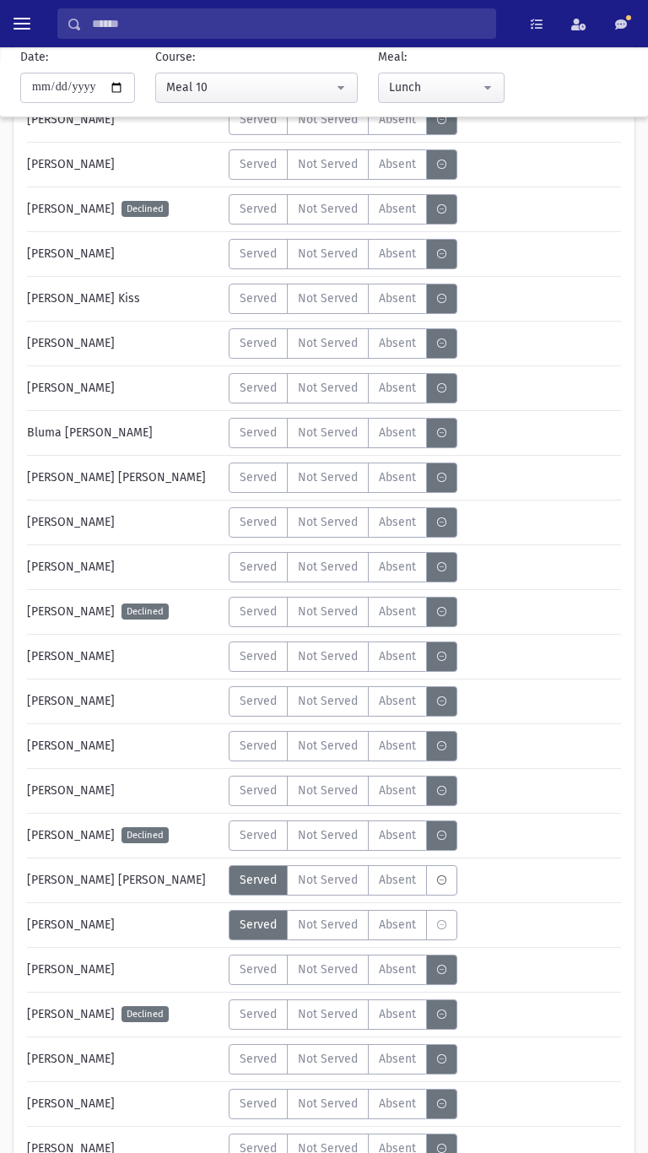
scroll to position [1209, 0]
click at [251, 789] on span "Served" at bounding box center [258, 790] width 37 height 18
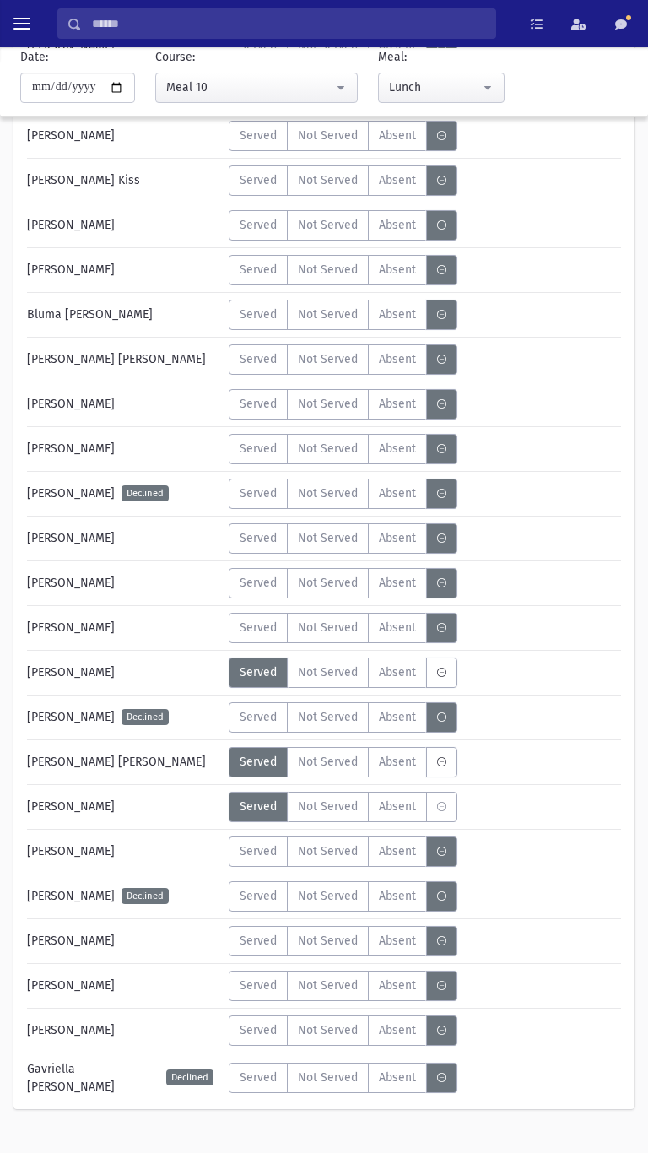
scroll to position [1358, 0]
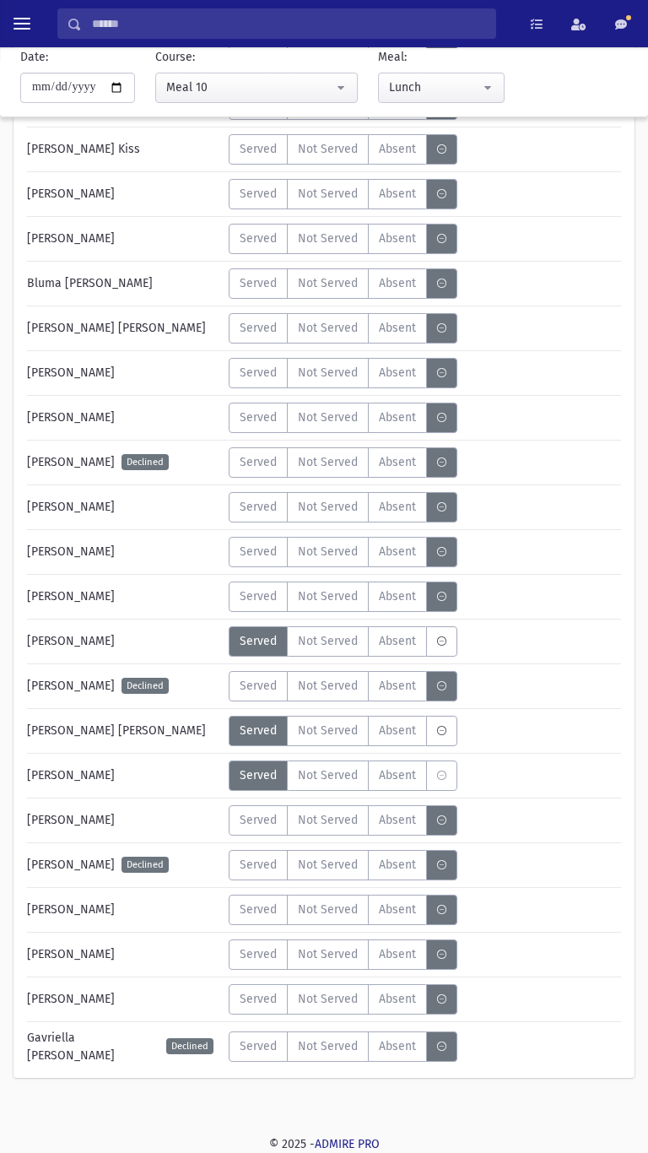
click at [255, 1003] on span "Served" at bounding box center [258, 999] width 37 height 18
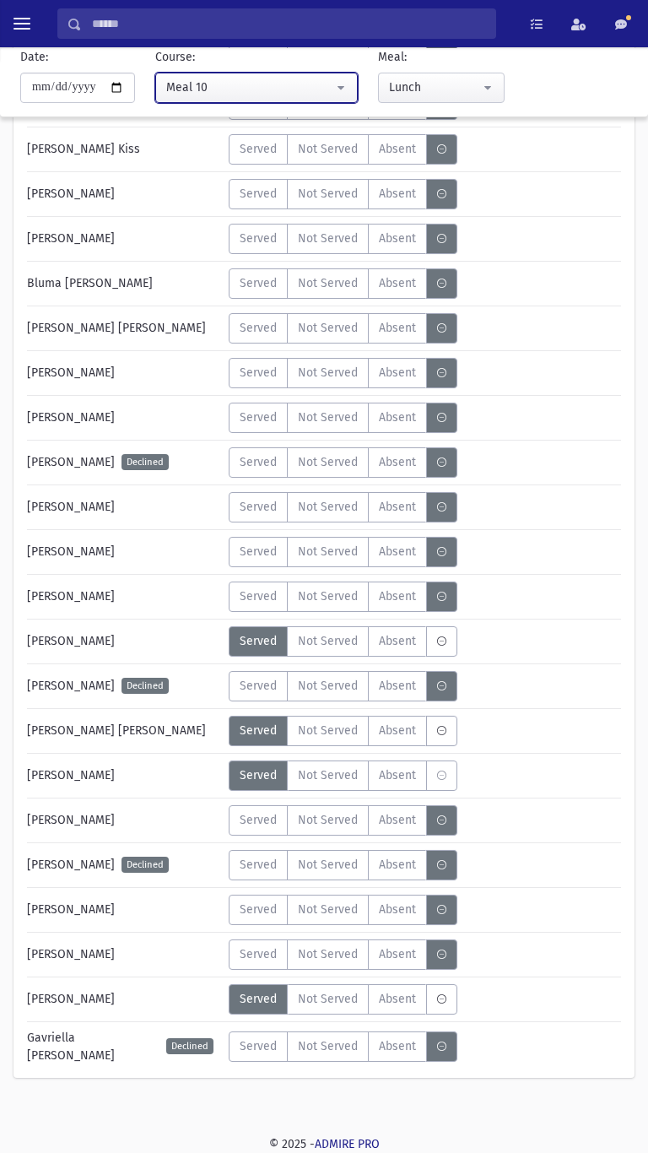
click at [192, 95] on div "Meal 10" at bounding box center [249, 87] width 167 height 18
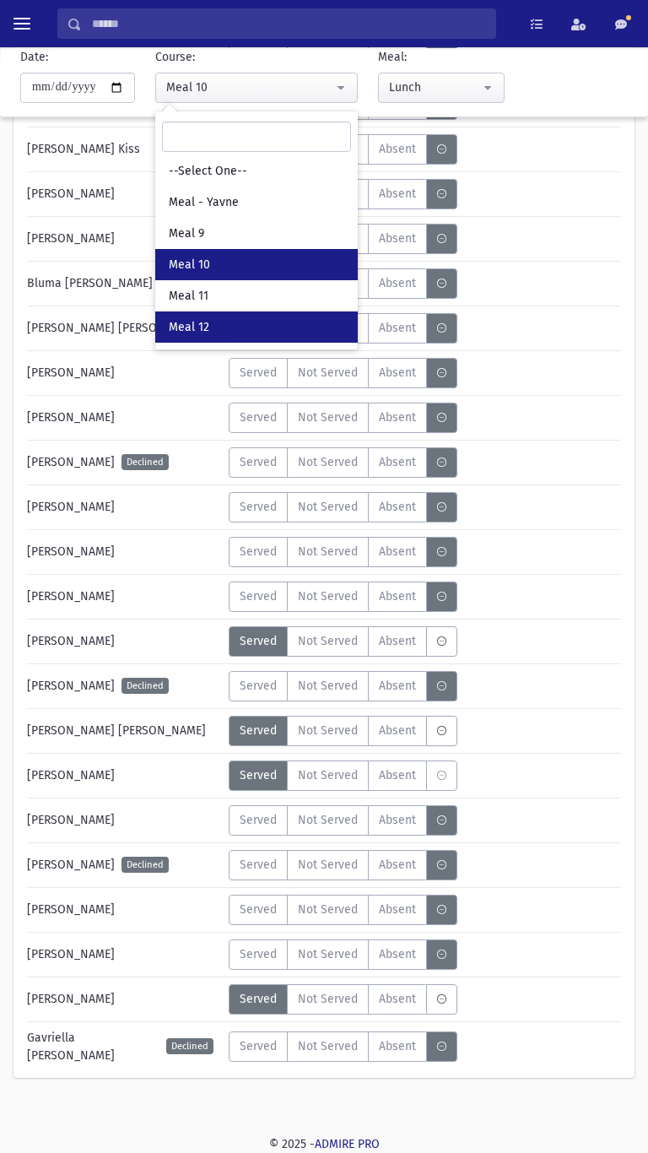
click at [196, 327] on span "Meal 12" at bounding box center [189, 327] width 41 height 17
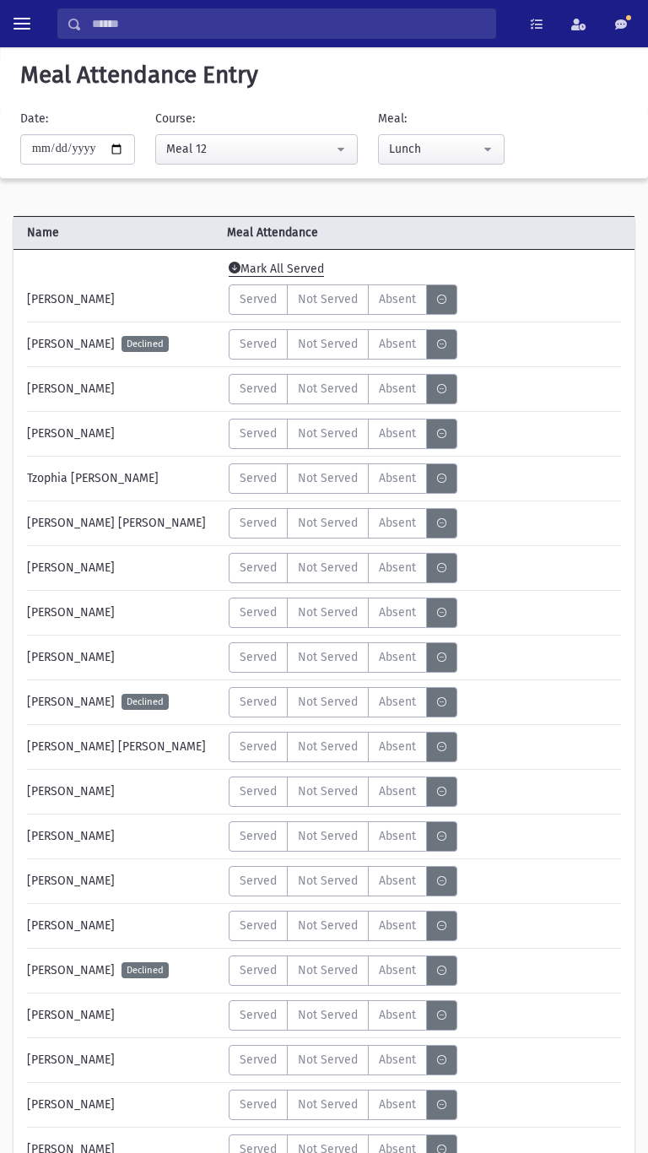
click at [259, 610] on span "Served" at bounding box center [258, 612] width 37 height 18
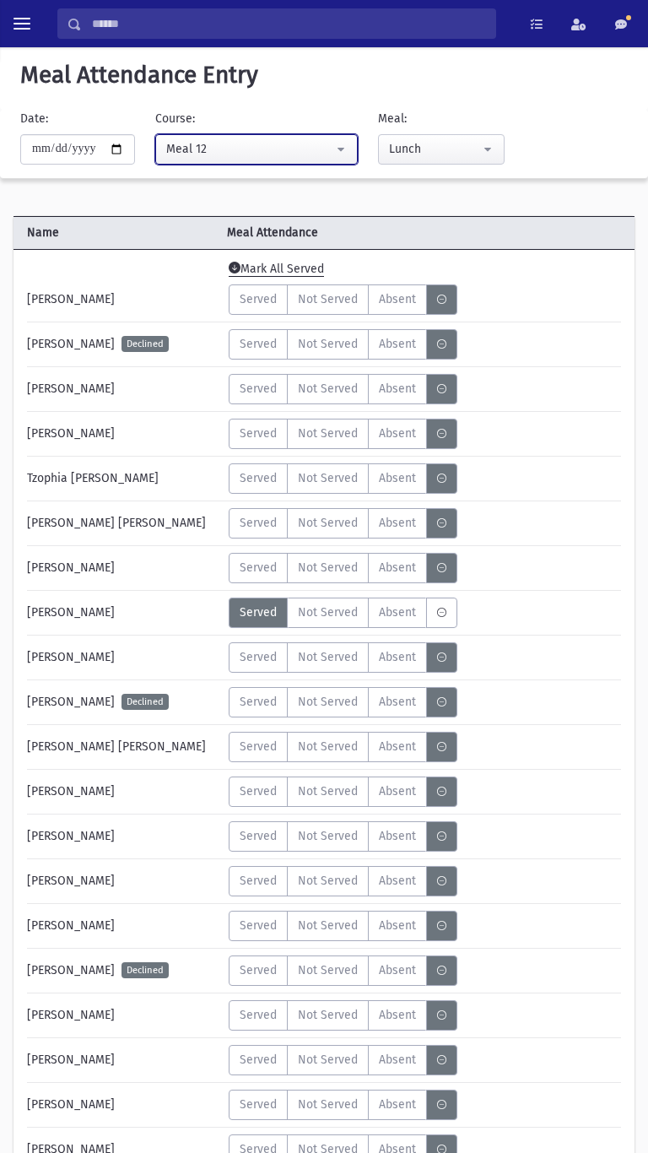
click at [195, 154] on div "Meal 12" at bounding box center [249, 149] width 167 height 18
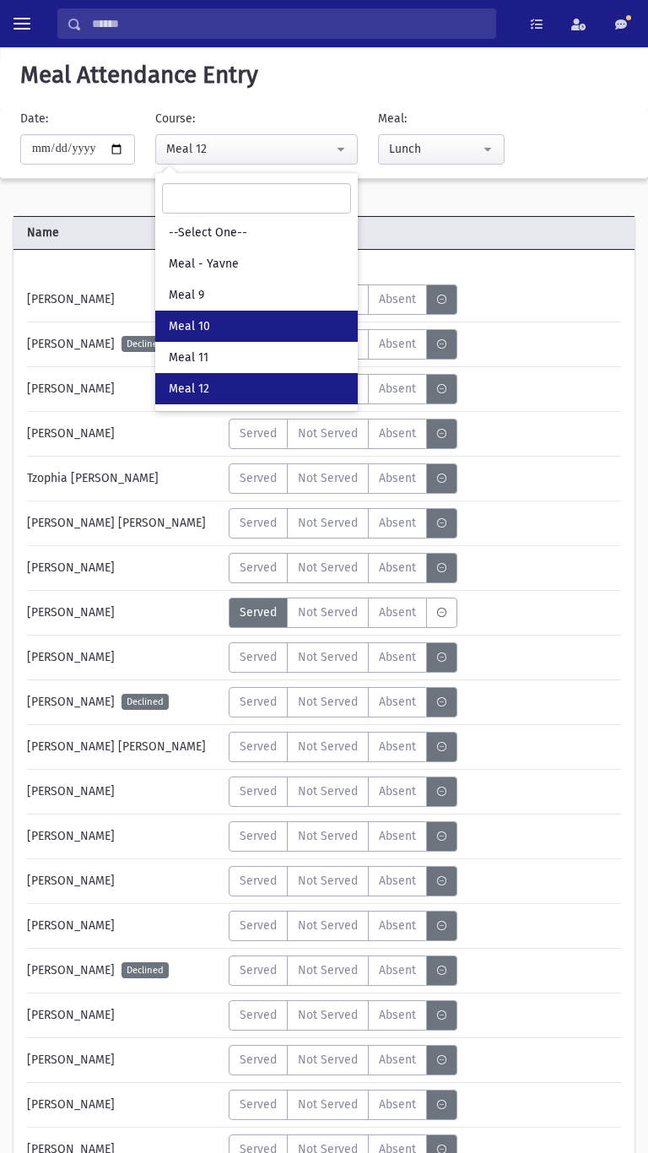
click at [192, 315] on link "Meal 10" at bounding box center [256, 326] width 203 height 31
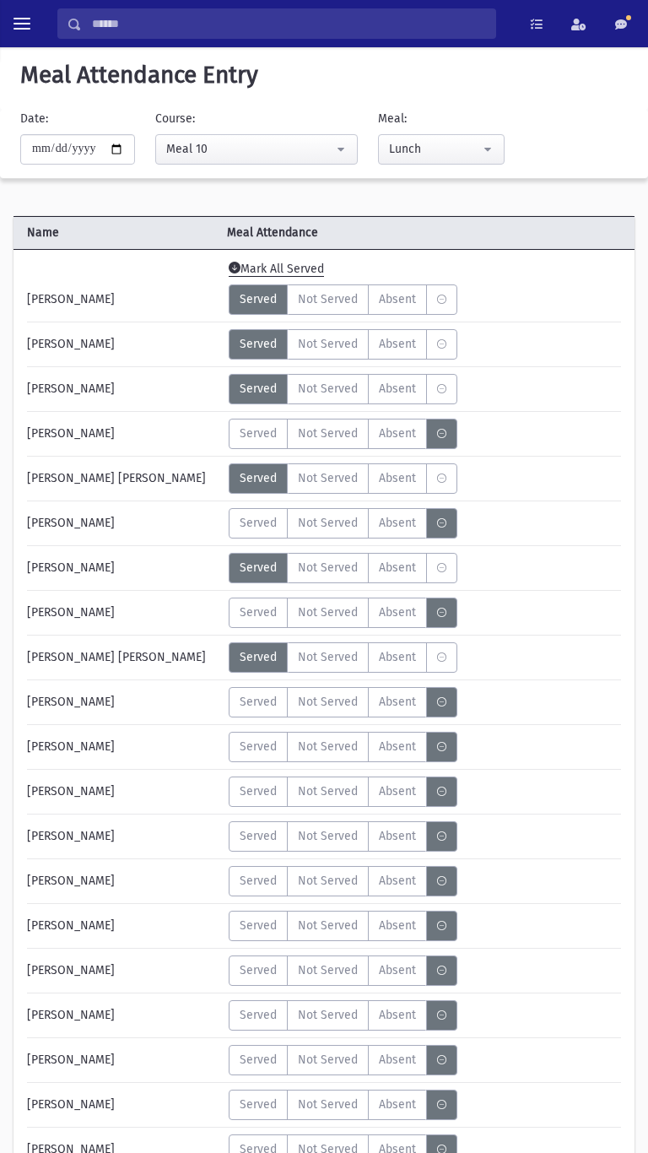
click at [242, 433] on span "Served" at bounding box center [258, 433] width 37 height 18
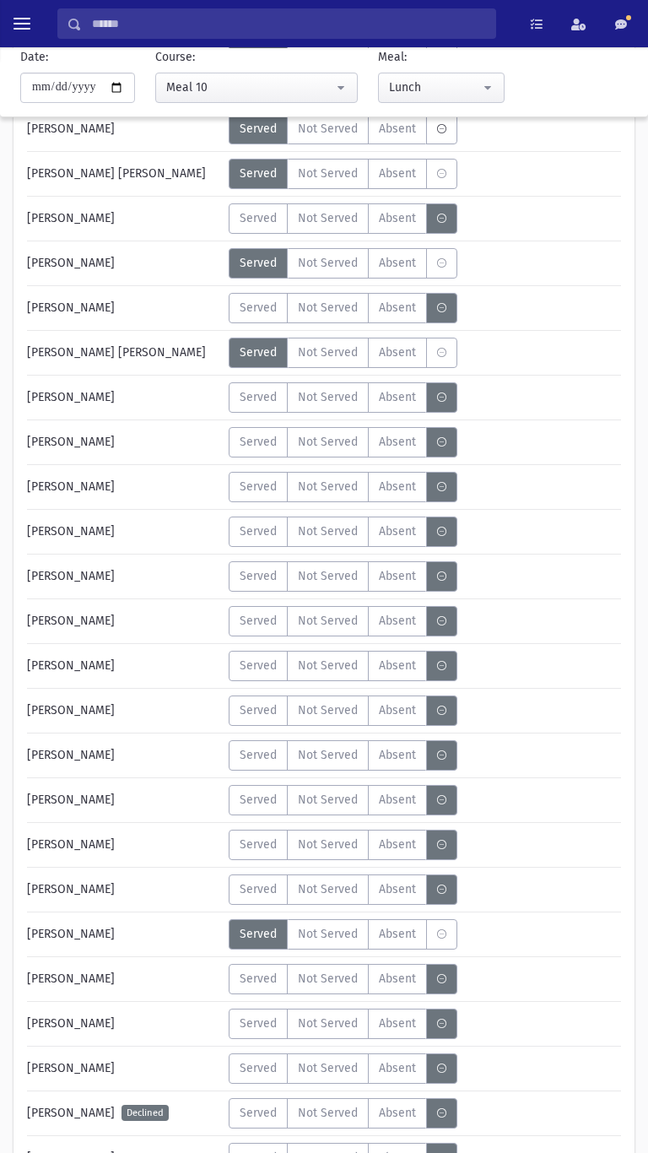
scroll to position [306, 0]
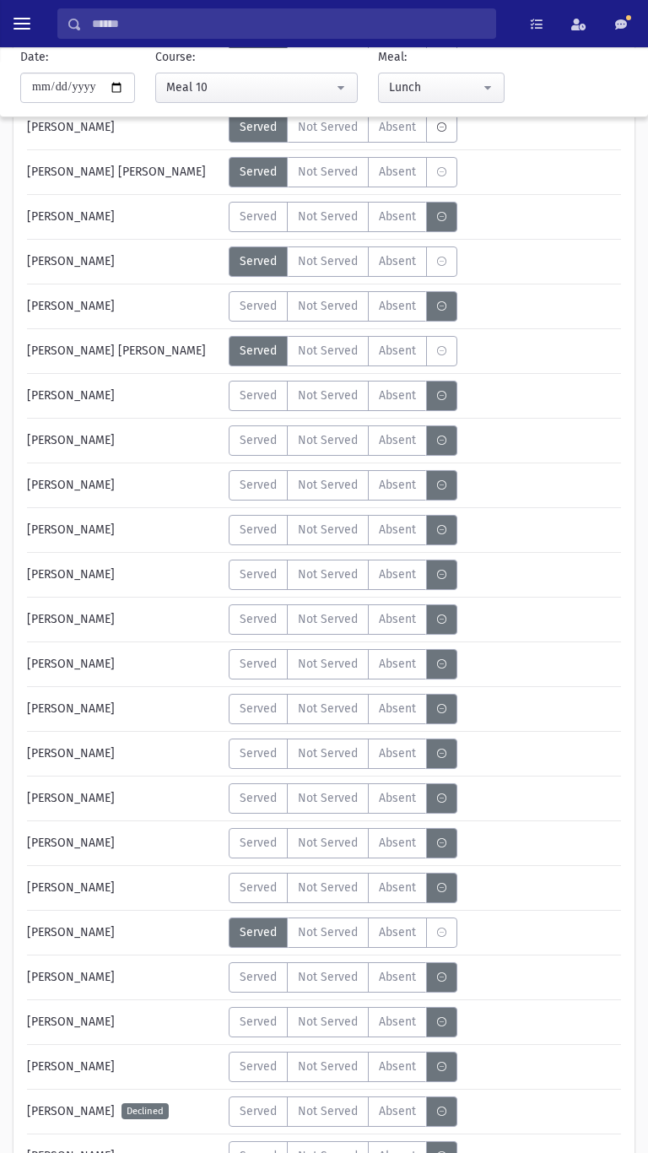
click at [259, 970] on span "Served" at bounding box center [258, 977] width 37 height 18
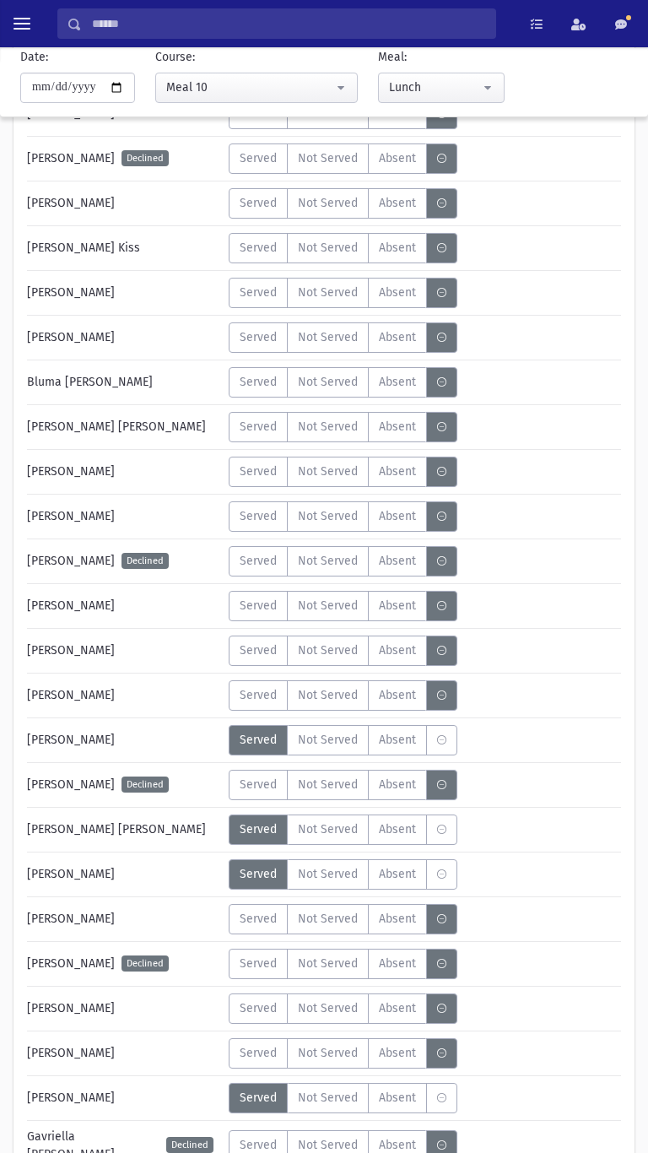
scroll to position [1358, 0]
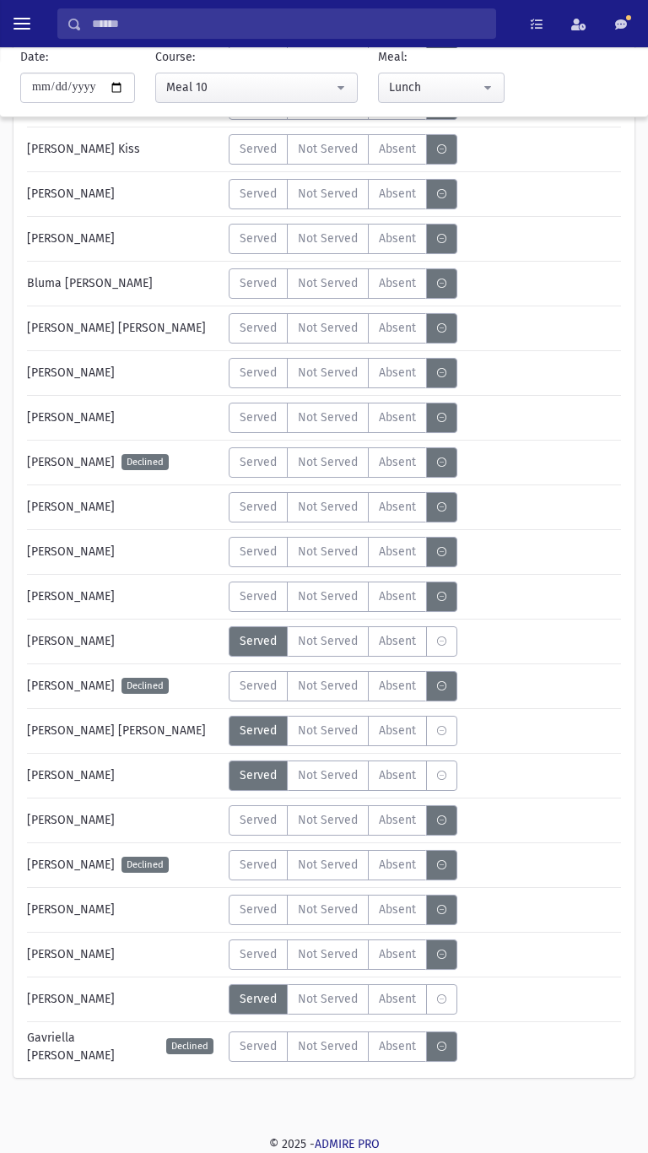
click at [249, 912] on span "Served" at bounding box center [258, 909] width 37 height 18
click at [335, 336] on span "Not Served" at bounding box center [328, 328] width 60 height 18
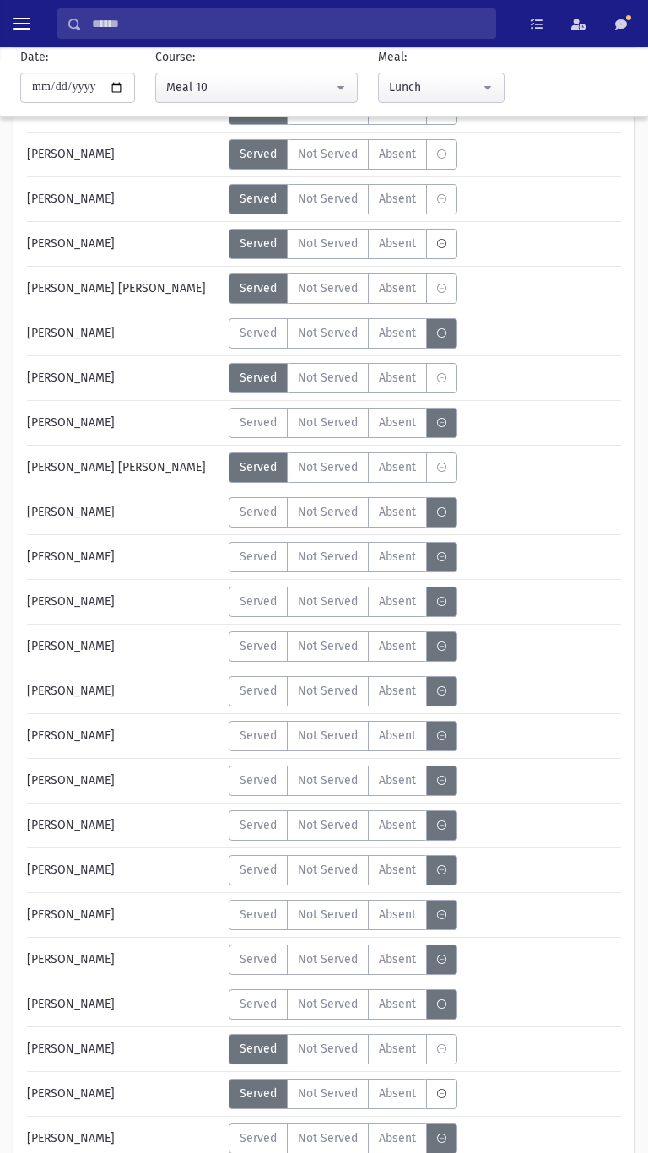
scroll to position [188, 0]
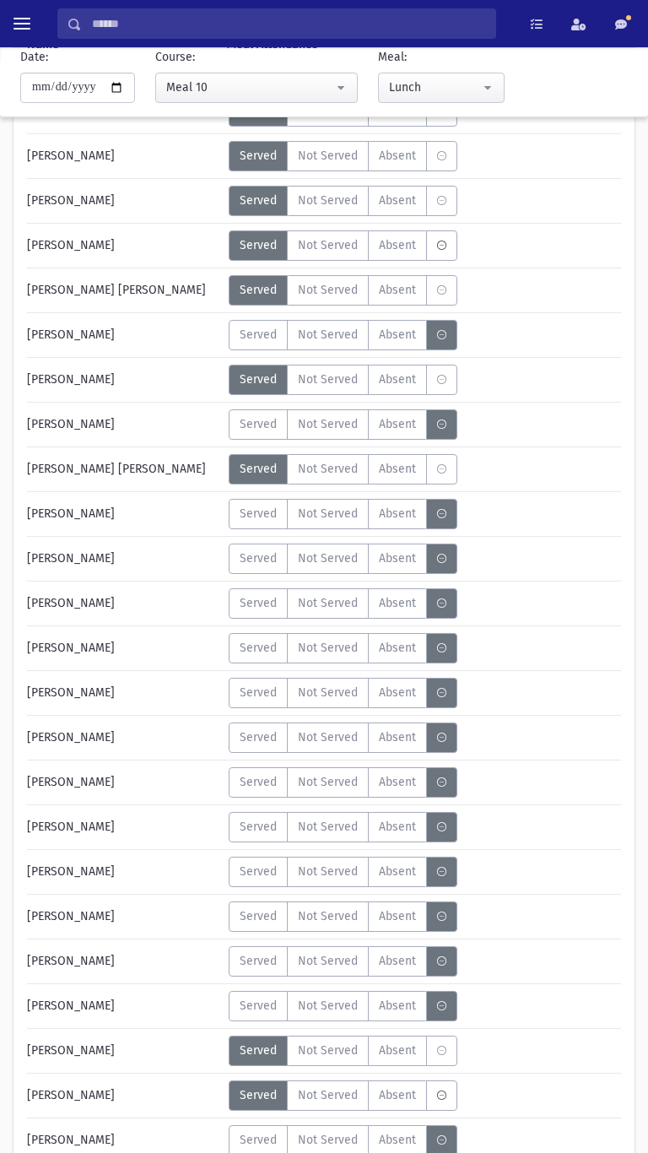
click at [250, 507] on span "Served" at bounding box center [258, 514] width 37 height 18
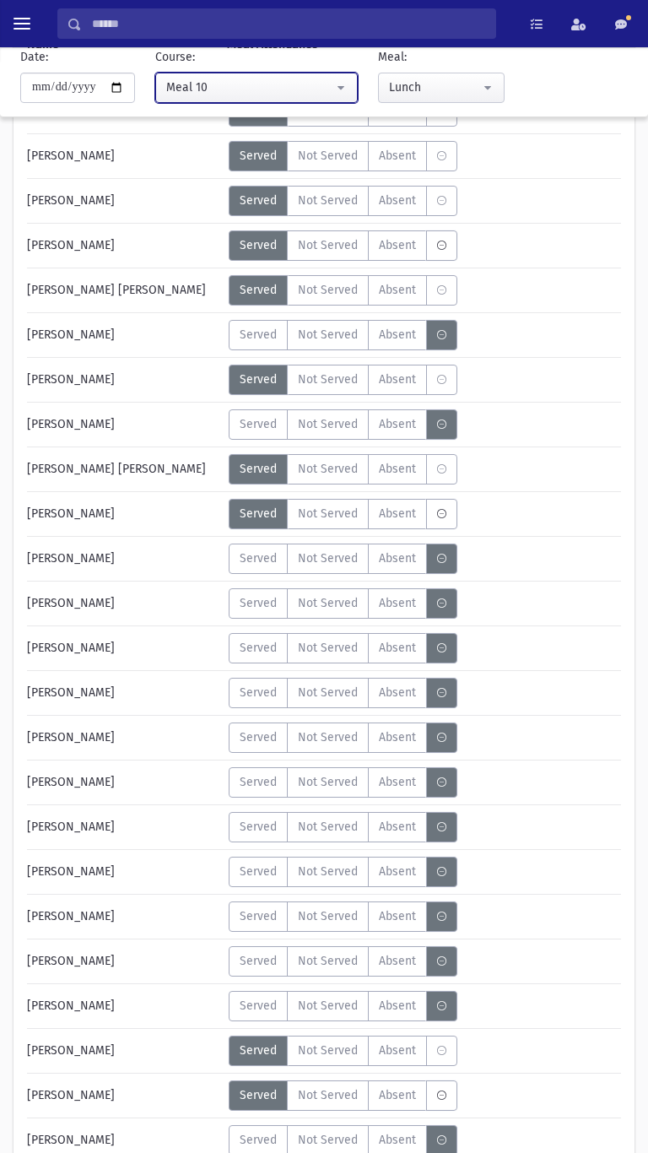
click at [208, 80] on div "Meal 10" at bounding box center [249, 87] width 167 height 18
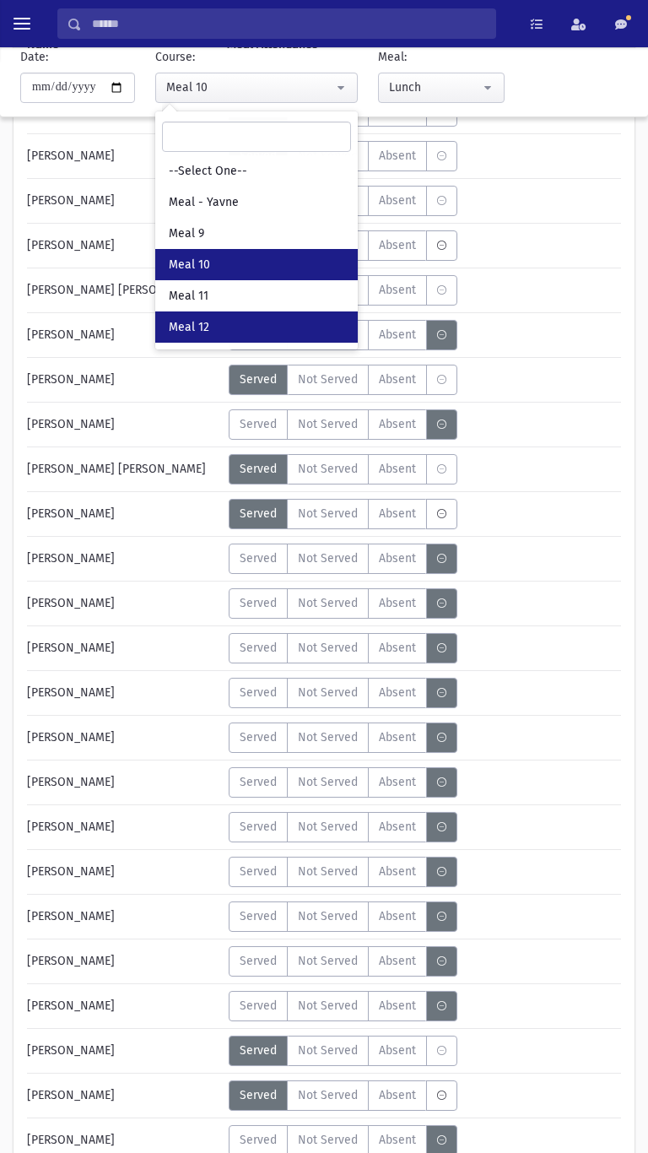
click at [194, 322] on span "Meal 12" at bounding box center [189, 327] width 41 height 17
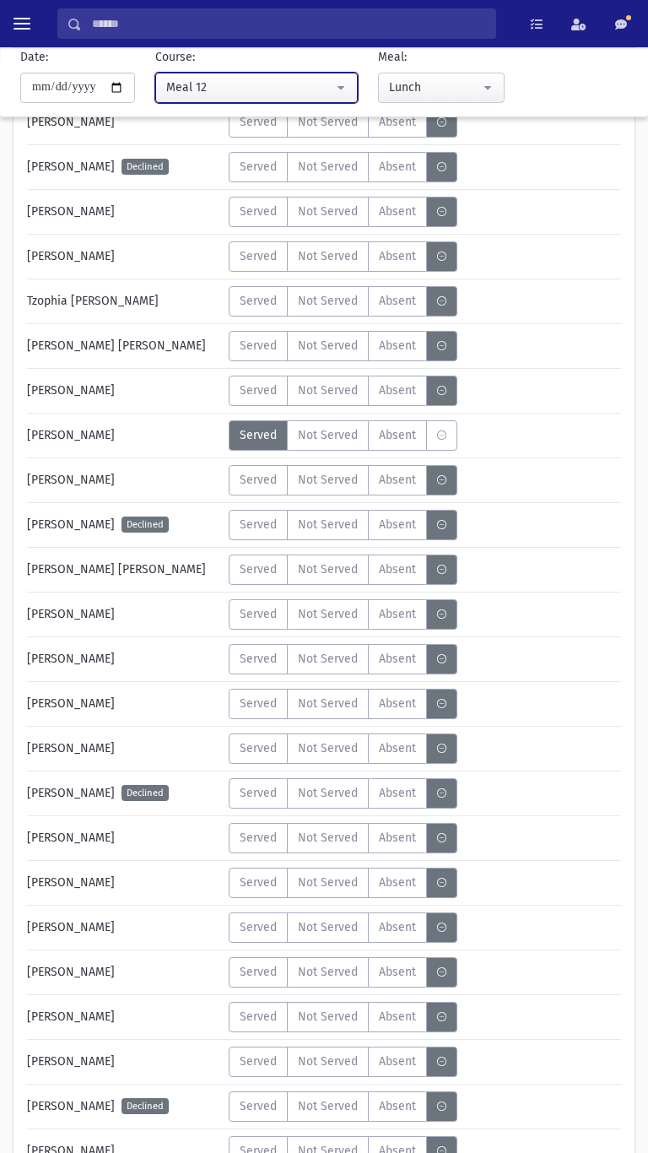
scroll to position [179, 0]
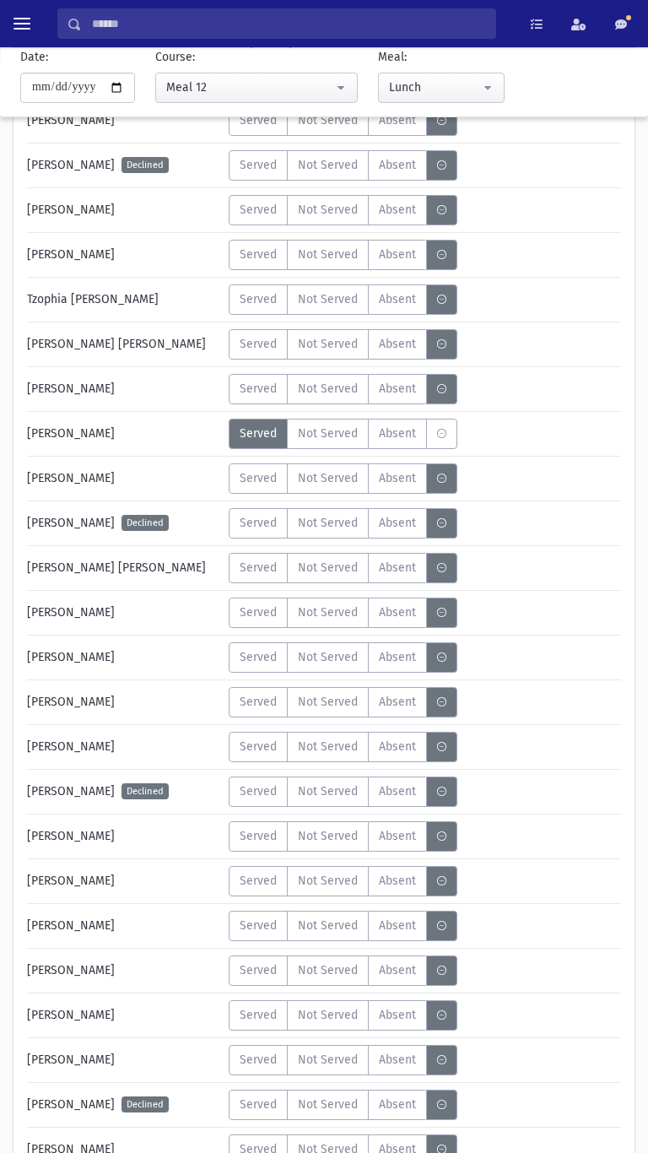
click at [257, 979] on label "Served" at bounding box center [258, 970] width 59 height 30
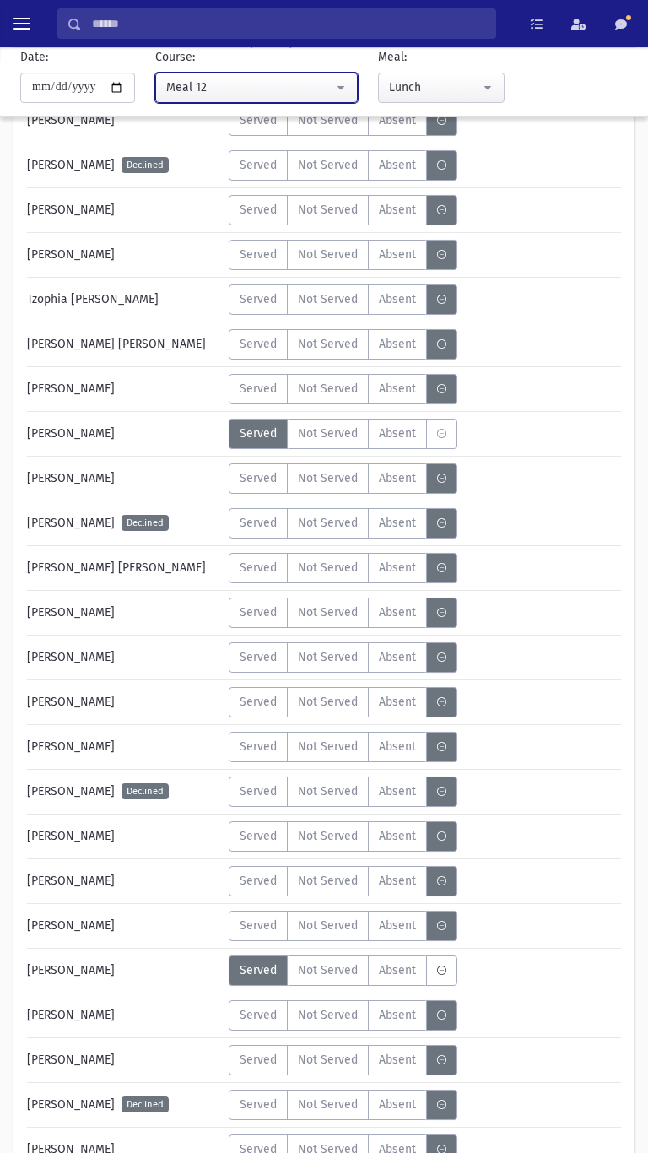
click at [193, 89] on div "Meal 12" at bounding box center [249, 87] width 167 height 18
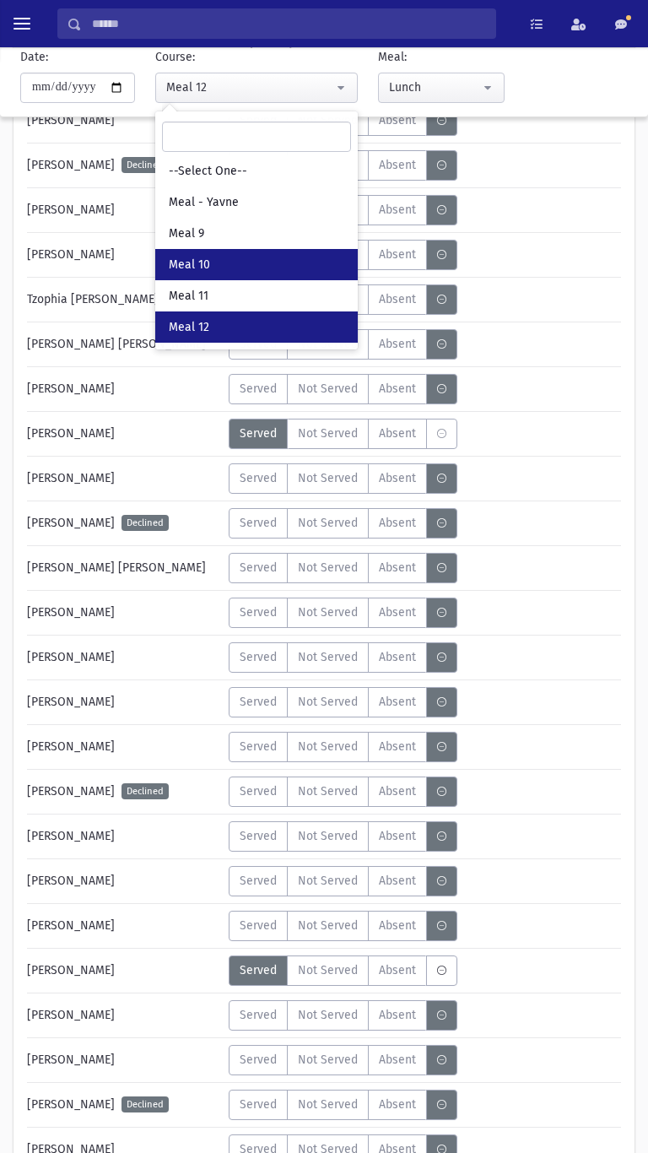
click at [196, 257] on span "Meal 10" at bounding box center [189, 265] width 41 height 17
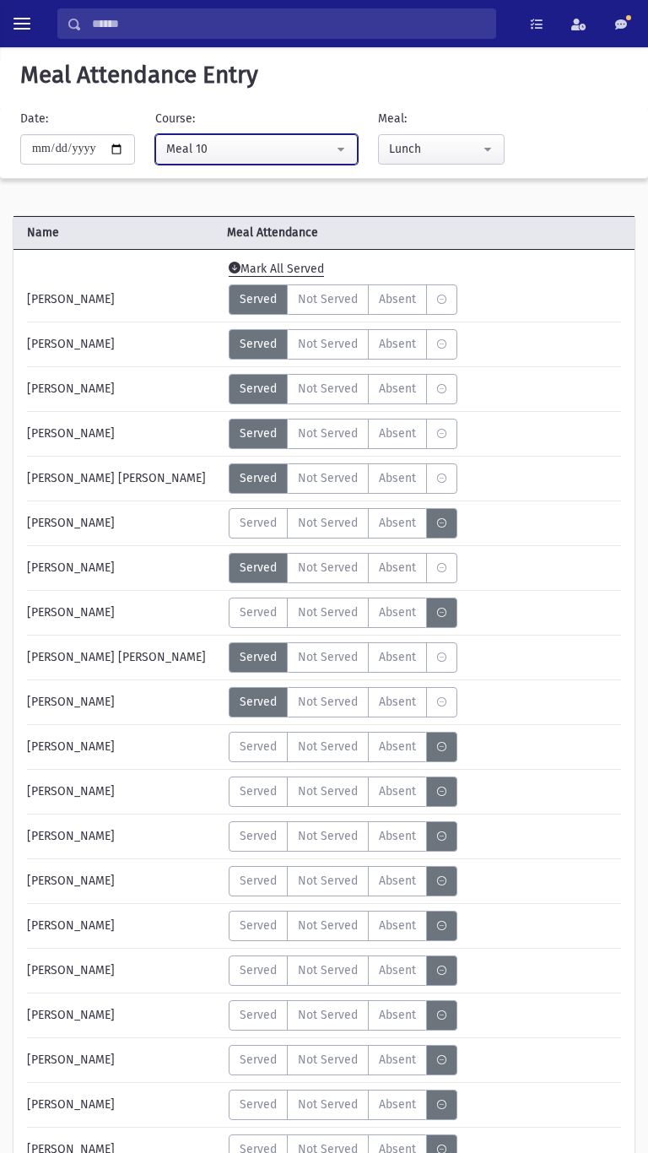
click at [197, 143] on div "Meal 10" at bounding box center [249, 149] width 167 height 18
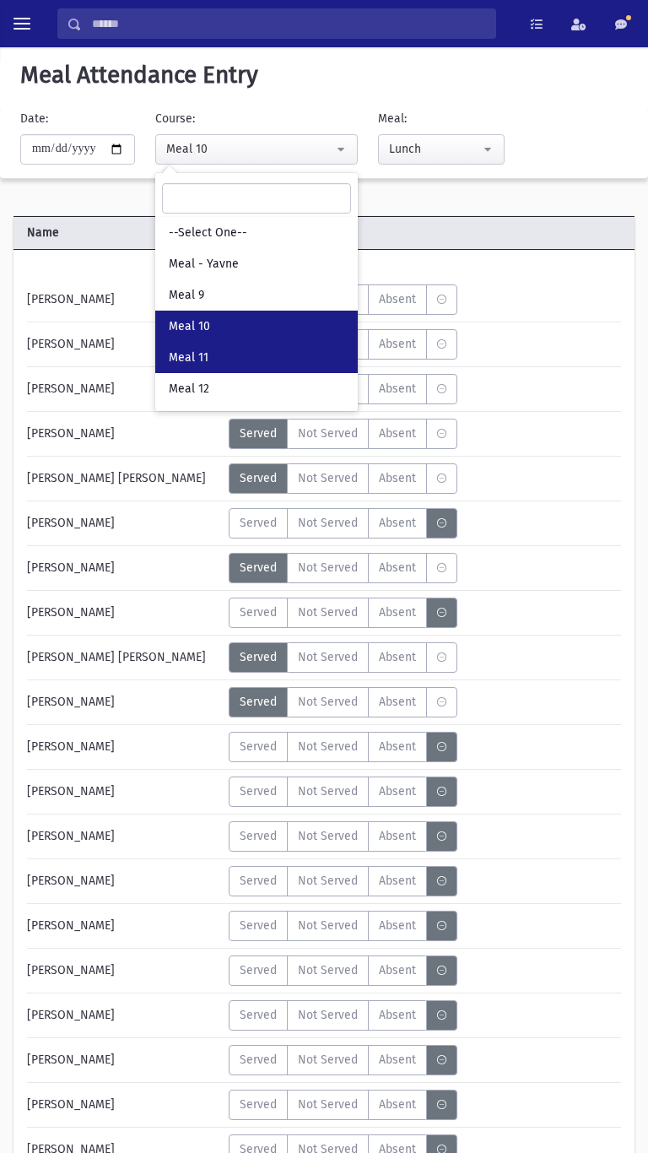
click at [194, 350] on span "Meal 11" at bounding box center [189, 357] width 40 height 17
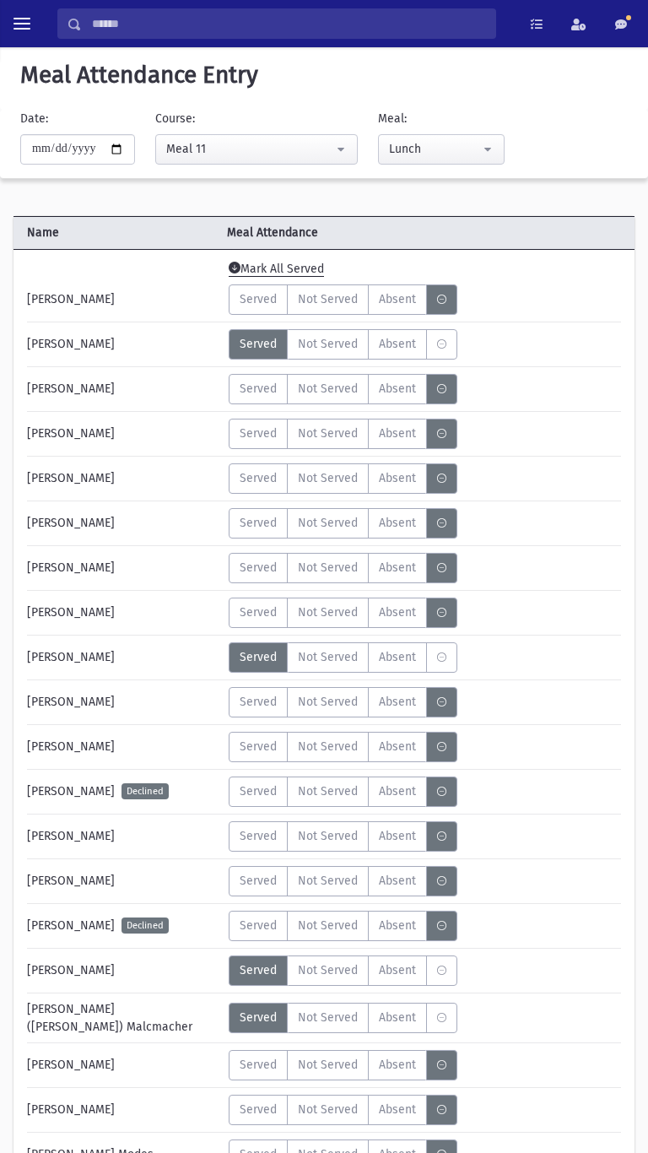
click at [269, 390] on span "Served" at bounding box center [258, 389] width 37 height 18
click at [242, 873] on span "Served" at bounding box center [258, 881] width 37 height 18
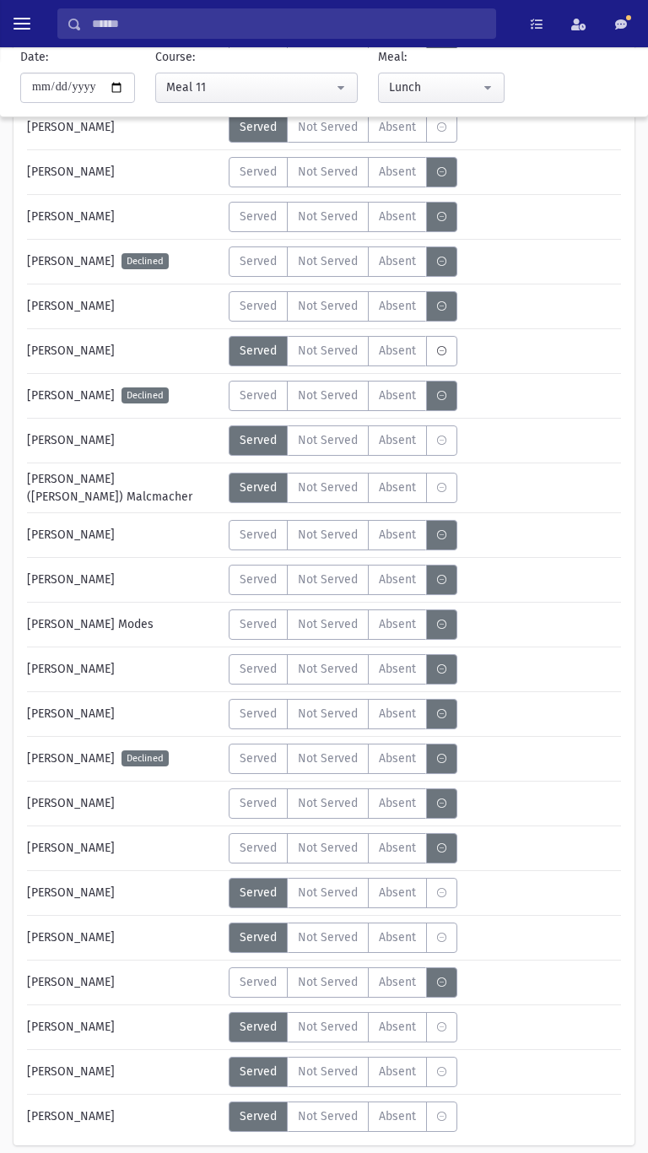
scroll to position [534, 0]
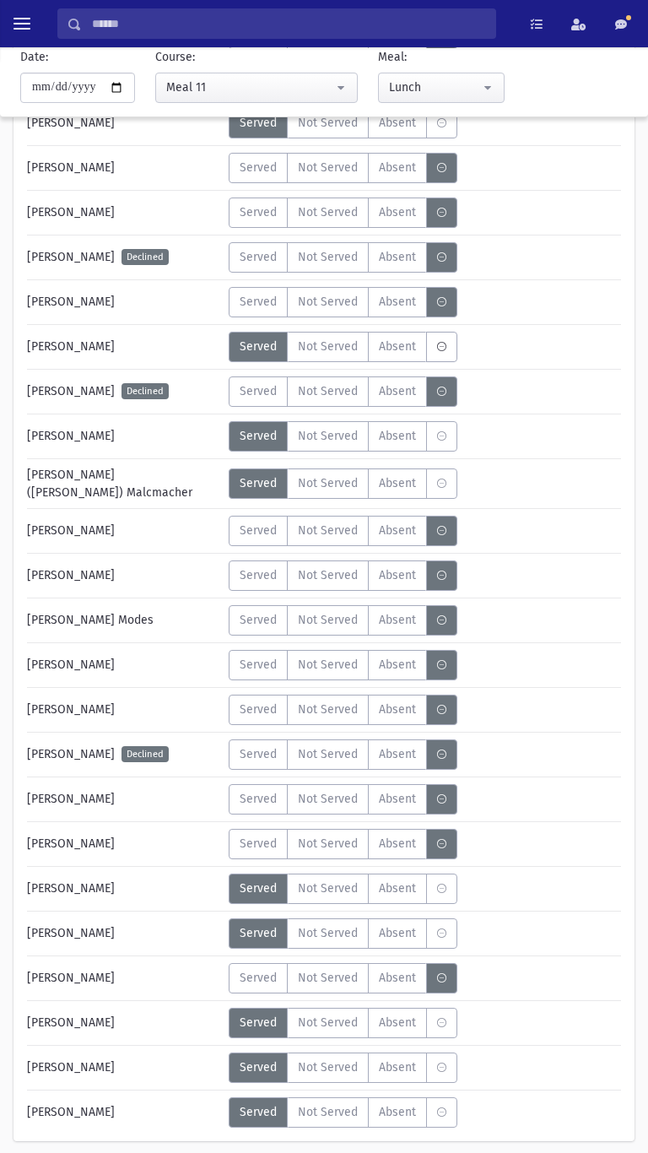
click at [241, 976] on span "Served" at bounding box center [258, 978] width 37 height 18
click at [262, 577] on span "Served" at bounding box center [258, 575] width 37 height 18
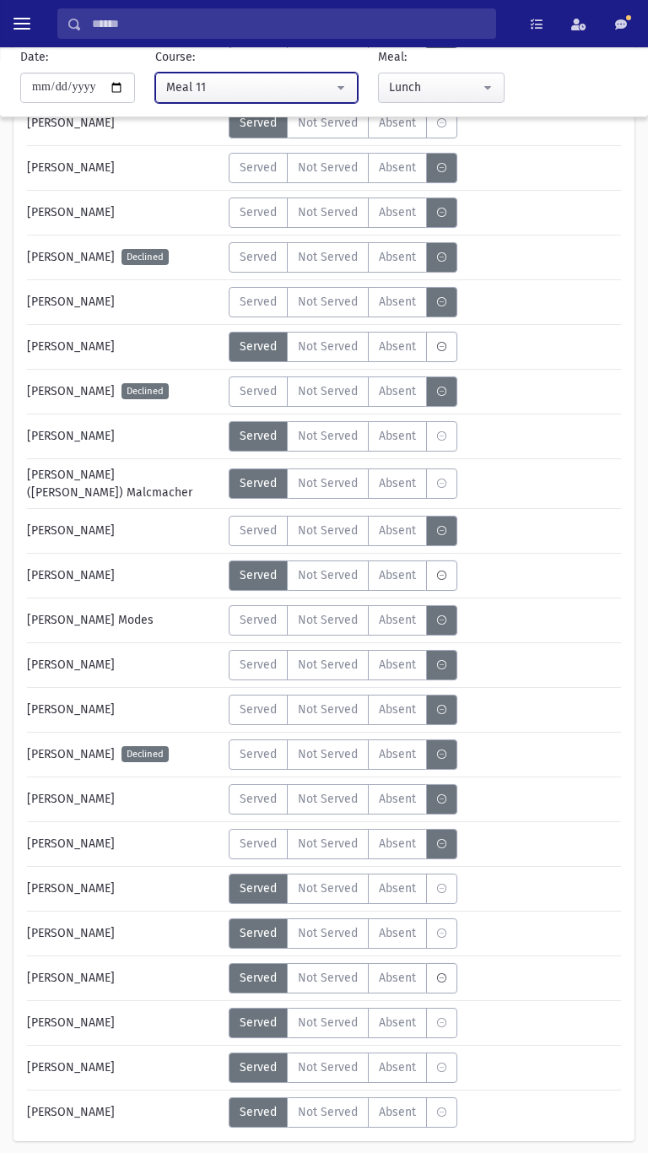
click at [196, 80] on div "Meal 11" at bounding box center [249, 87] width 167 height 18
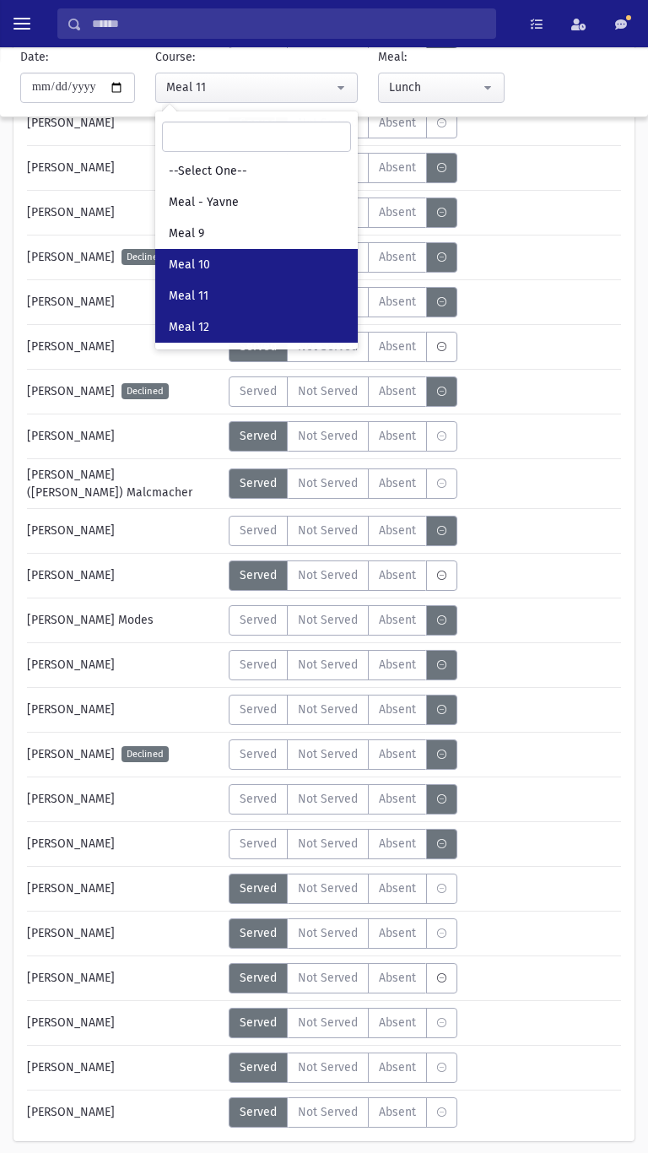
click at [197, 323] on span "Meal 12" at bounding box center [189, 327] width 41 height 17
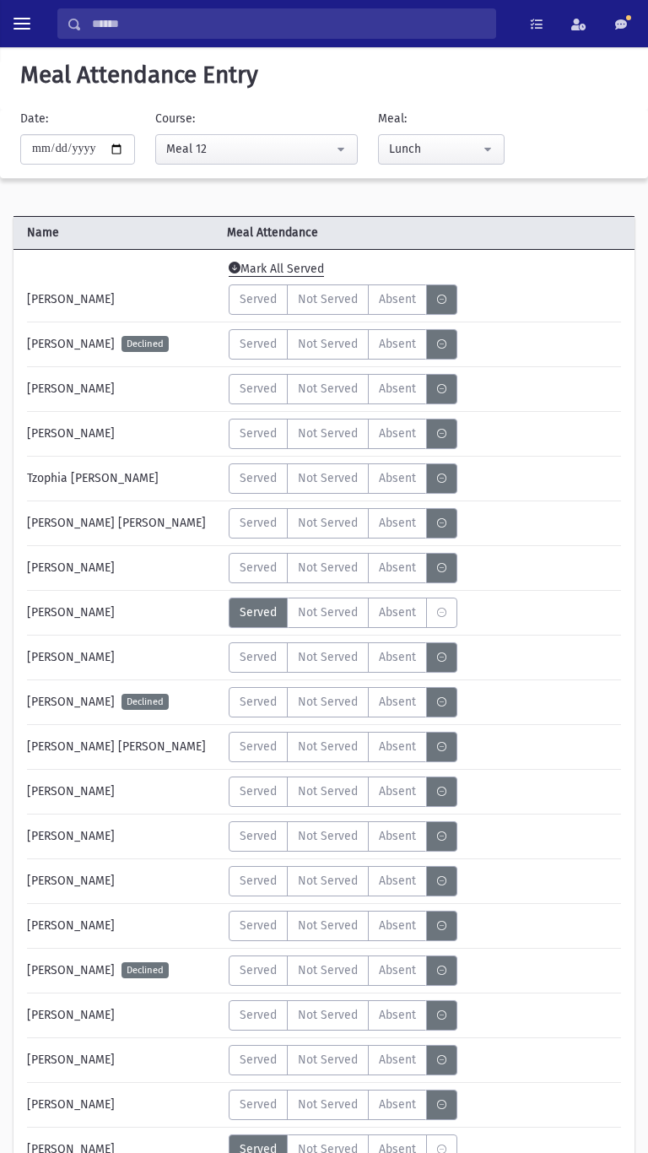
click at [256, 576] on label "Served" at bounding box center [258, 568] width 59 height 30
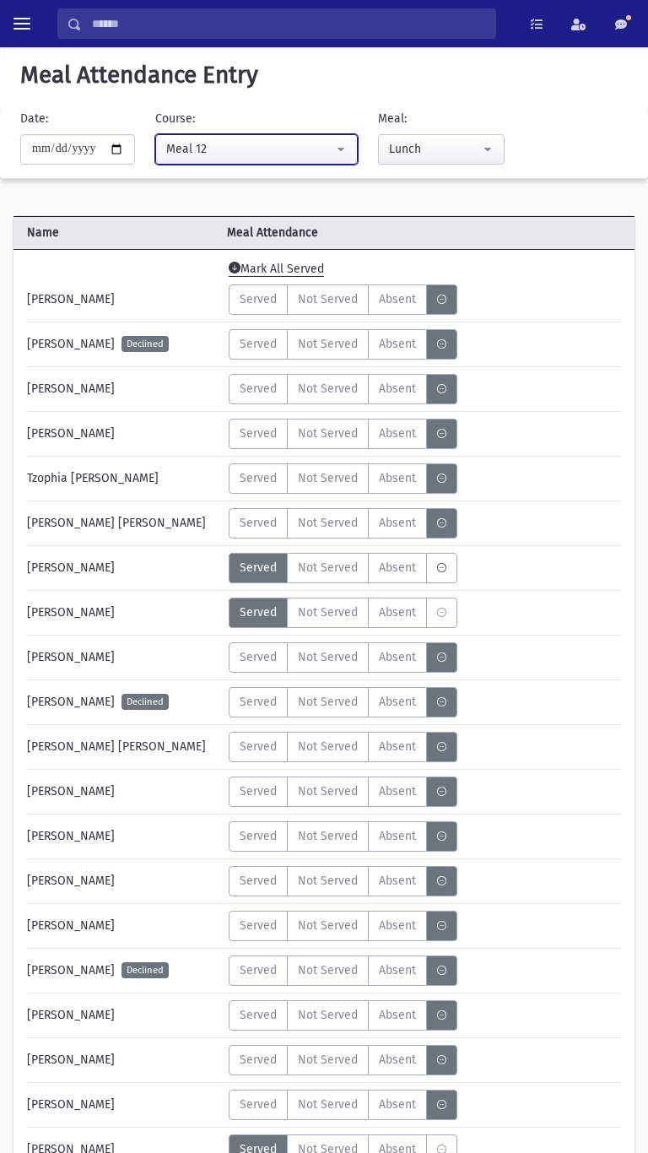
click at [192, 149] on div "Meal 12" at bounding box center [249, 149] width 167 height 18
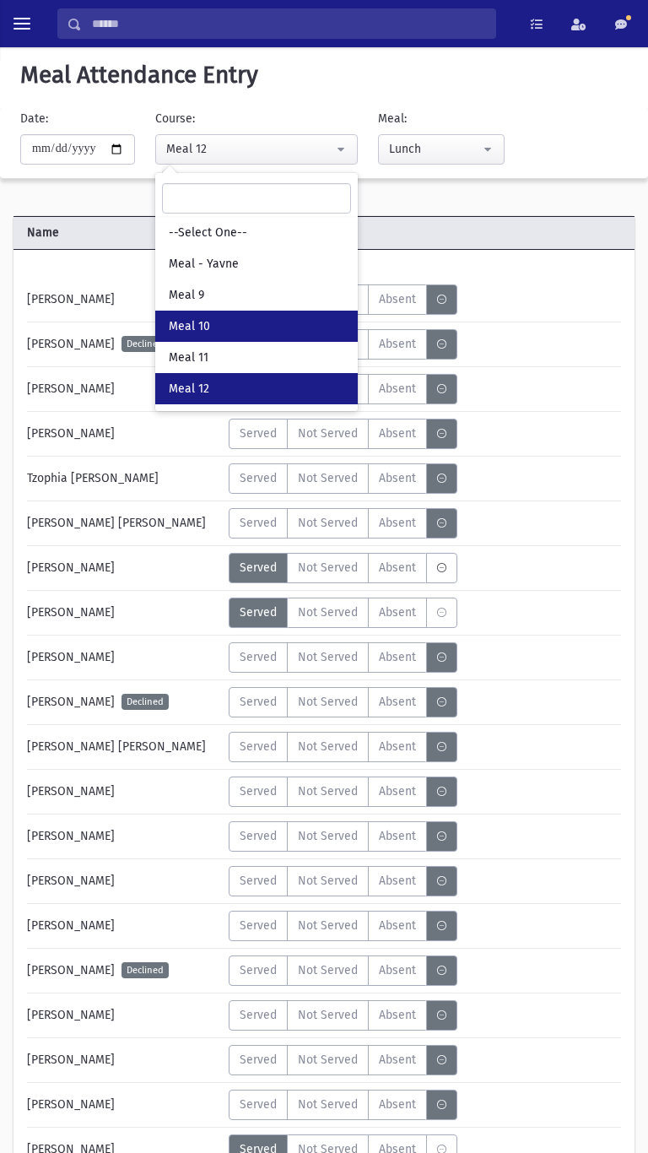
click at [189, 318] on span "Meal 10" at bounding box center [189, 326] width 41 height 17
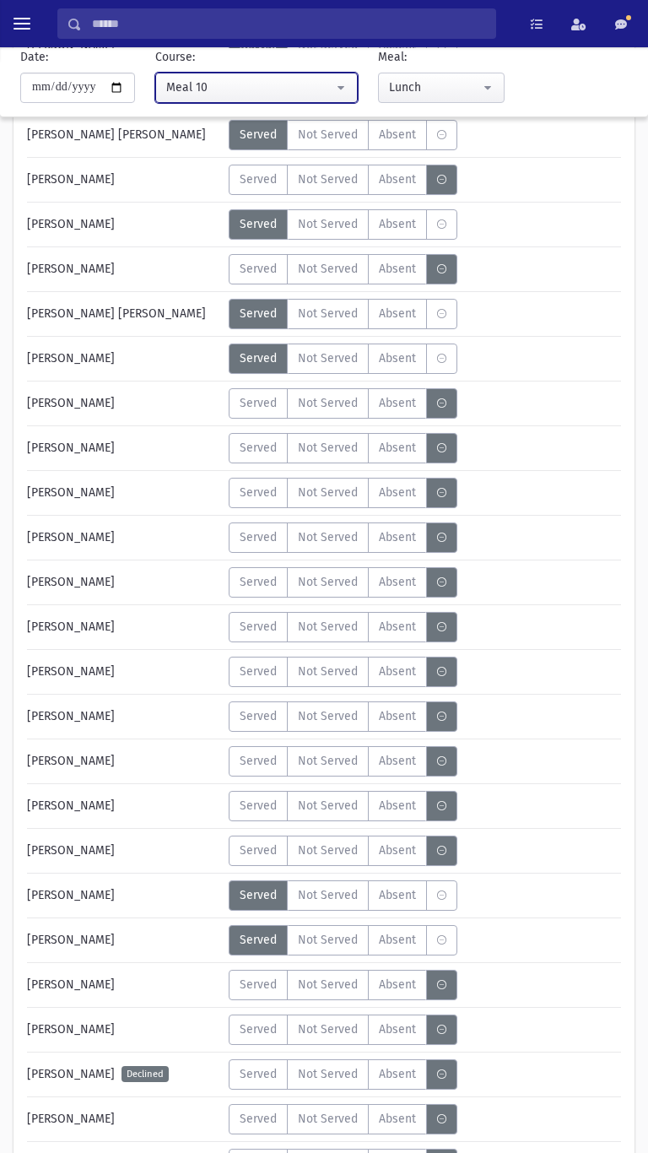
scroll to position [345, 0]
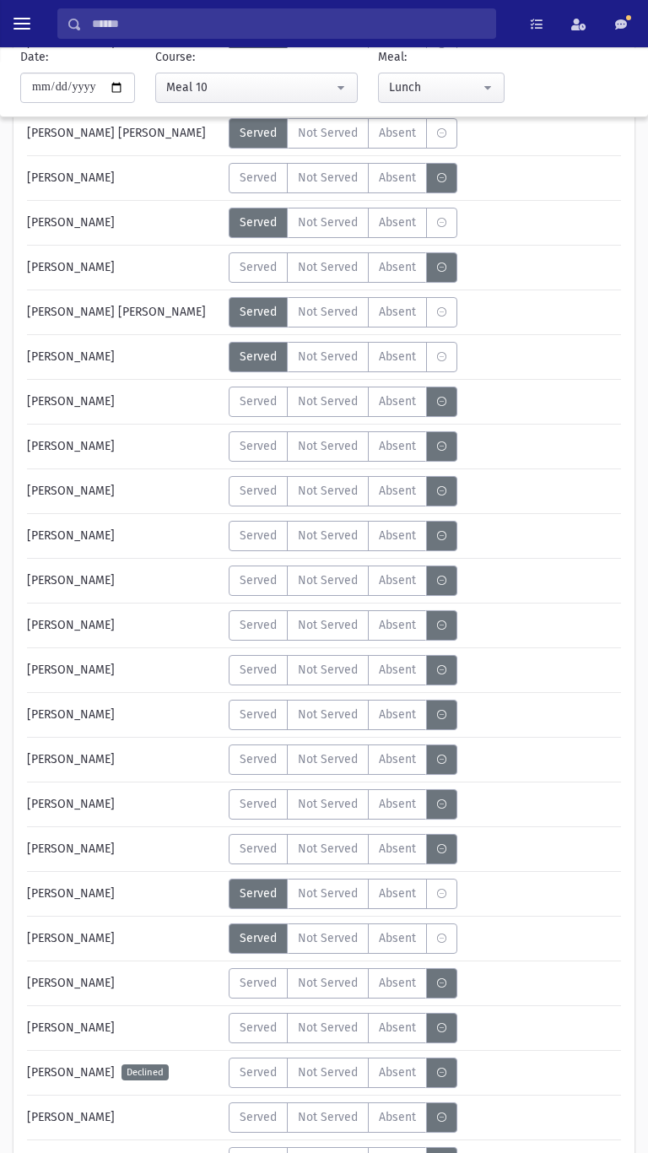
click at [258, 1035] on span "Served" at bounding box center [258, 1028] width 37 height 18
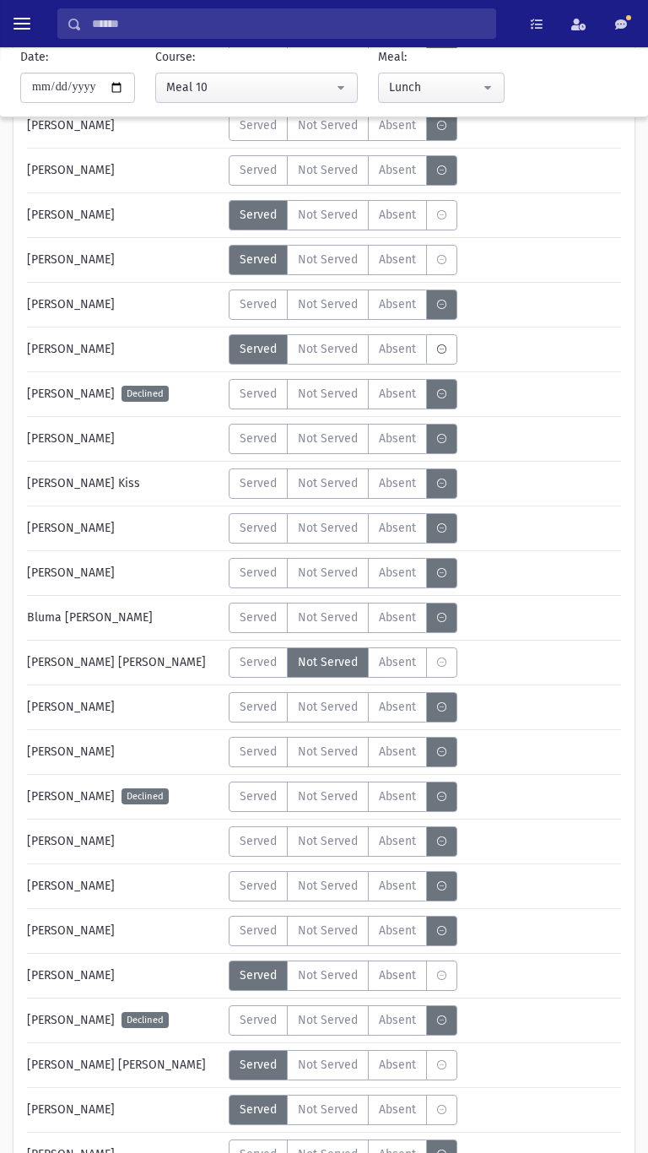
scroll to position [1028, 0]
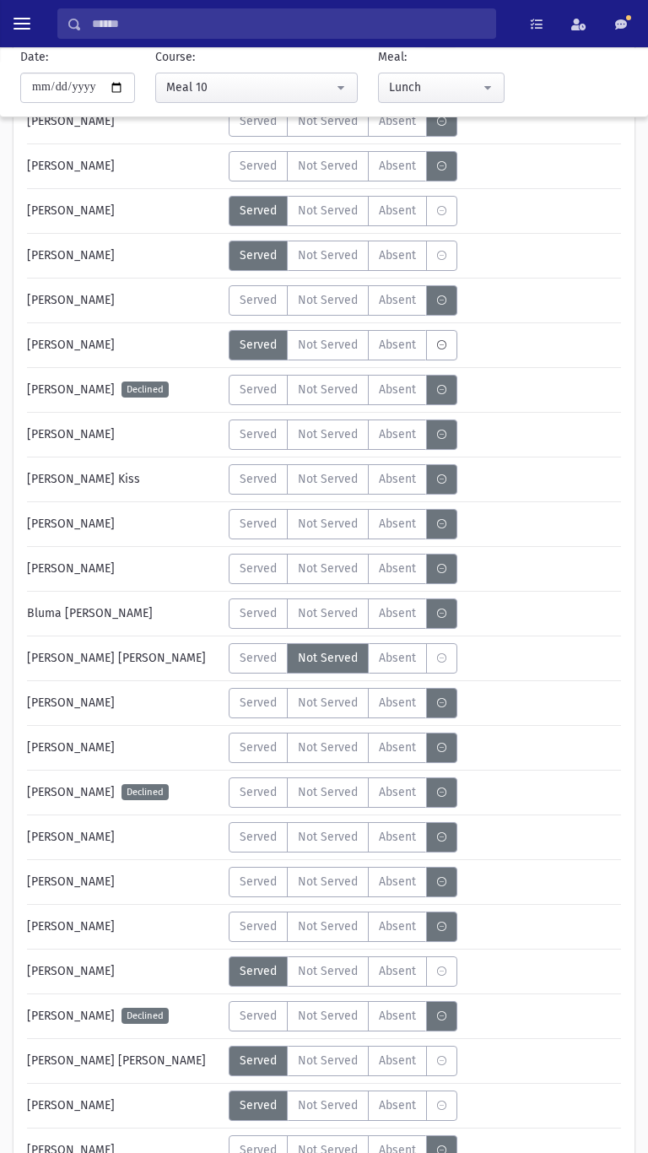
click at [259, 754] on span "Served" at bounding box center [258, 747] width 37 height 18
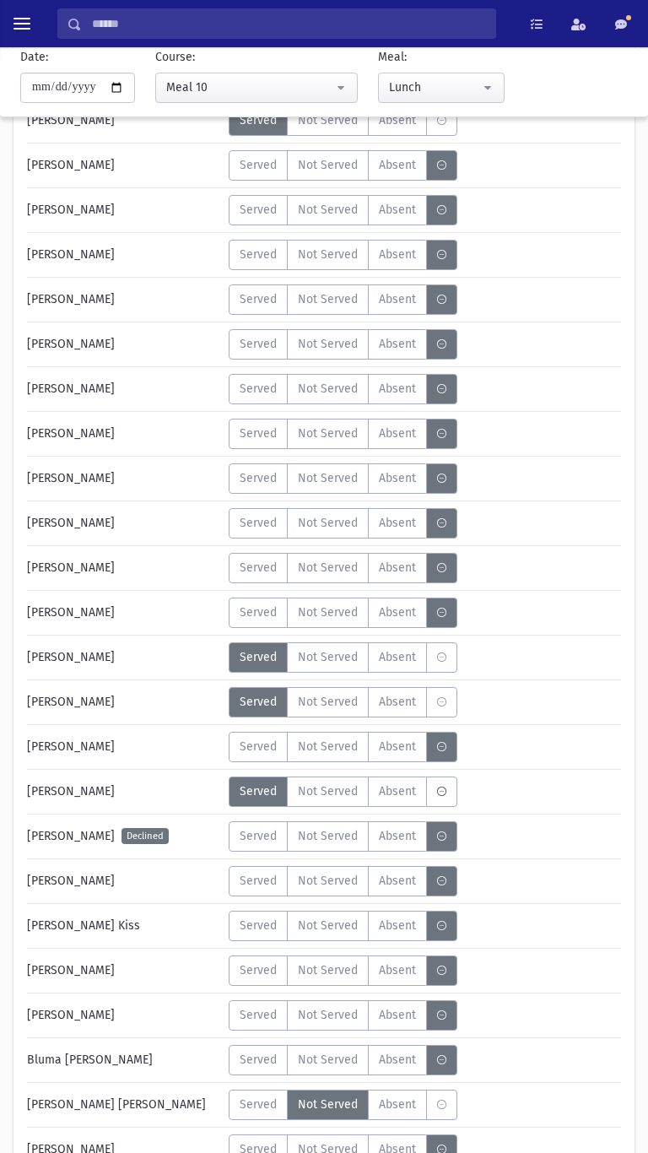
scroll to position [581, 0]
click at [265, 931] on span "Served" at bounding box center [258, 926] width 37 height 18
click at [262, 978] on span "Served" at bounding box center [258, 971] width 37 height 18
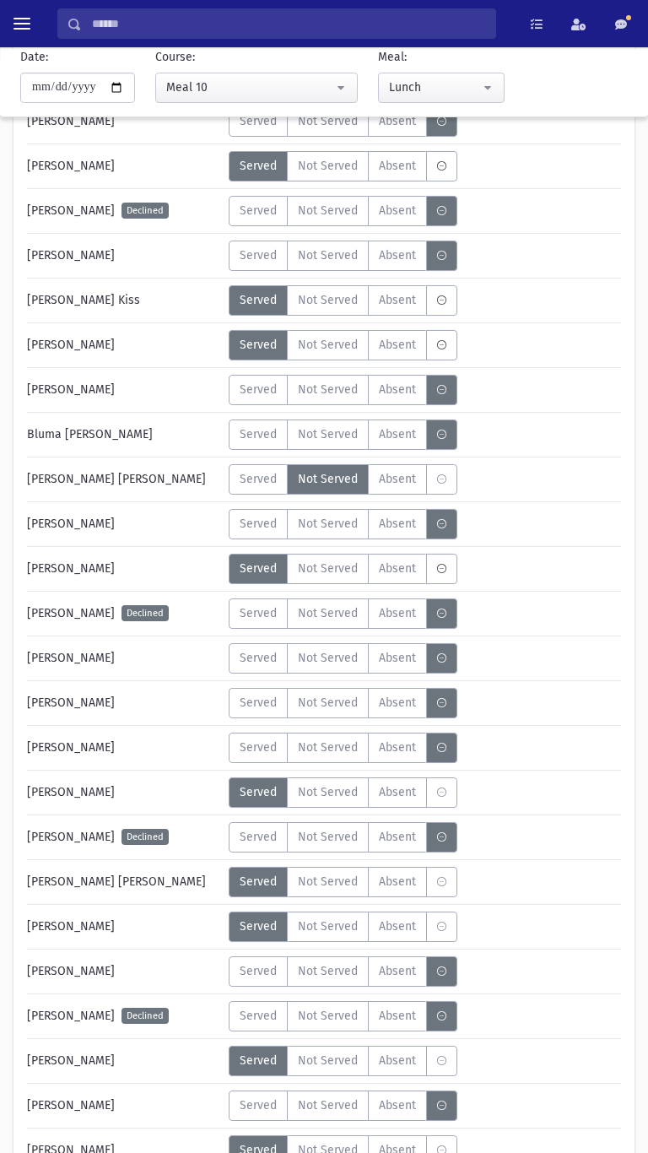
scroll to position [1214, 0]
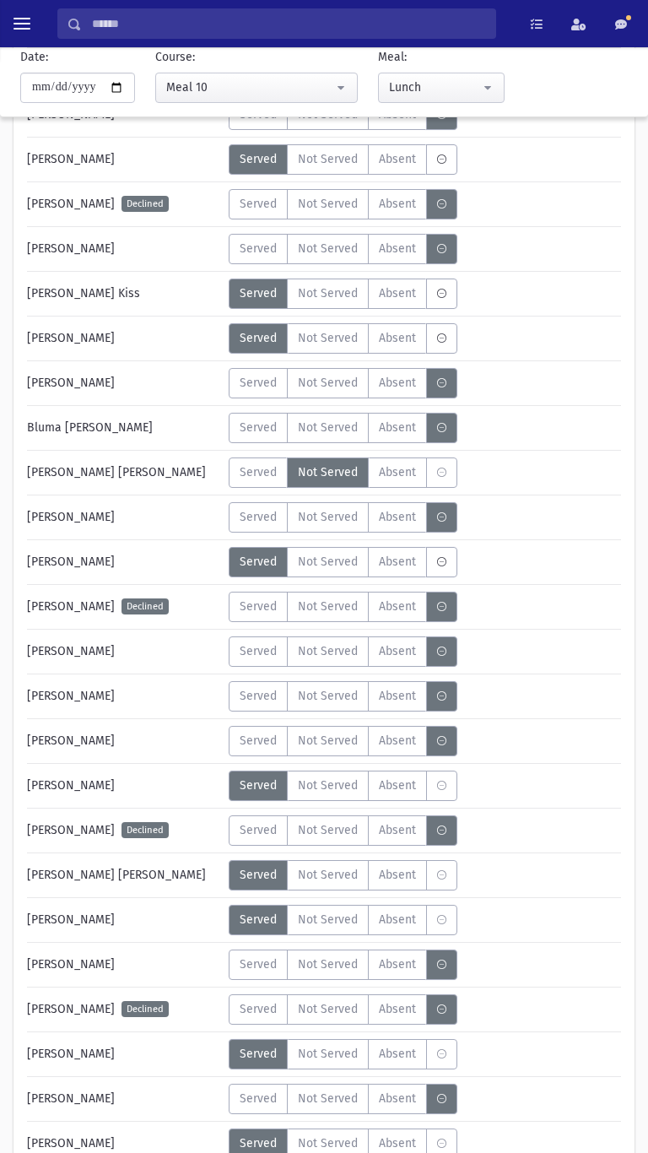
click at [253, 1089] on strong "Error" at bounding box center [234, 1098] width 37 height 18
click at [253, 1104] on strong "Error" at bounding box center [234, 1098] width 37 height 18
click at [262, 1107] on div "Error ×" at bounding box center [324, 1098] width 236 height 31
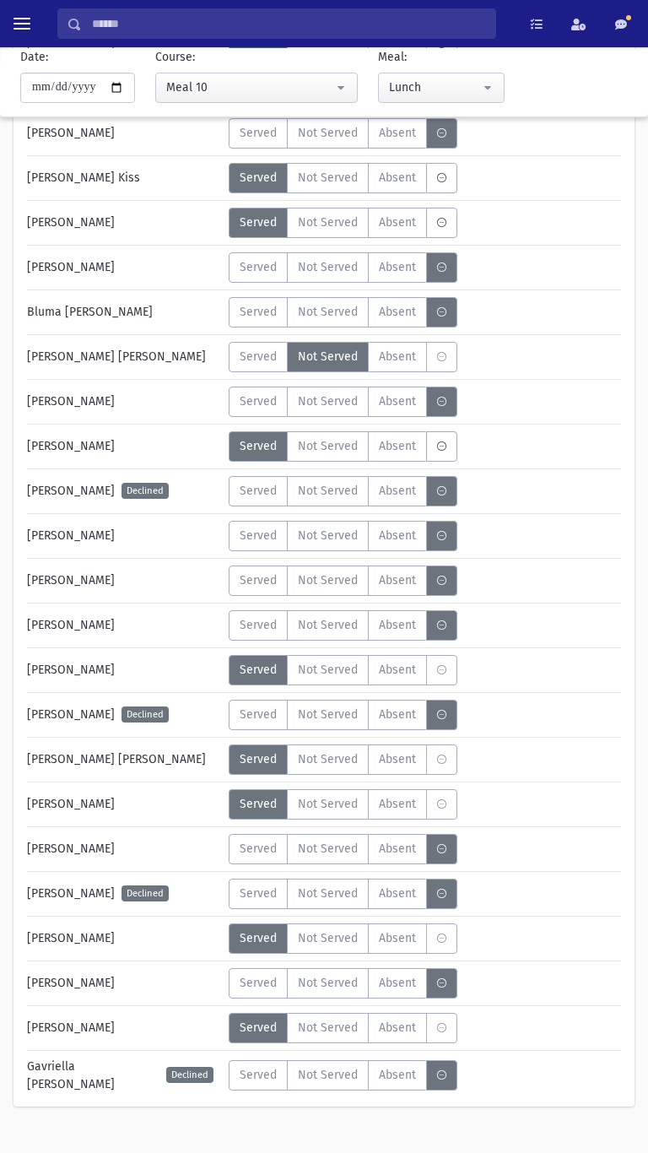
scroll to position [1349, 0]
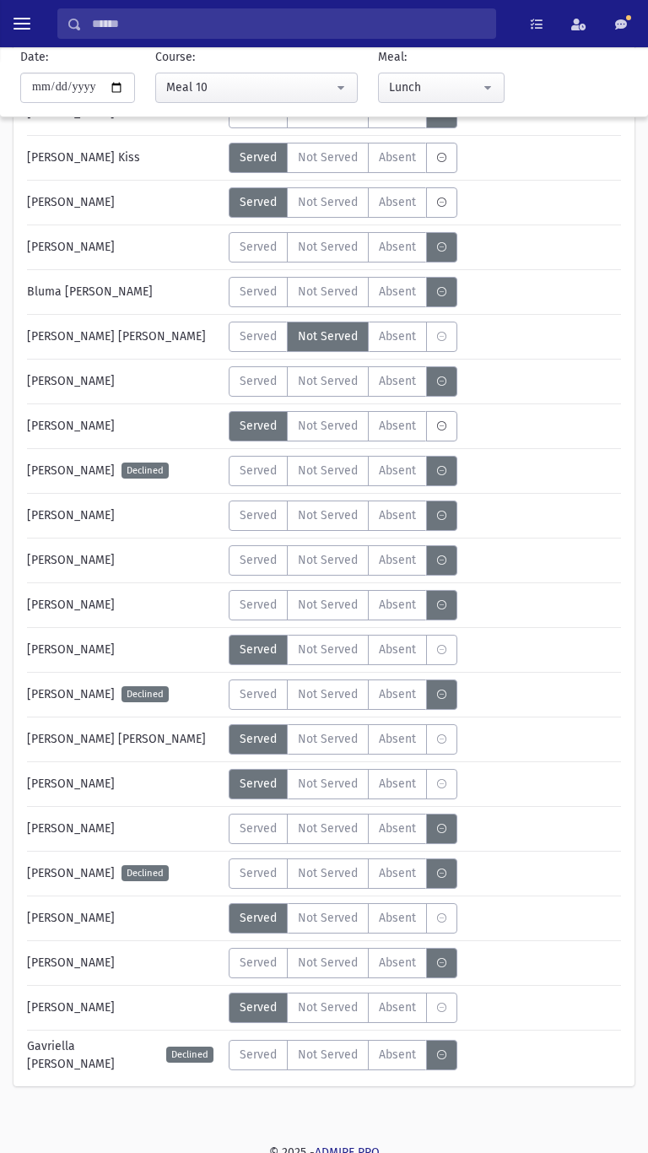
click at [248, 974] on label "Served" at bounding box center [258, 963] width 59 height 30
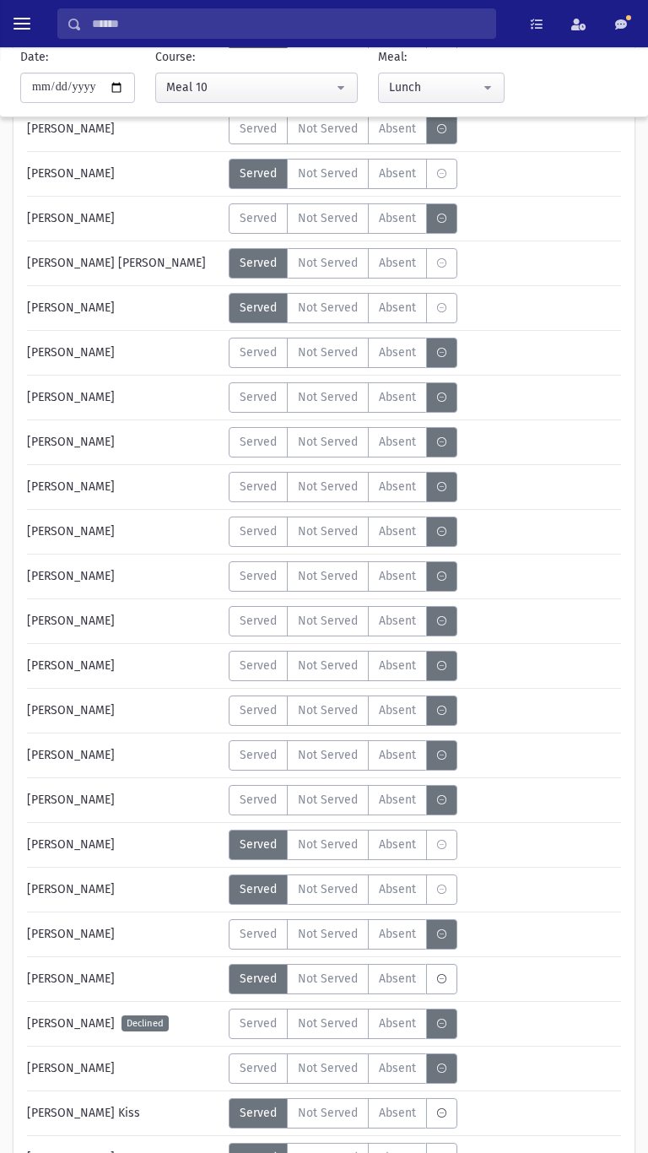
scroll to position [393, 0]
click at [270, 441] on span "Served" at bounding box center [258, 443] width 37 height 18
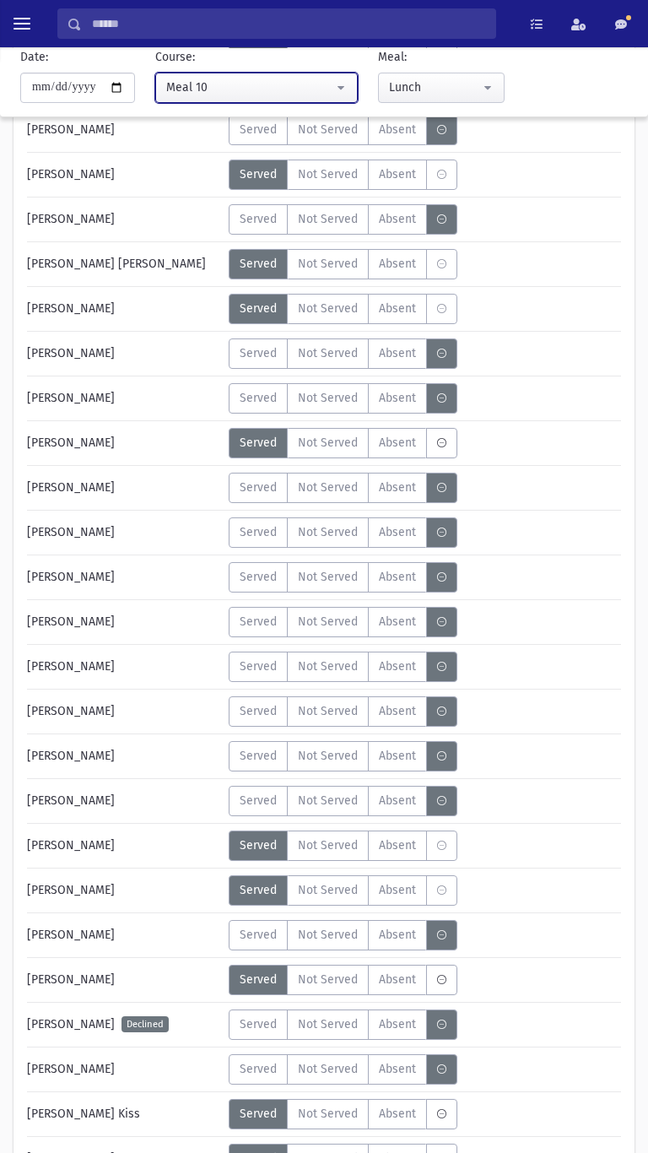
click at [200, 80] on div "Meal 10" at bounding box center [249, 87] width 167 height 18
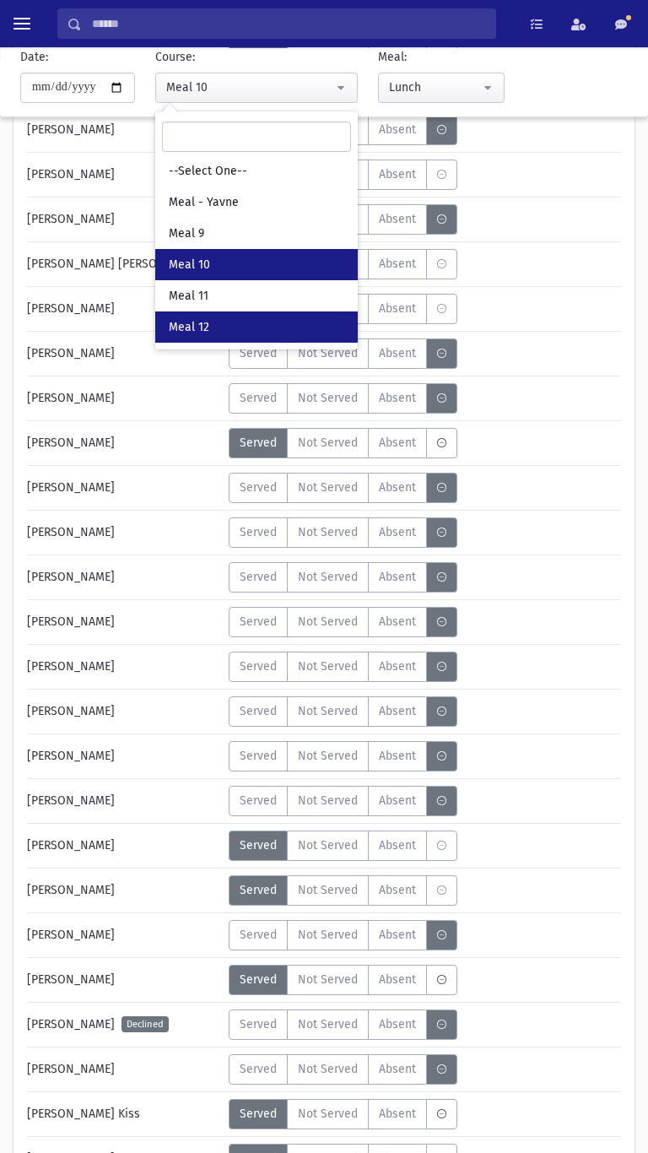
click at [204, 316] on link "Meal 12" at bounding box center [256, 326] width 203 height 31
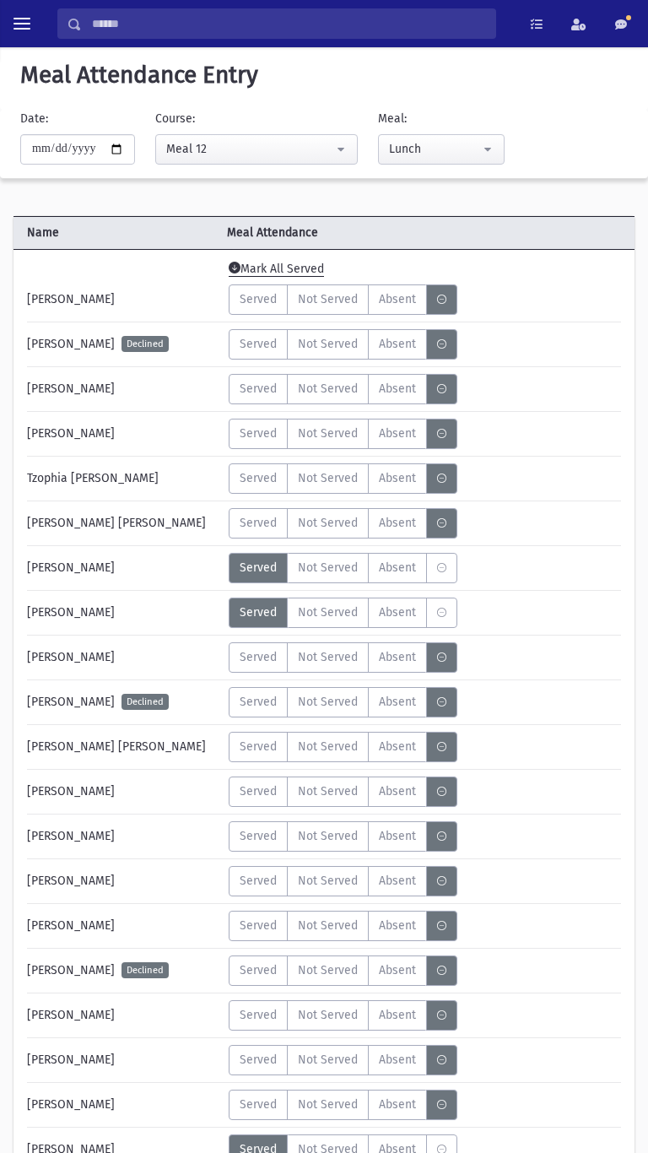
click at [255, 392] on span "Served" at bounding box center [258, 389] width 37 height 18
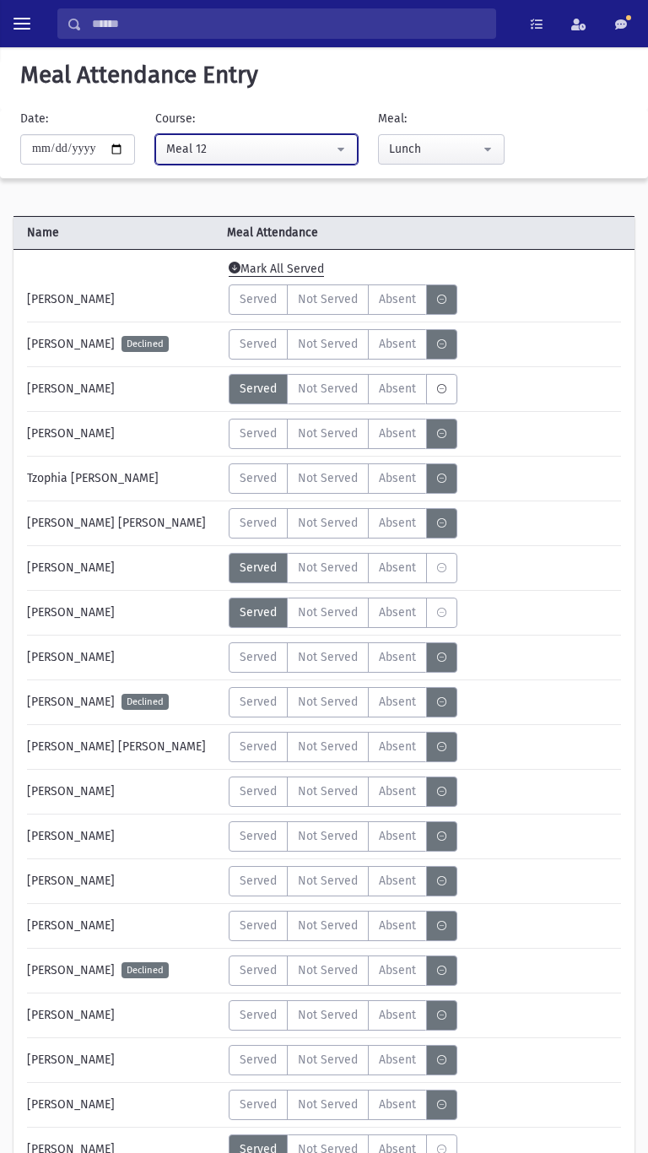
click at [198, 148] on div "Meal 12" at bounding box center [249, 149] width 167 height 18
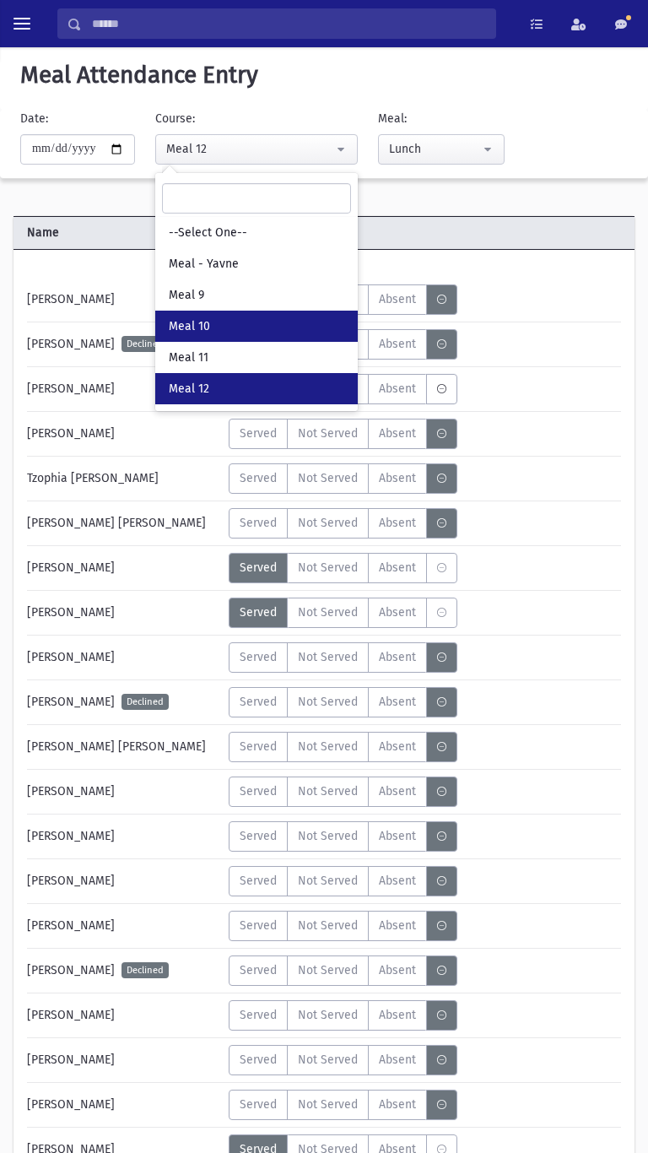
click at [197, 316] on link "Meal 10" at bounding box center [256, 326] width 203 height 31
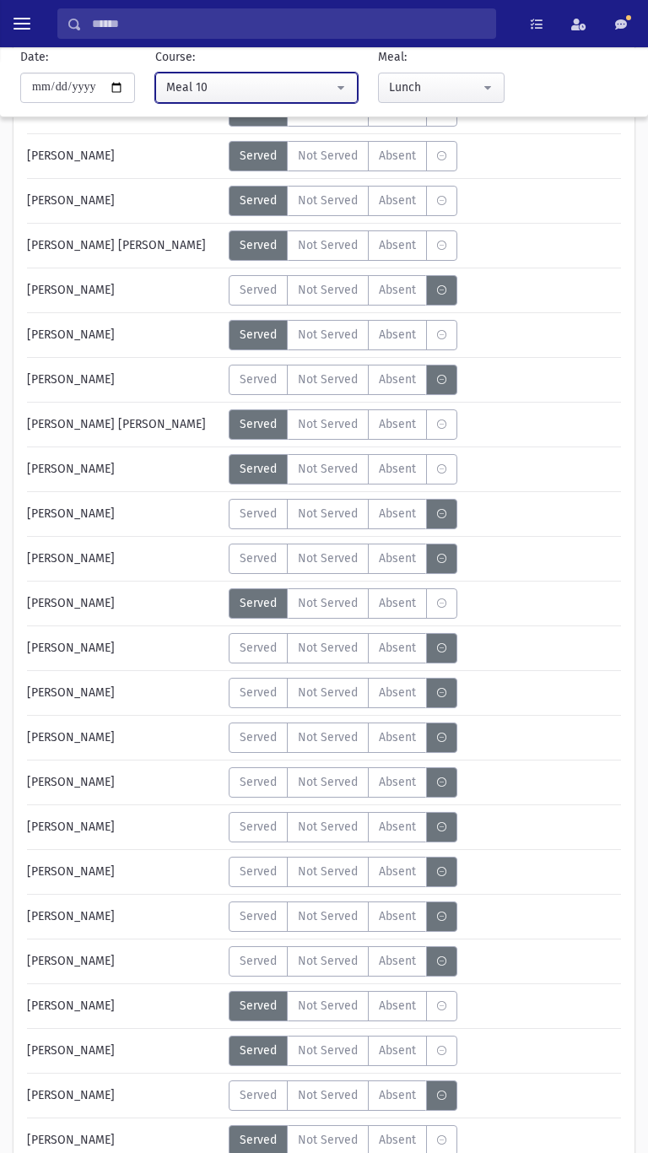
scroll to position [235, 0]
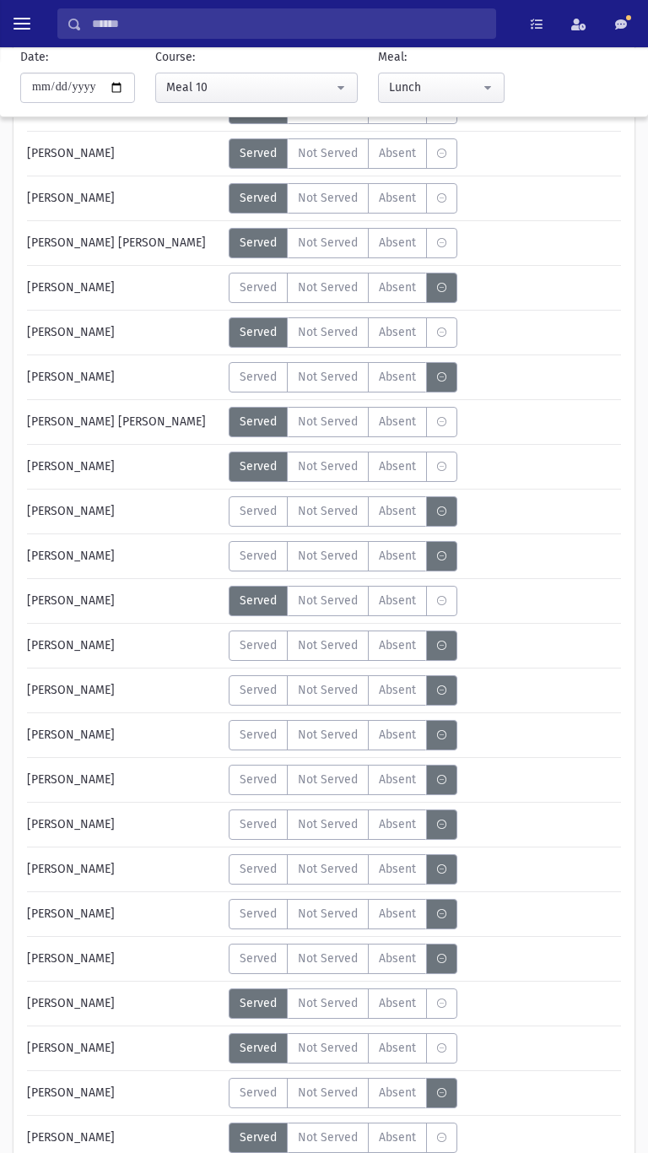
click at [328, 962] on span "Not Served" at bounding box center [328, 958] width 60 height 18
click at [268, 554] on span "Served" at bounding box center [258, 556] width 37 height 18
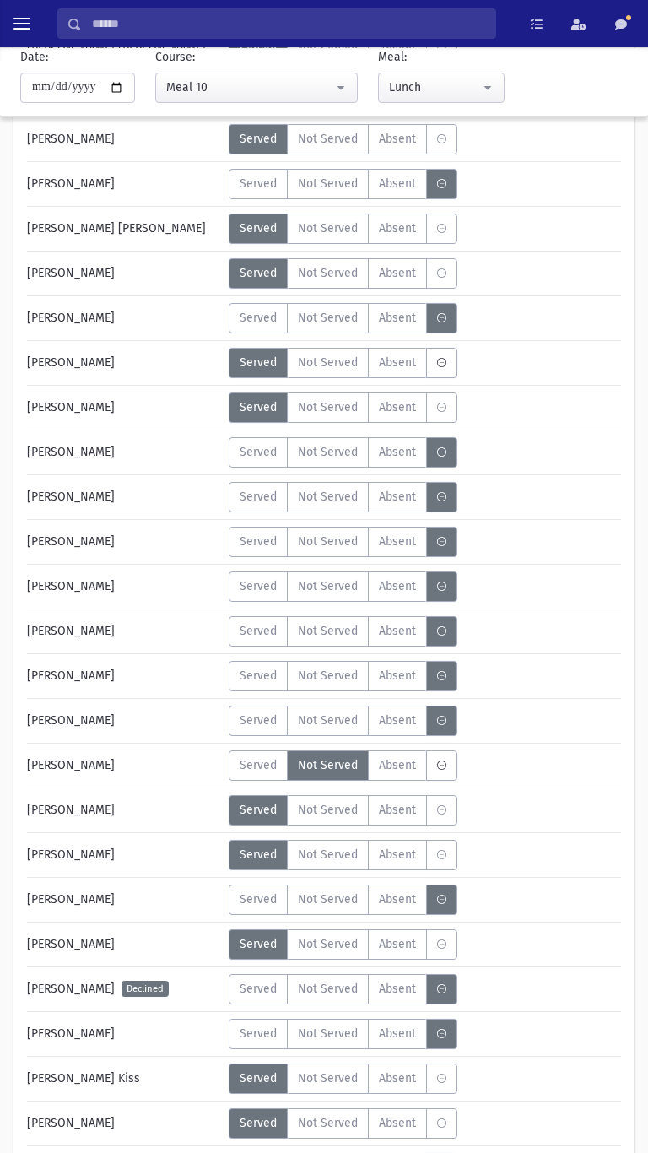
scroll to position [0, 0]
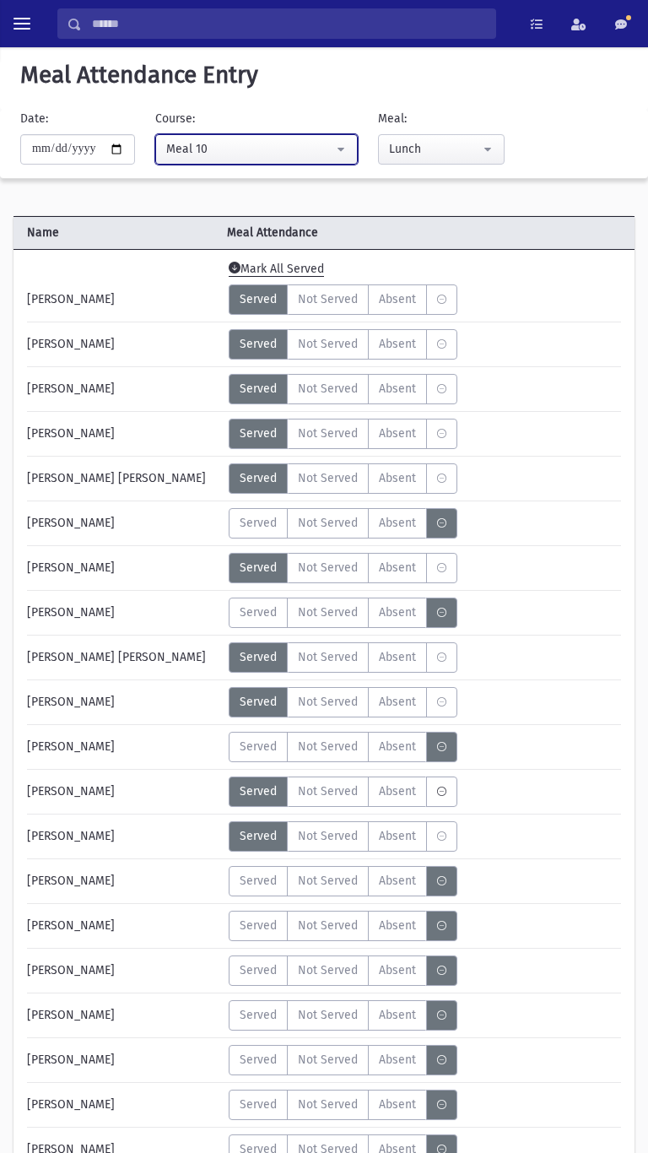
click at [182, 152] on div "Meal 10" at bounding box center [249, 149] width 167 height 18
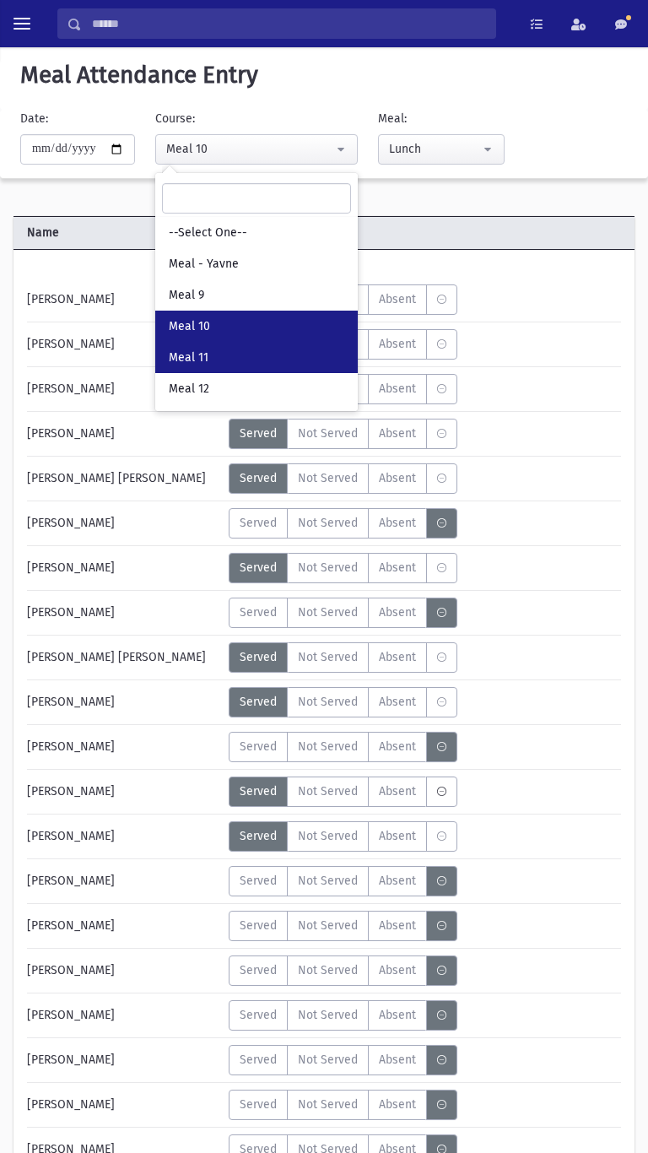
click at [188, 358] on span "Meal 11" at bounding box center [189, 357] width 40 height 17
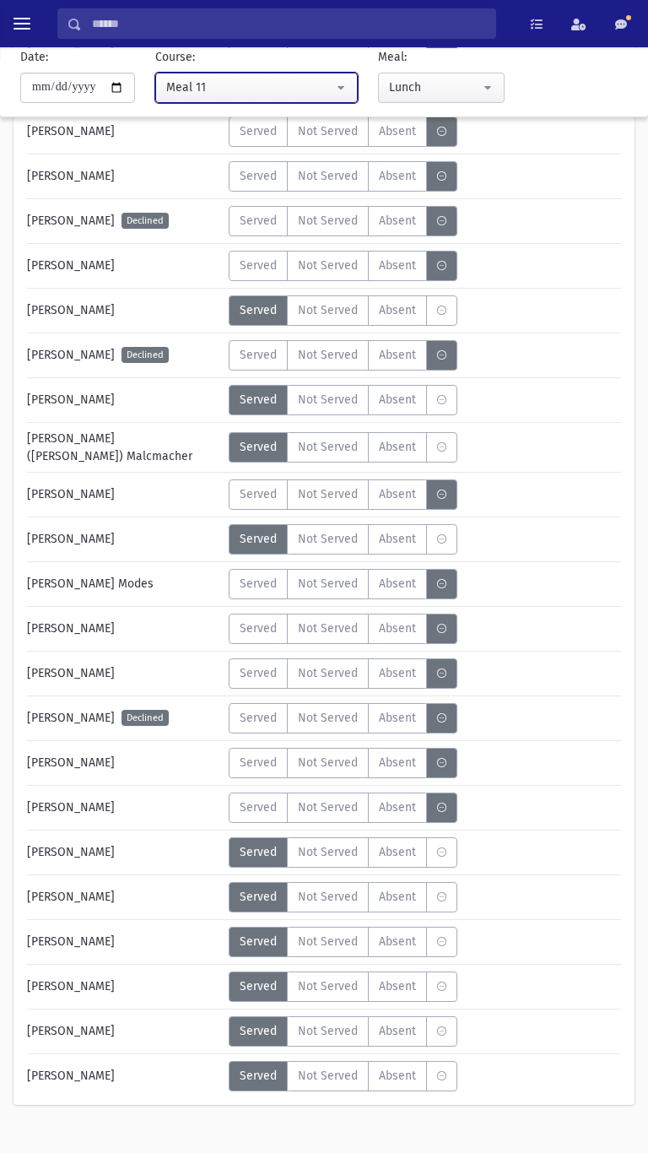
scroll to position [592, 0]
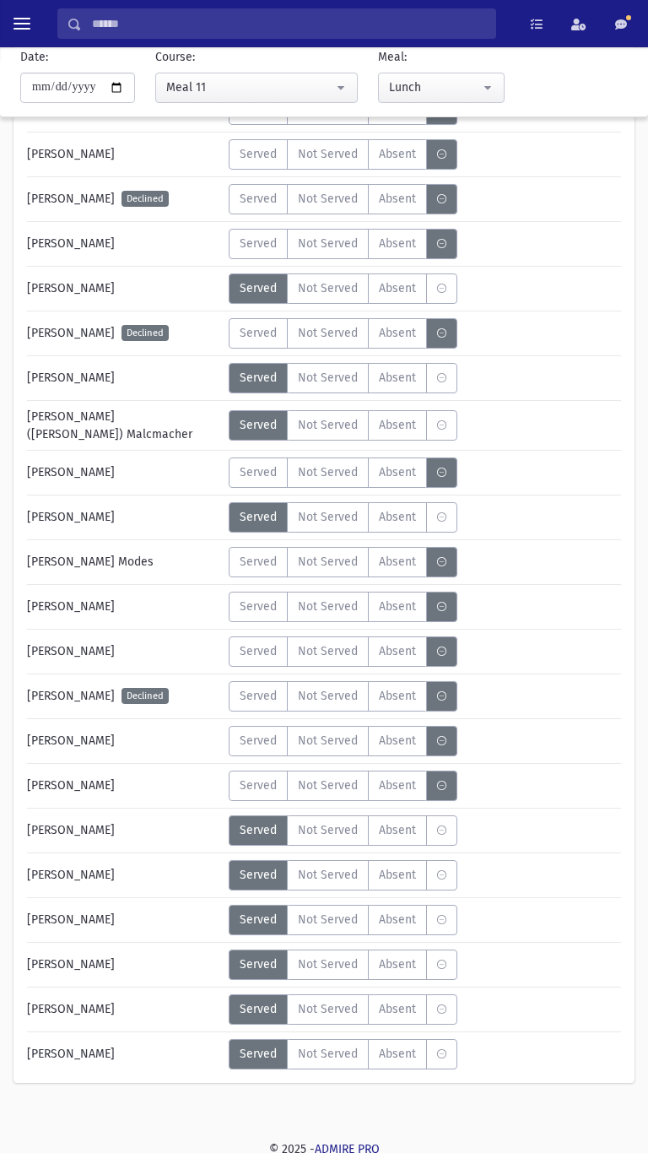
click at [254, 783] on span "Served" at bounding box center [258, 785] width 37 height 18
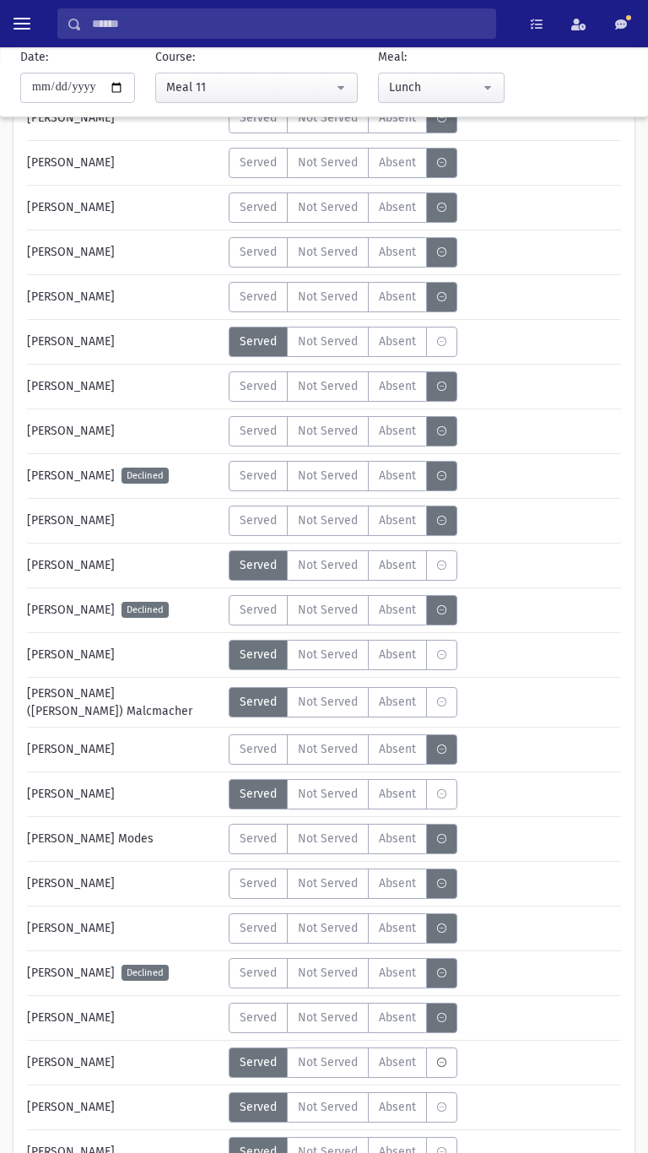
scroll to position [313, 0]
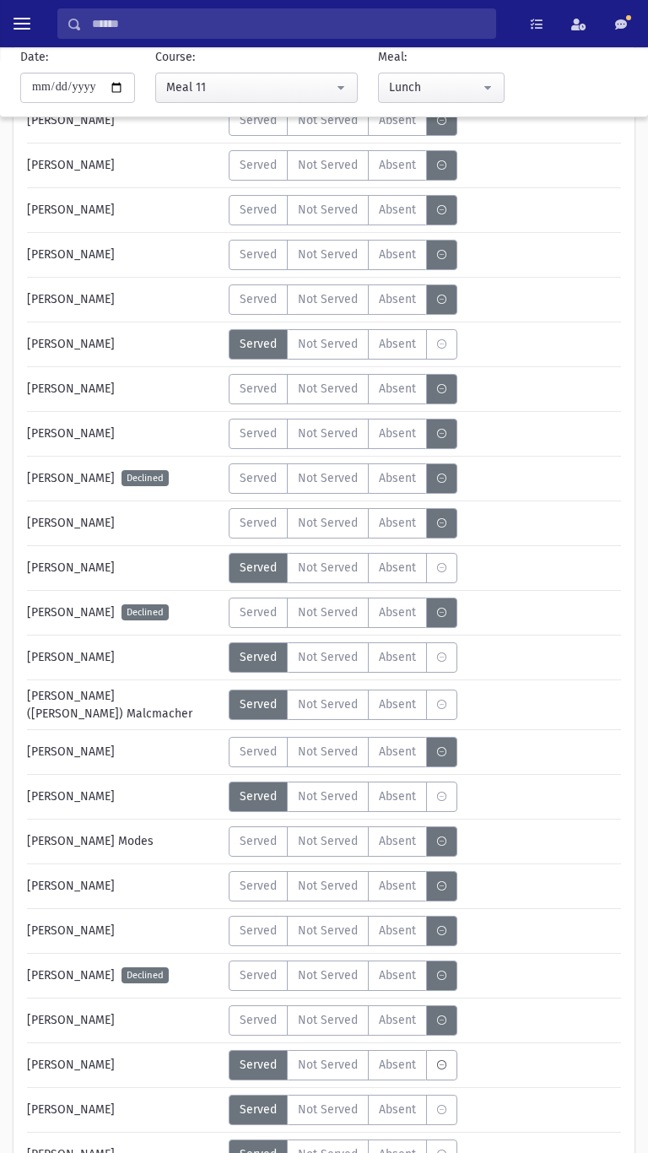
click at [250, 533] on label "Served" at bounding box center [258, 523] width 59 height 30
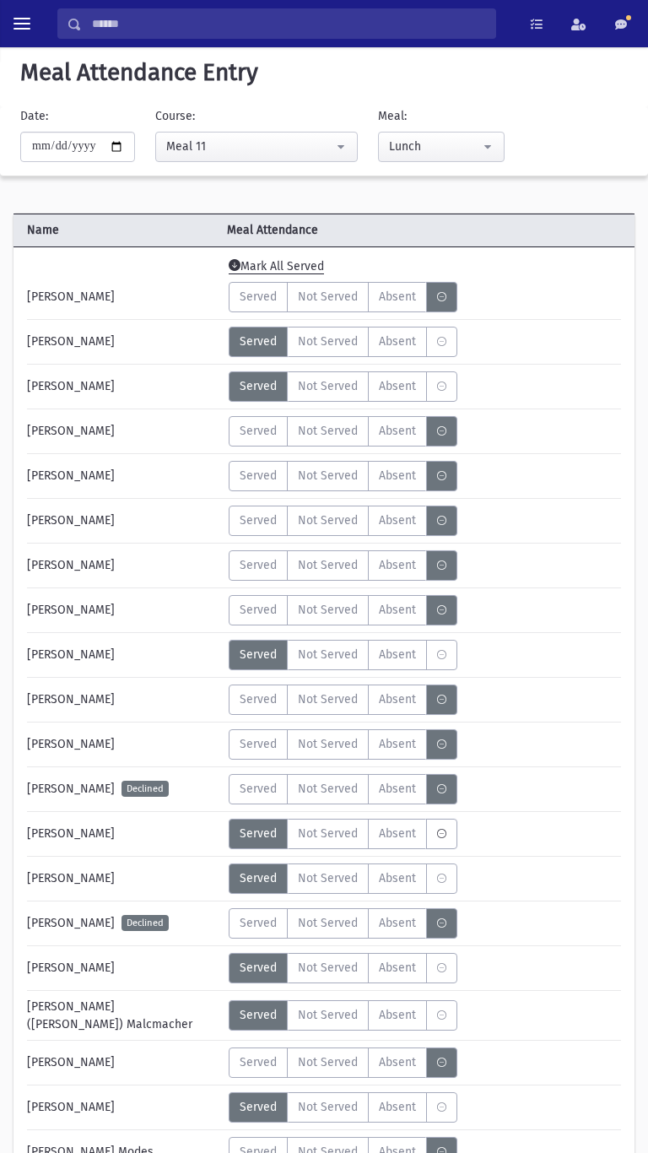
scroll to position [0, 0]
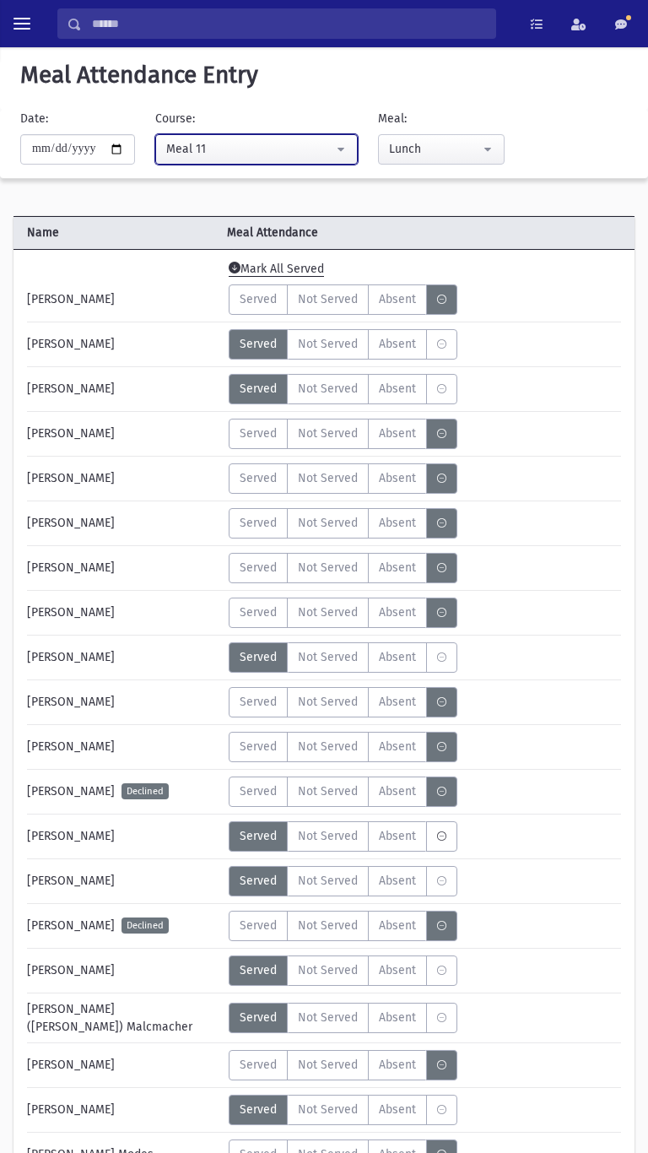
click at [188, 142] on div "Meal 11" at bounding box center [249, 149] width 167 height 18
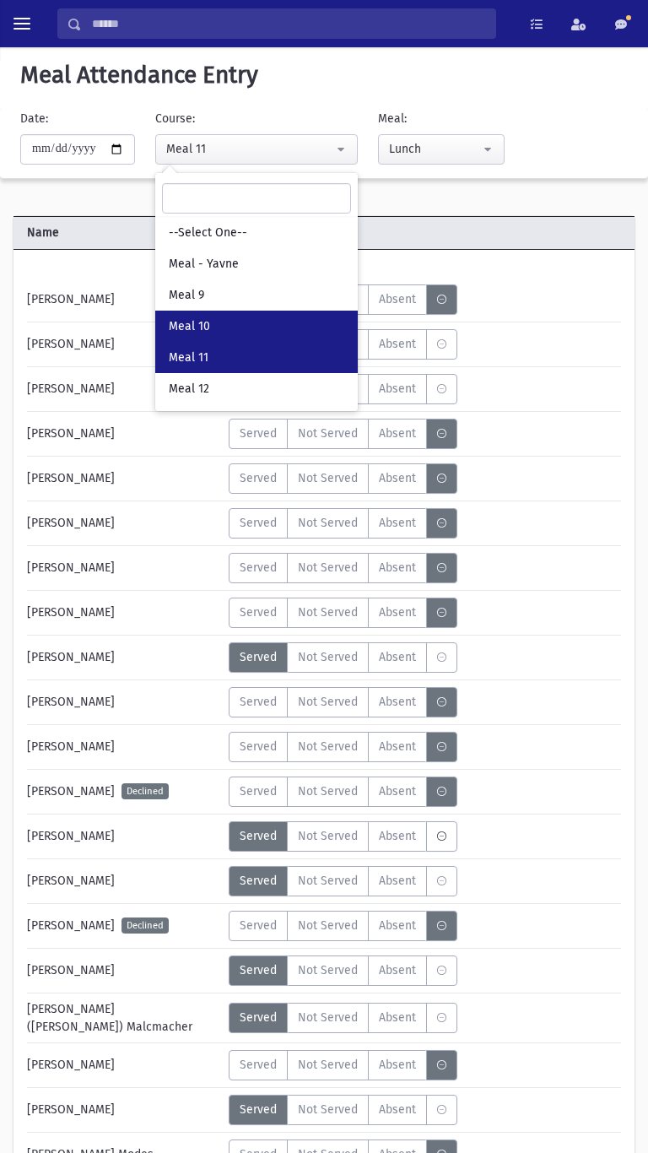
click at [191, 311] on link "Meal 10" at bounding box center [256, 326] width 203 height 31
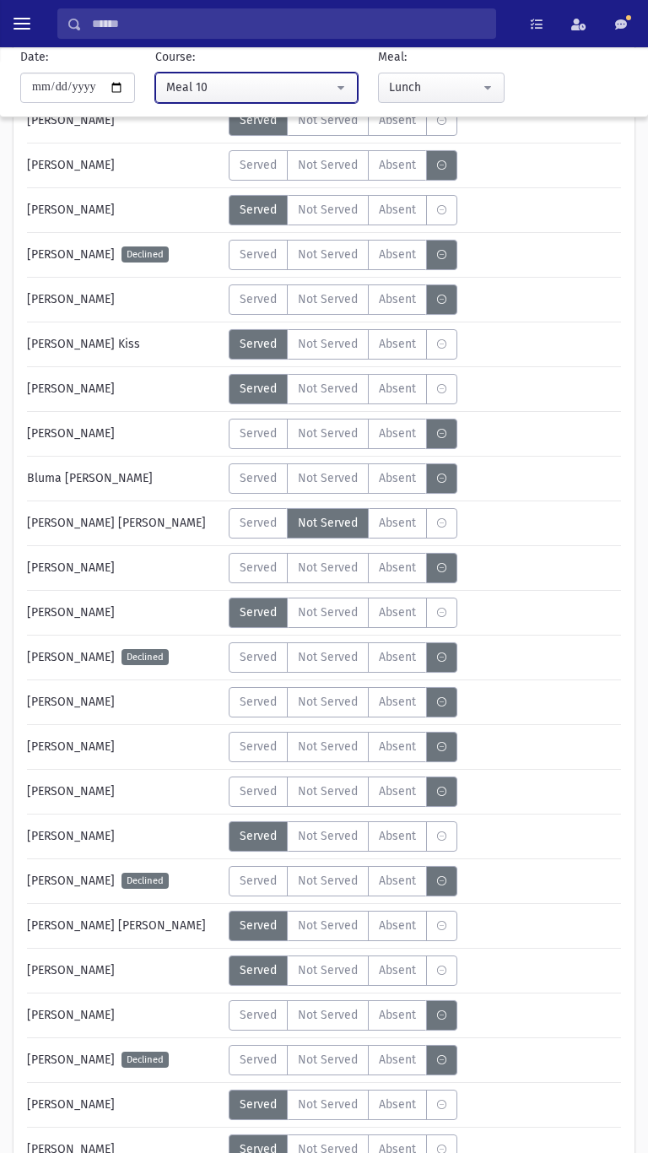
scroll to position [1165, 0]
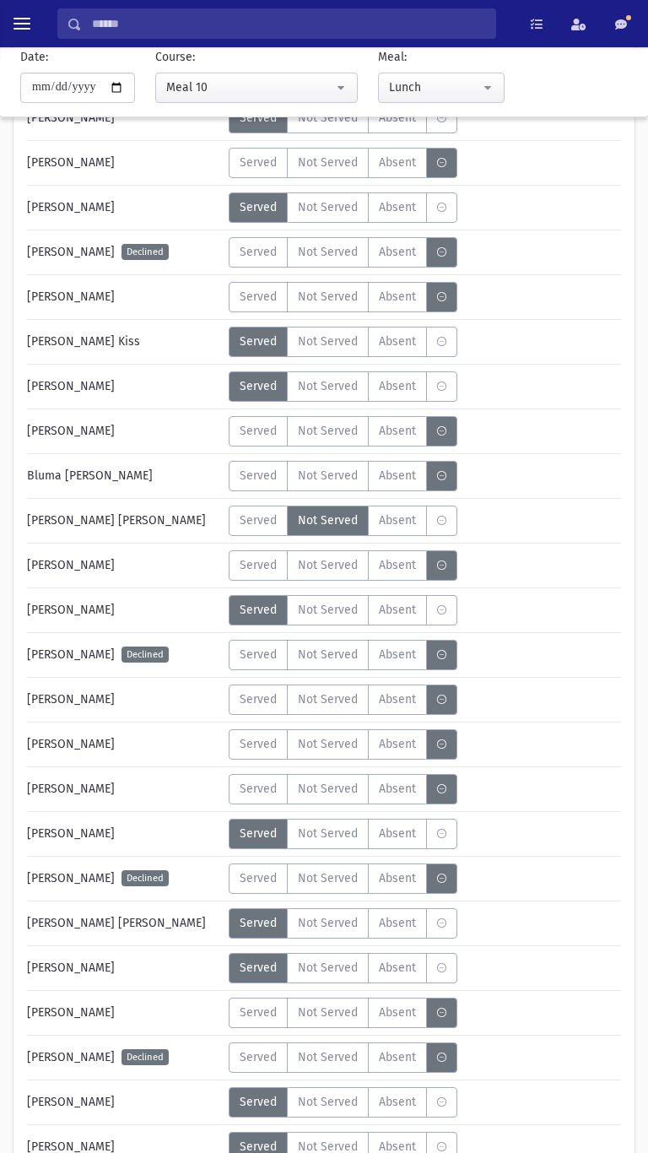
click at [327, 569] on span "Not Served" at bounding box center [328, 565] width 60 height 18
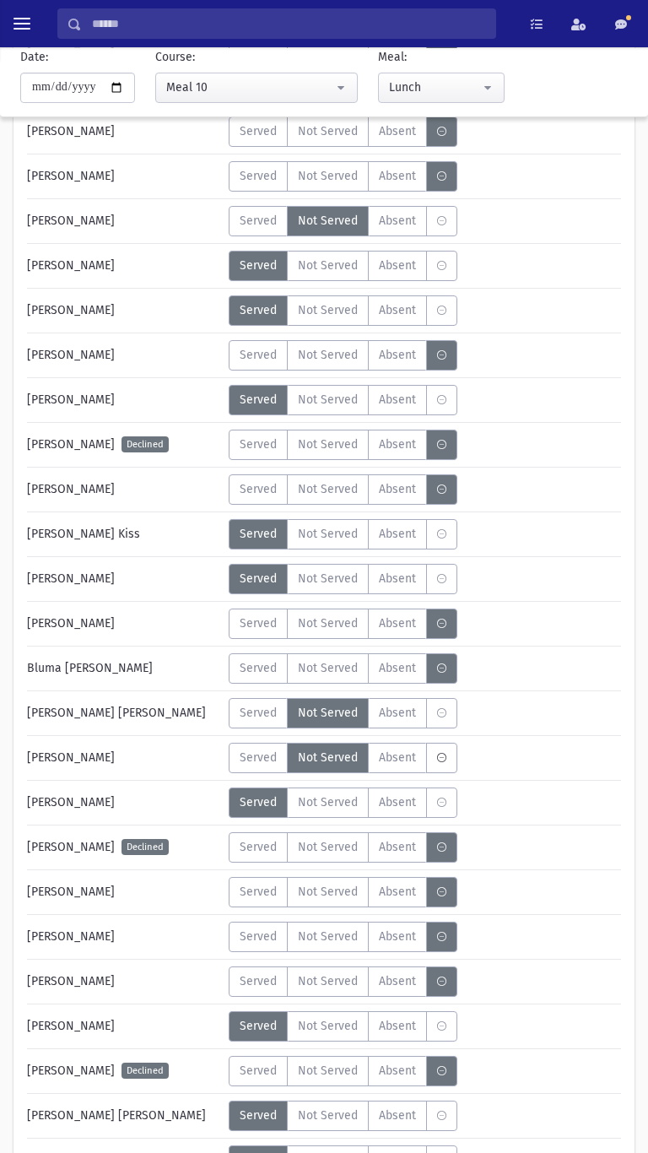
scroll to position [972, 0]
click at [240, 485] on span "Served" at bounding box center [258, 490] width 37 height 18
click at [341, 502] on label "Not Served" at bounding box center [328, 490] width 82 height 30
click at [331, 354] on span "Not Served" at bounding box center [328, 356] width 60 height 18
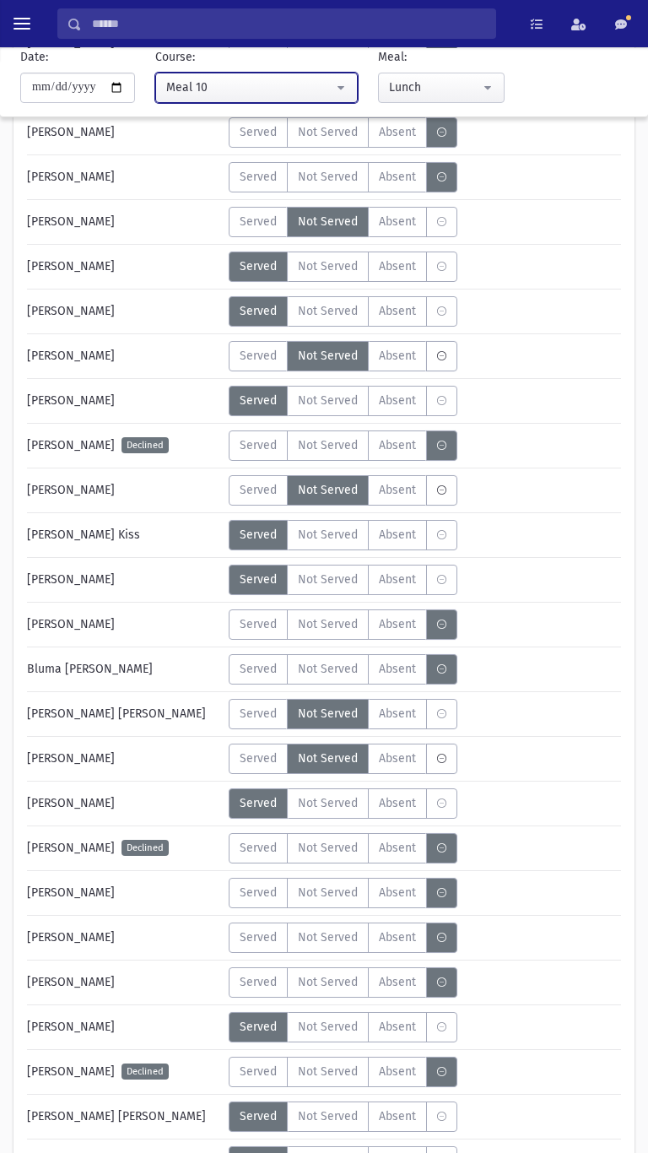
click at [196, 75] on button "Meal 10" at bounding box center [256, 88] width 203 height 30
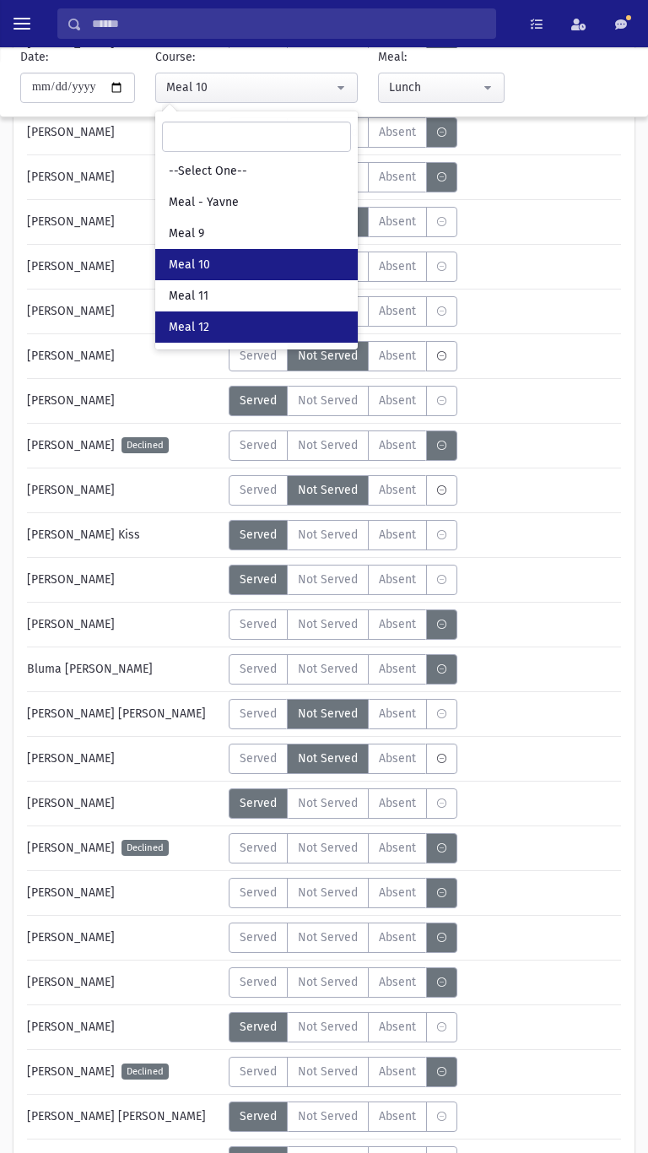
click at [195, 324] on span "Meal 12" at bounding box center [189, 327] width 41 height 17
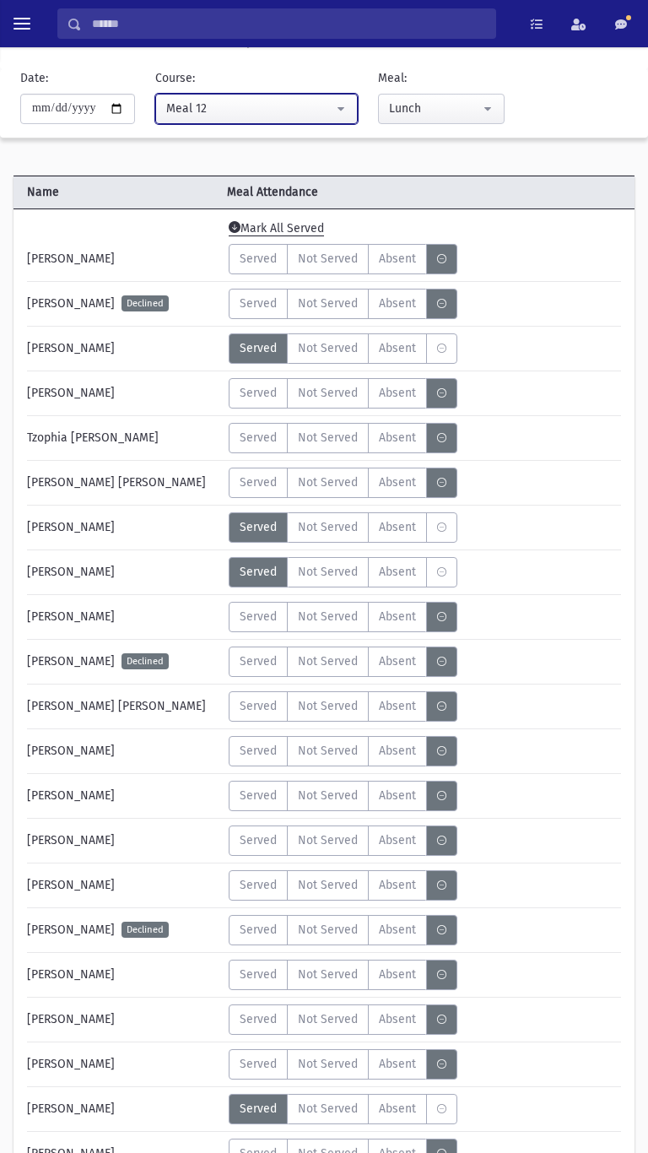
scroll to position [40, 0]
click at [246, 710] on span "Served" at bounding box center [258, 707] width 37 height 18
click at [270, 105] on div "Meal 12" at bounding box center [249, 109] width 167 height 18
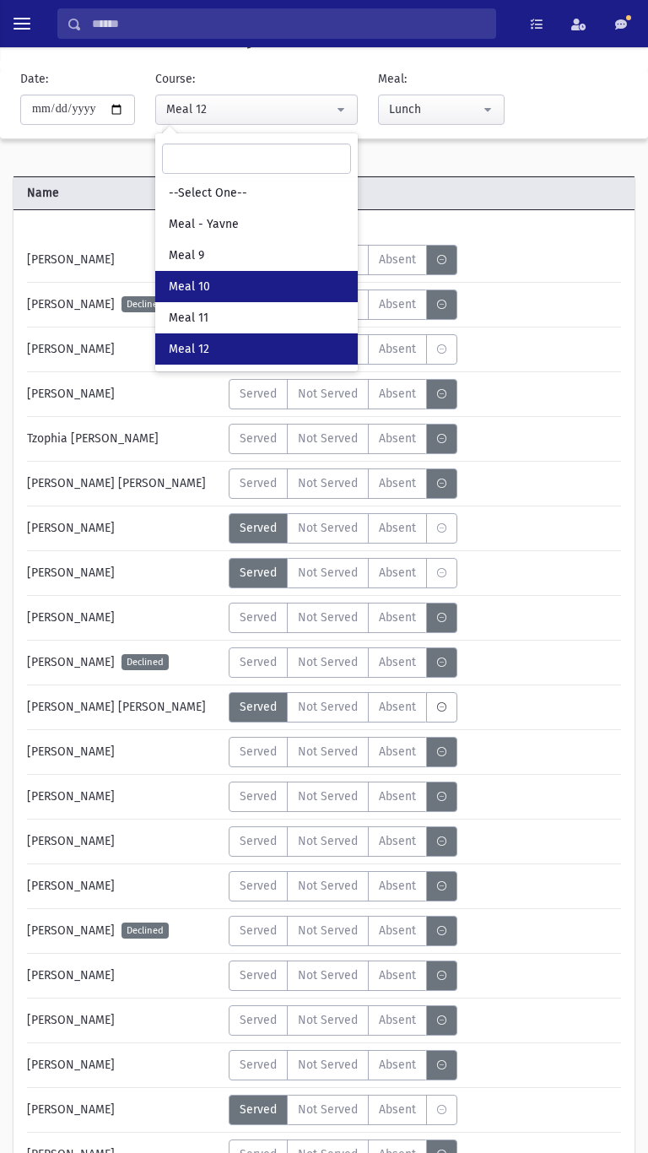
click at [266, 278] on link "Meal 10" at bounding box center [256, 286] width 203 height 31
select select "*****"
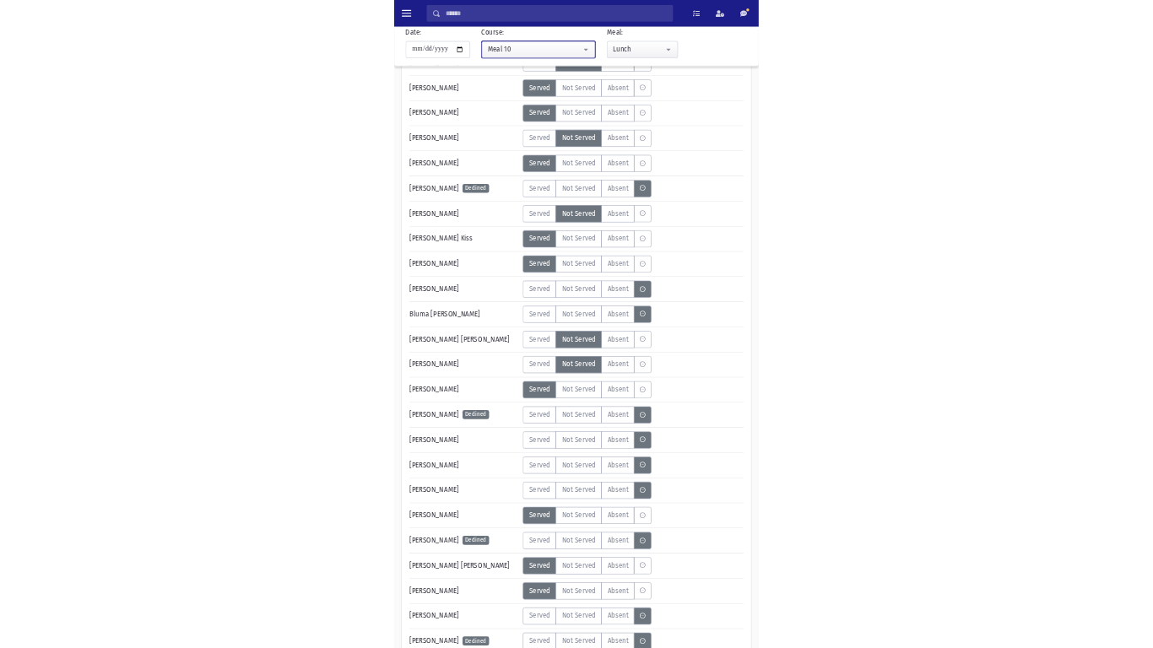
scroll to position [1082, 0]
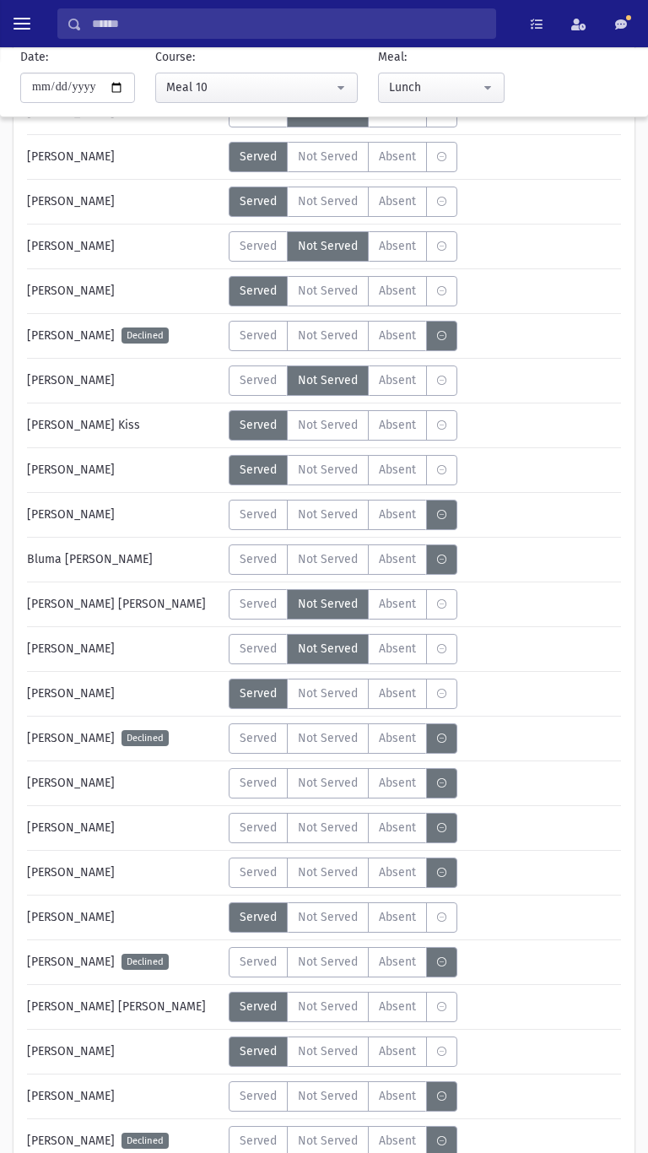
click at [251, 877] on span "Served" at bounding box center [258, 872] width 37 height 18
